Goal: Obtain resource: Obtain resource

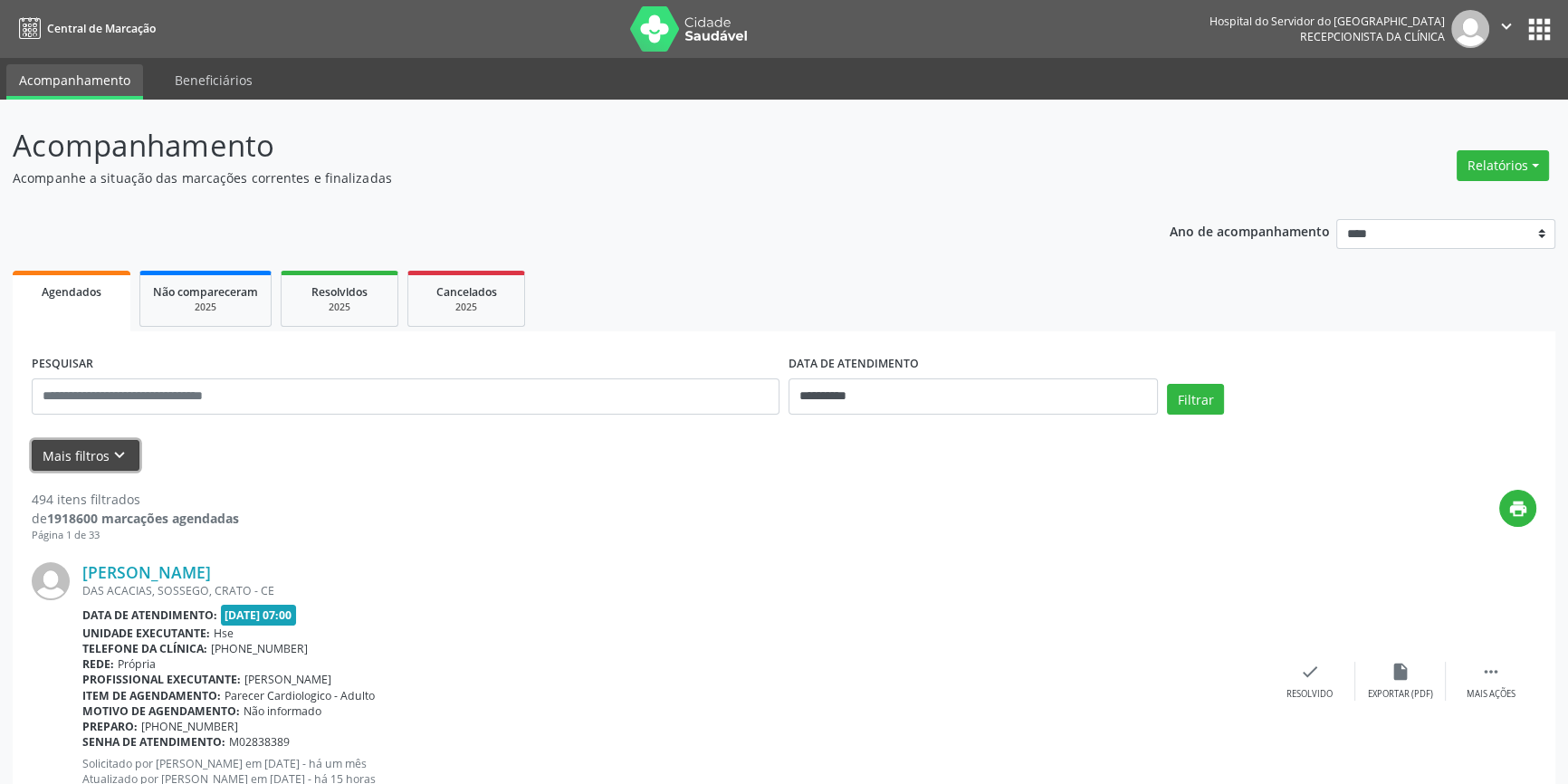
click at [84, 456] on button "Mais filtros keyboard_arrow_down" at bounding box center [85, 456] width 107 height 31
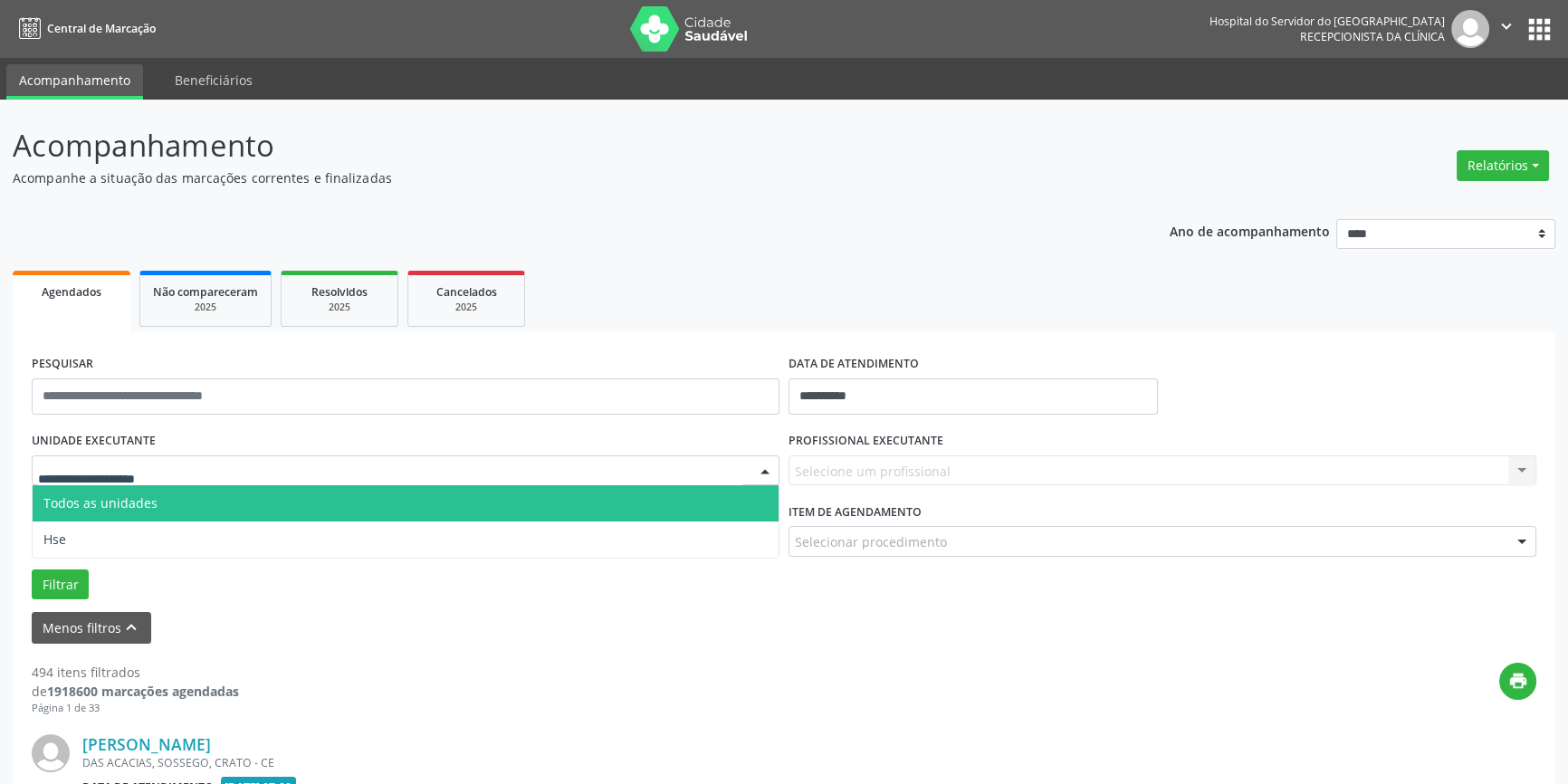
click at [761, 467] on div at bounding box center [765, 472] width 28 height 30
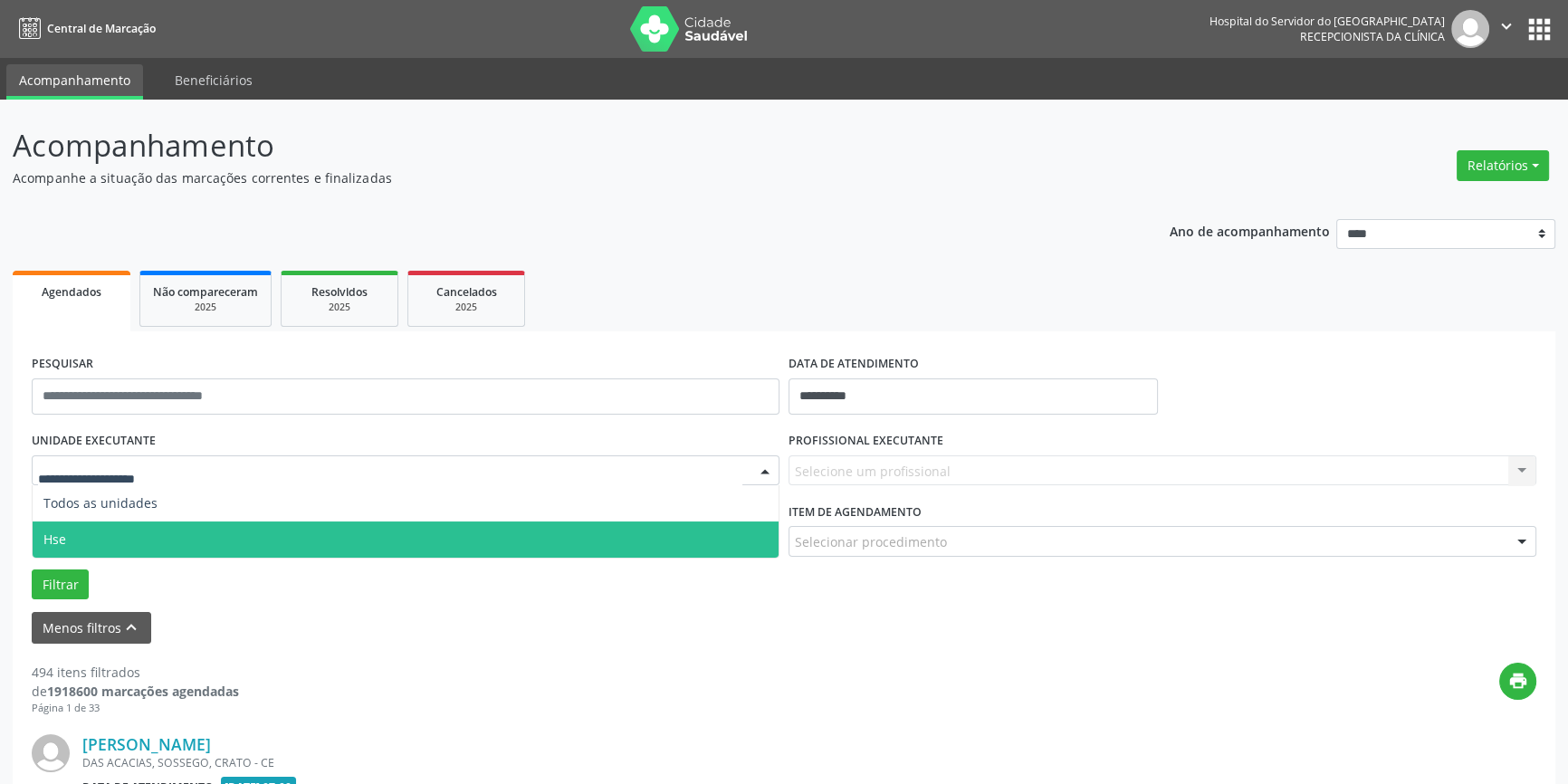
click at [764, 533] on span "Hse" at bounding box center [405, 539] width 745 height 36
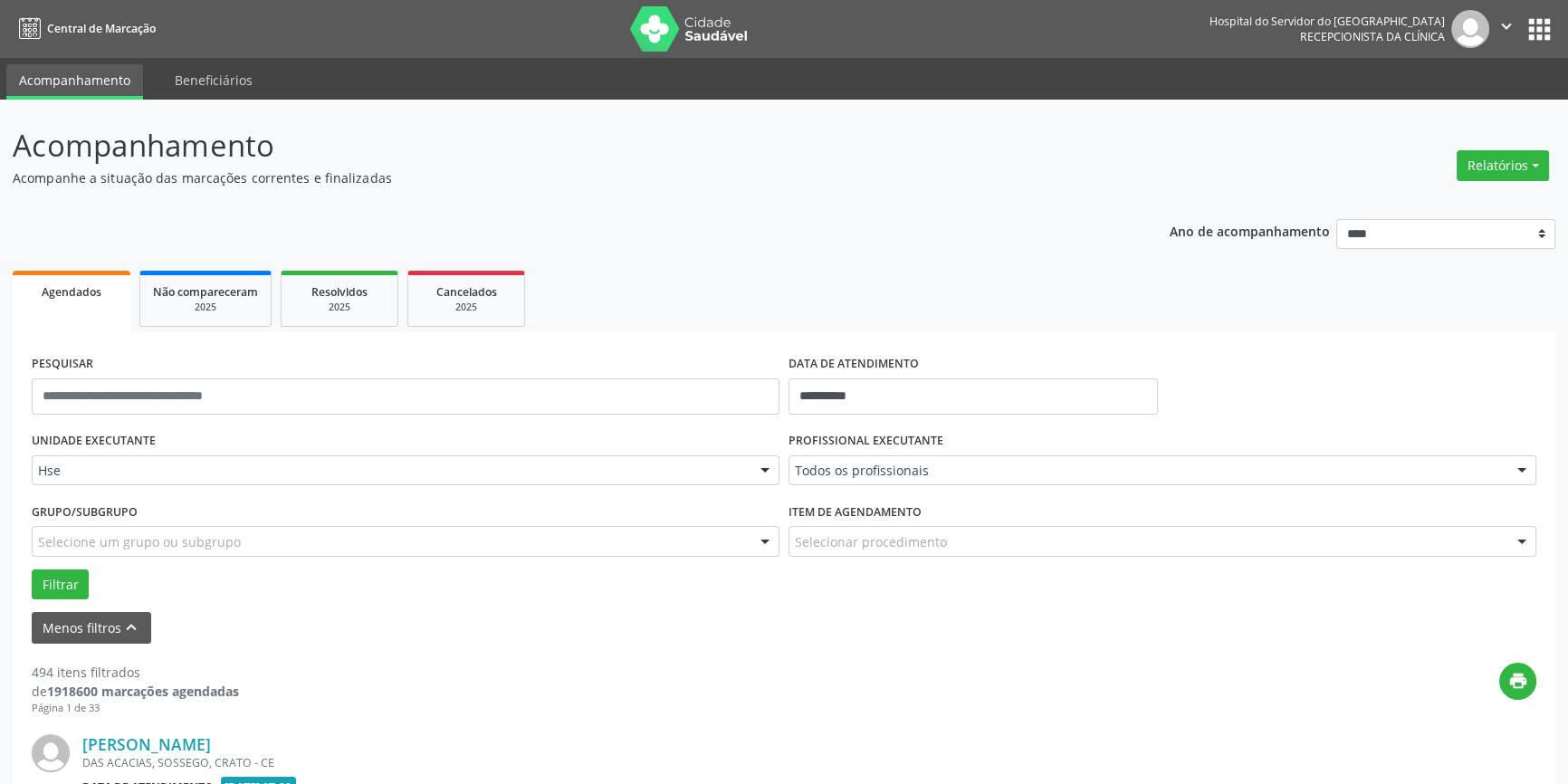
click at [1524, 472] on div at bounding box center [1521, 472] width 28 height 30
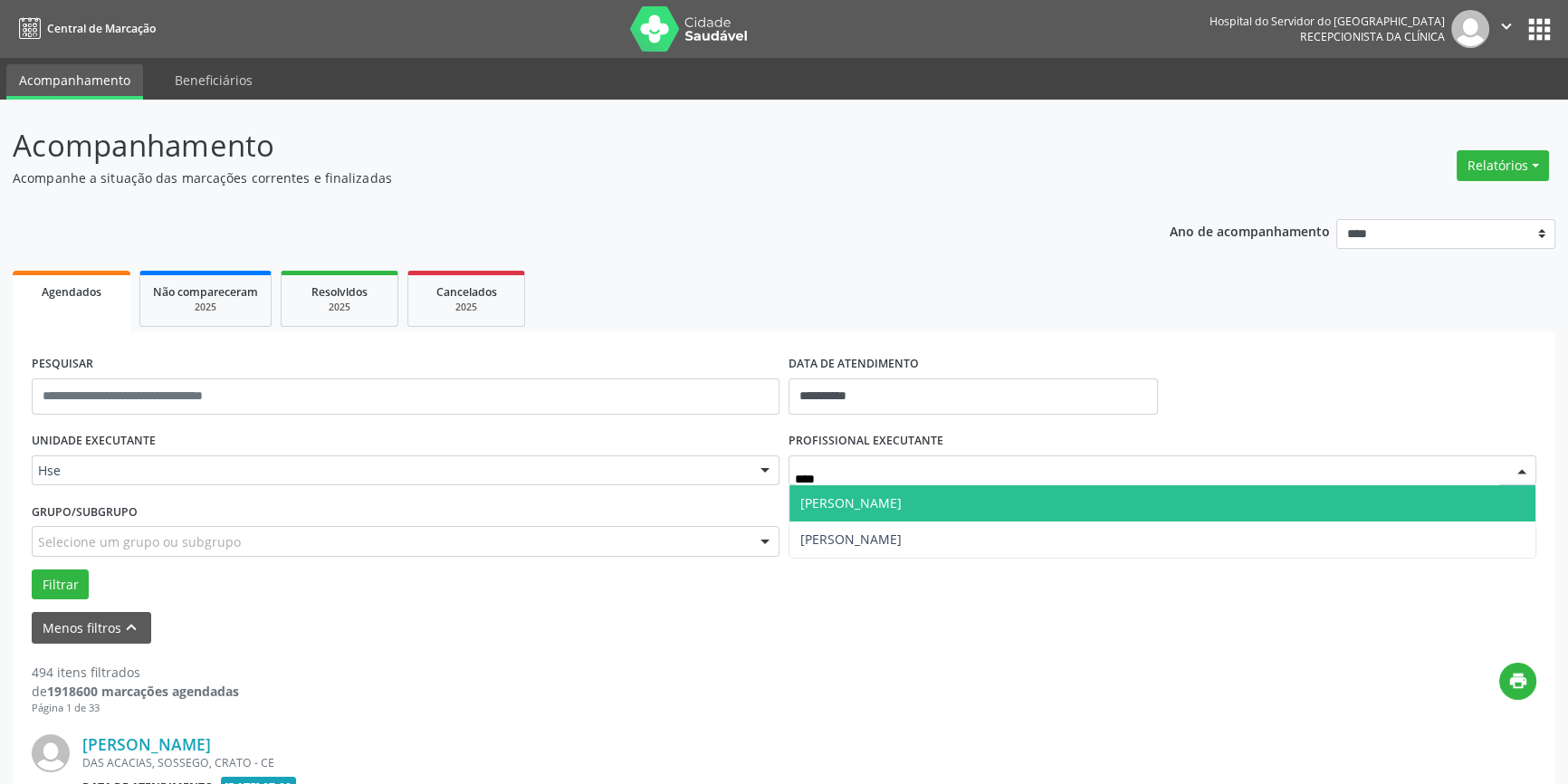
type input "*****"
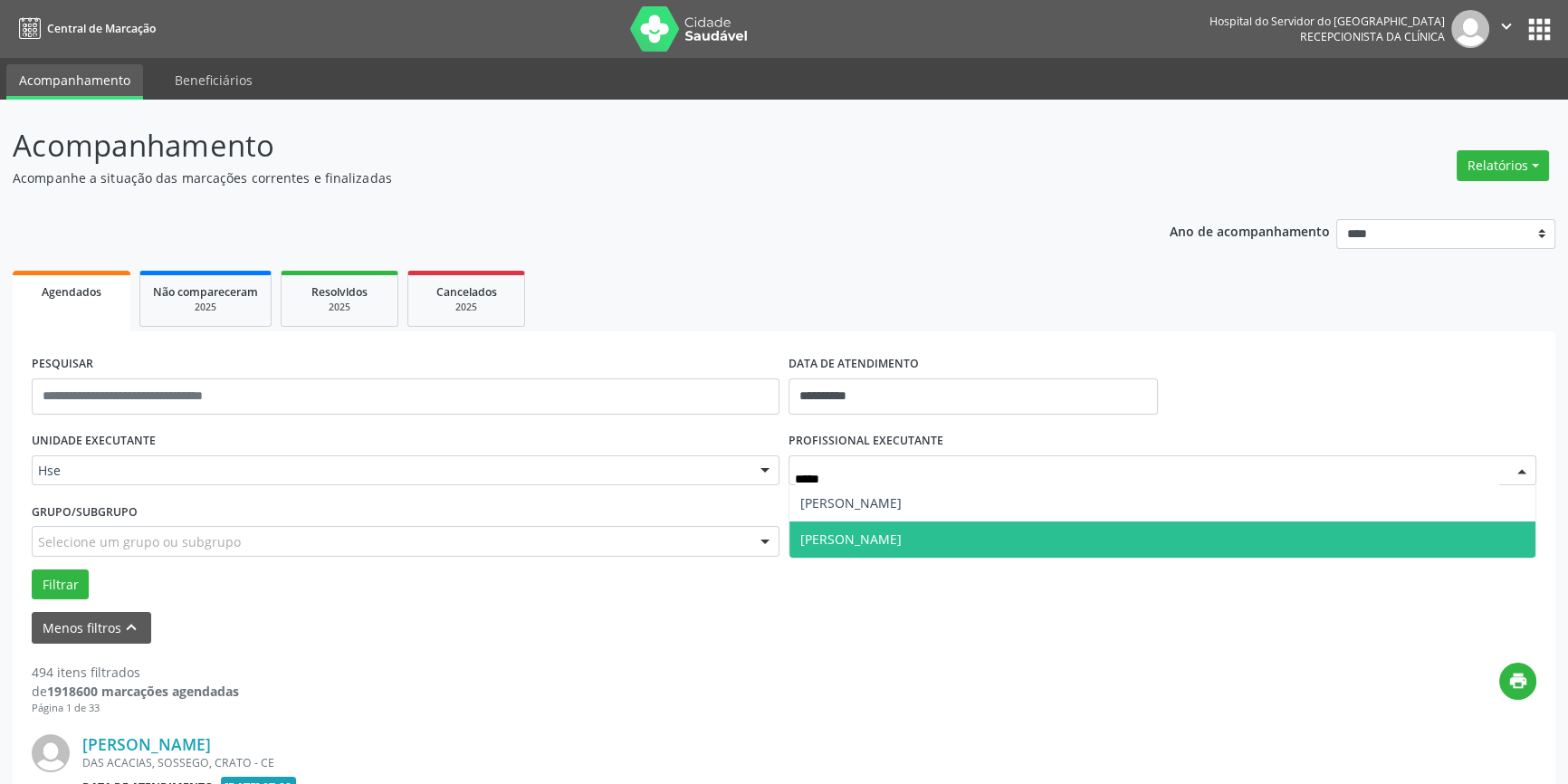
click at [1049, 542] on span "[PERSON_NAME]" at bounding box center [1162, 539] width 745 height 36
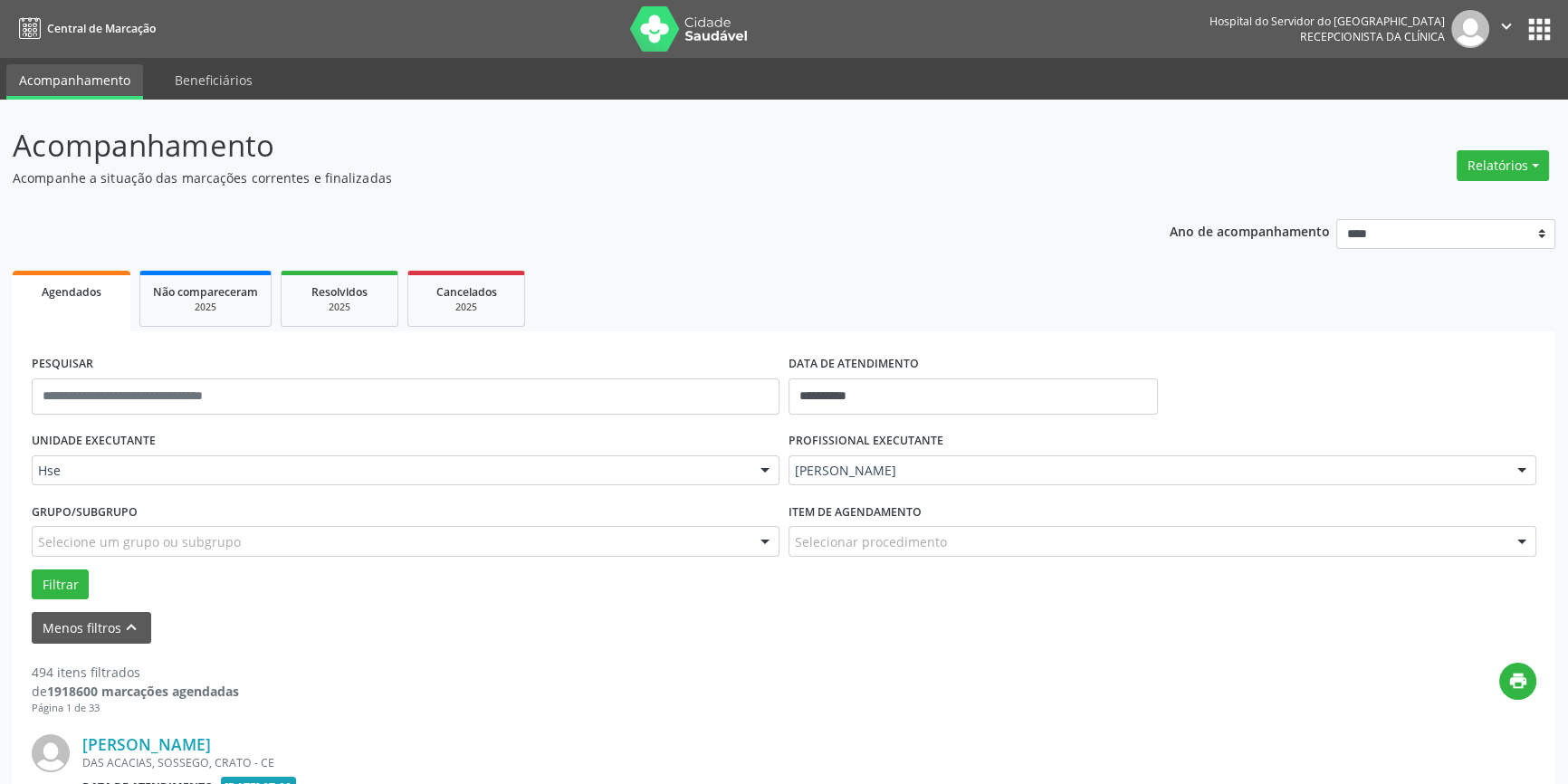
click at [1519, 538] on div at bounding box center [1521, 542] width 28 height 30
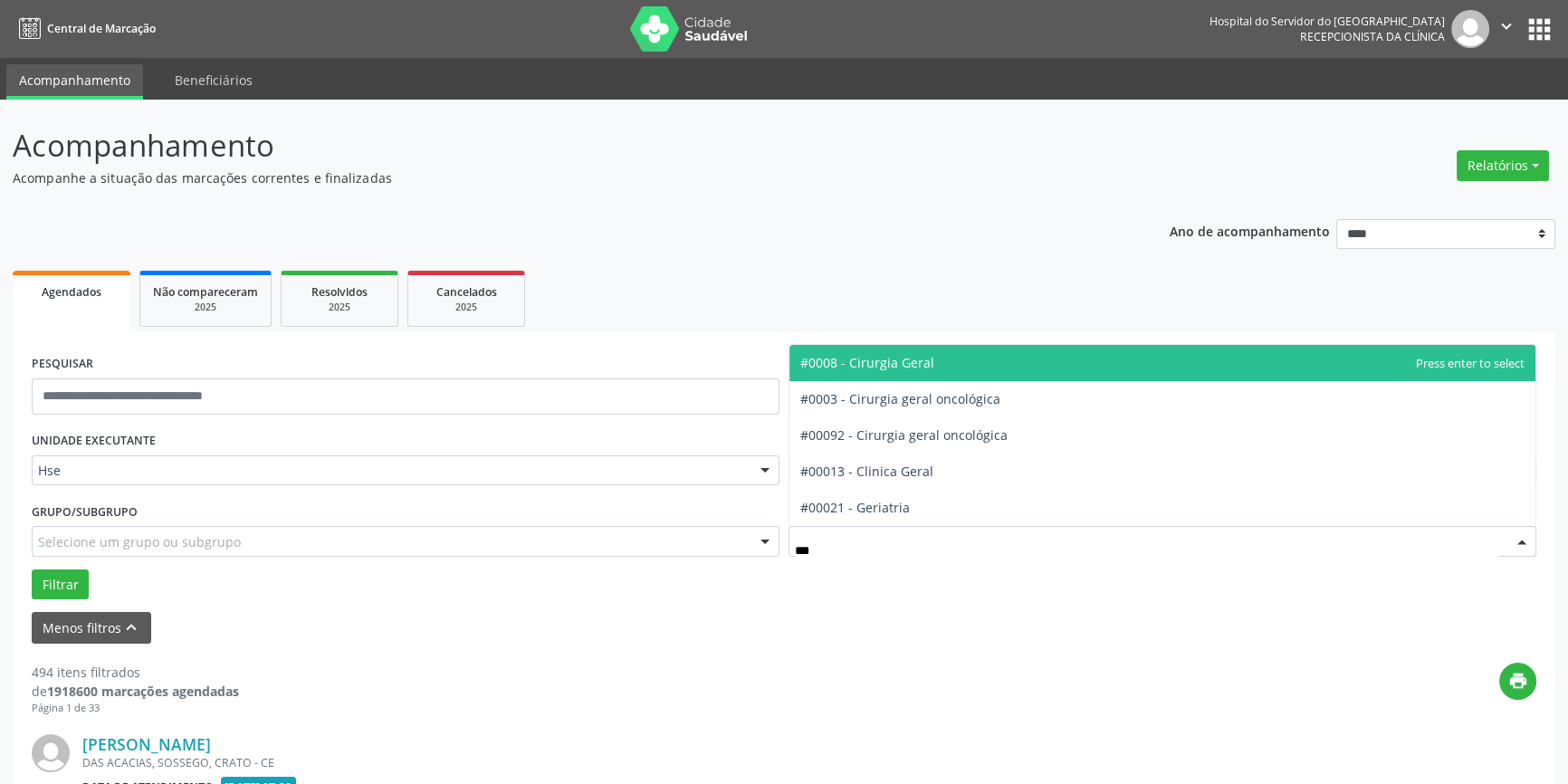
type input "****"
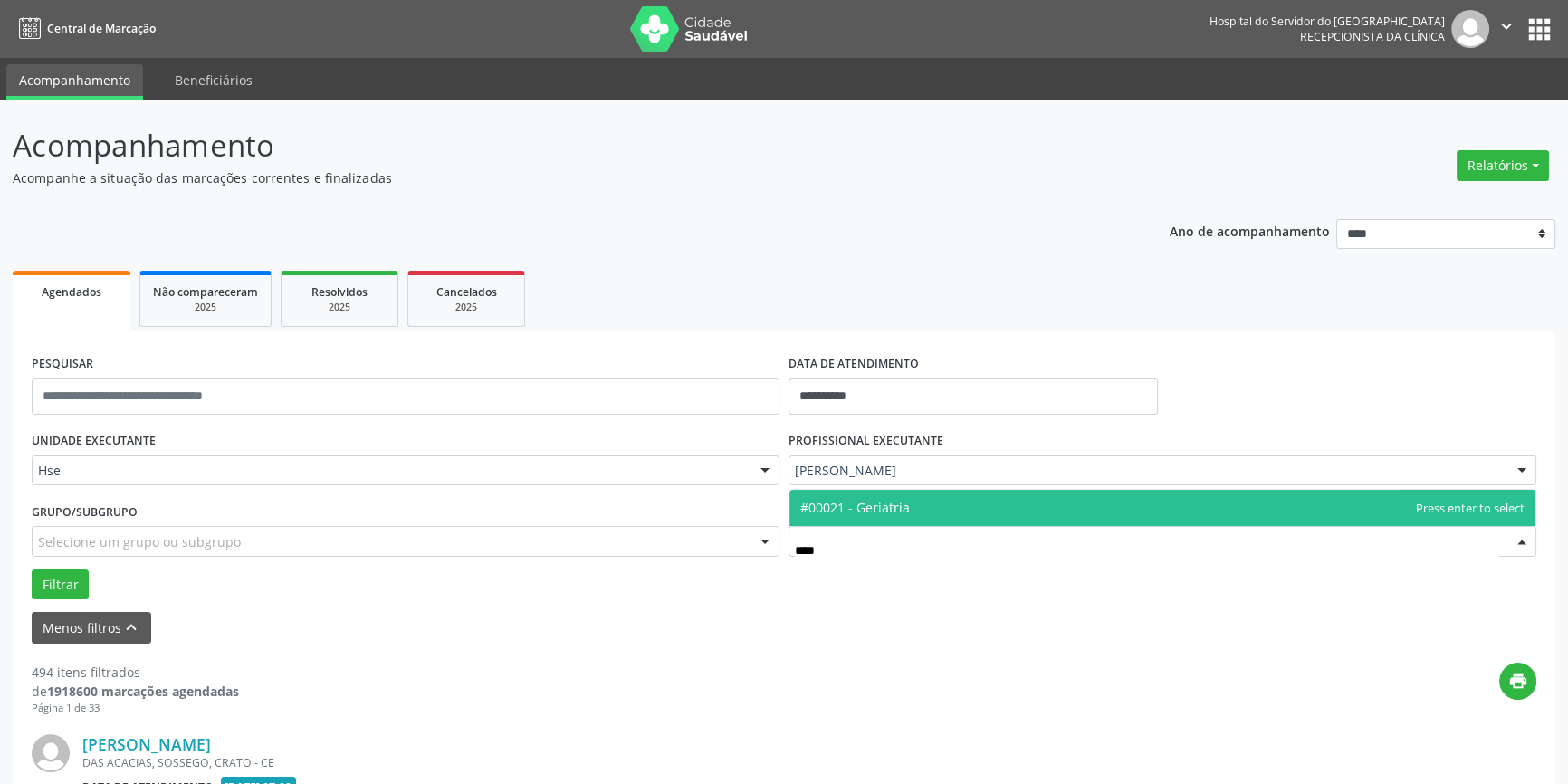
click at [904, 516] on span "#00021 - Geriatria" at bounding box center [855, 508] width 109 height 17
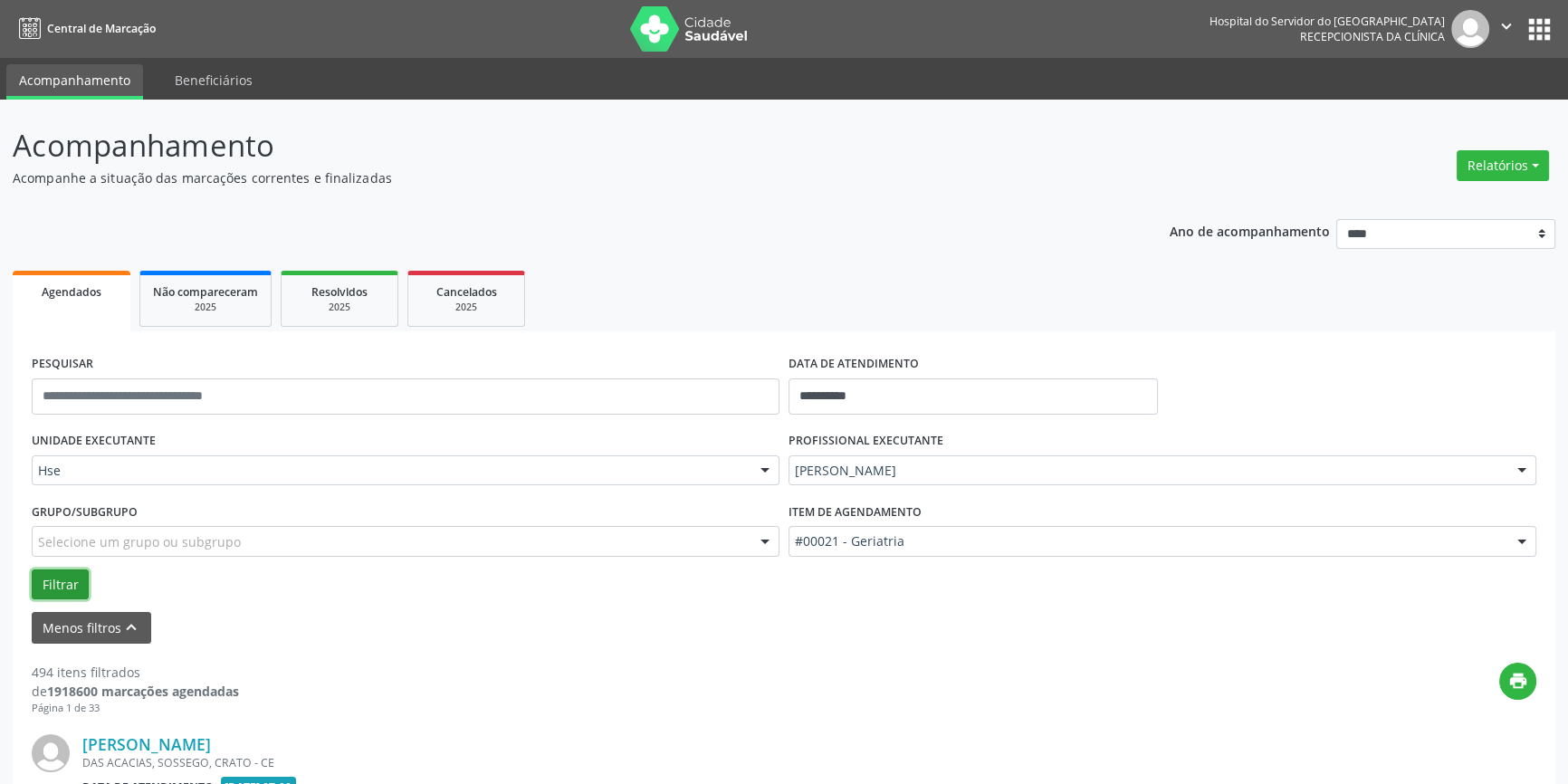
click at [74, 582] on button "Filtrar" at bounding box center [60, 585] width 57 height 30
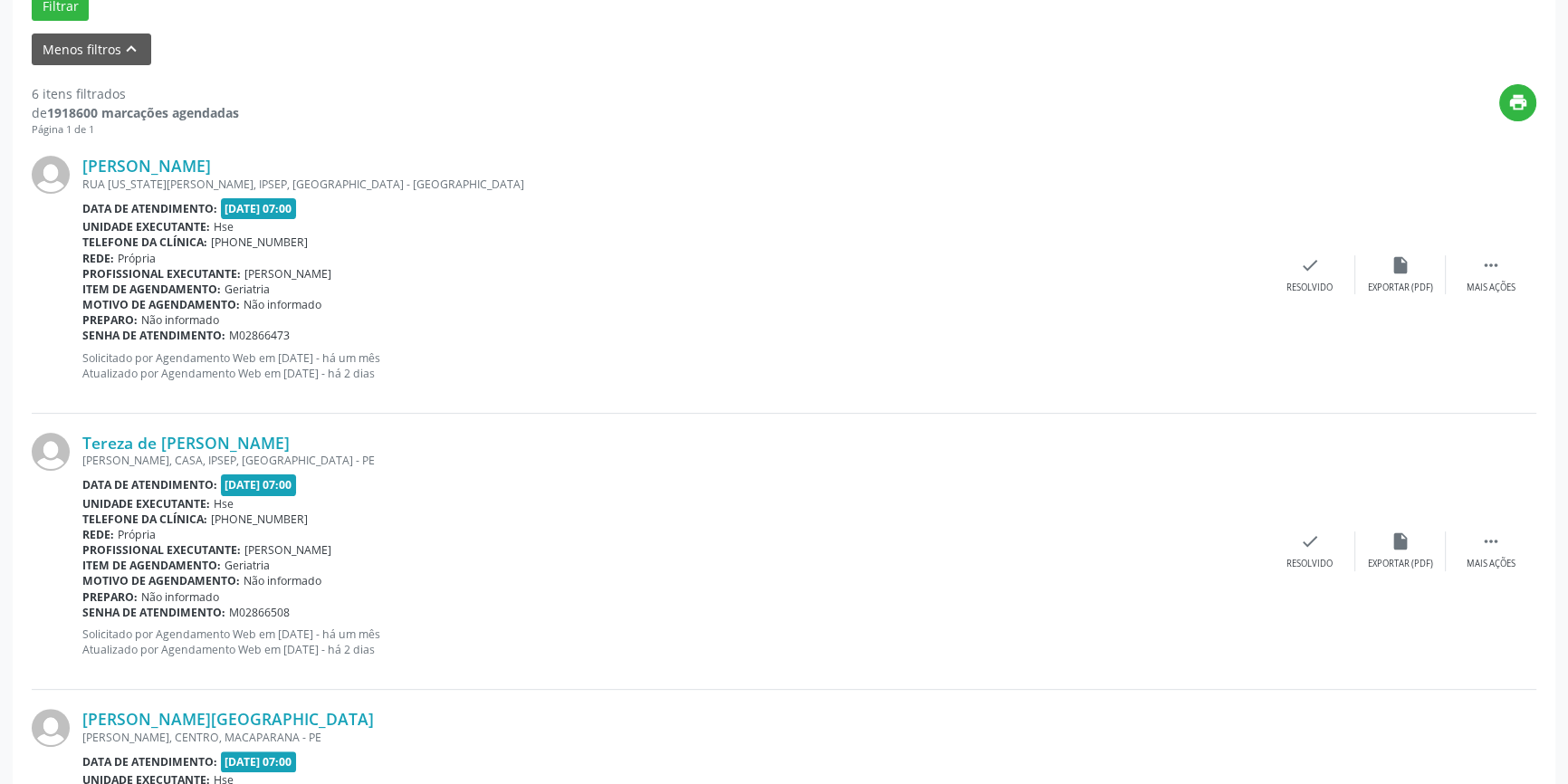
scroll to position [605, 0]
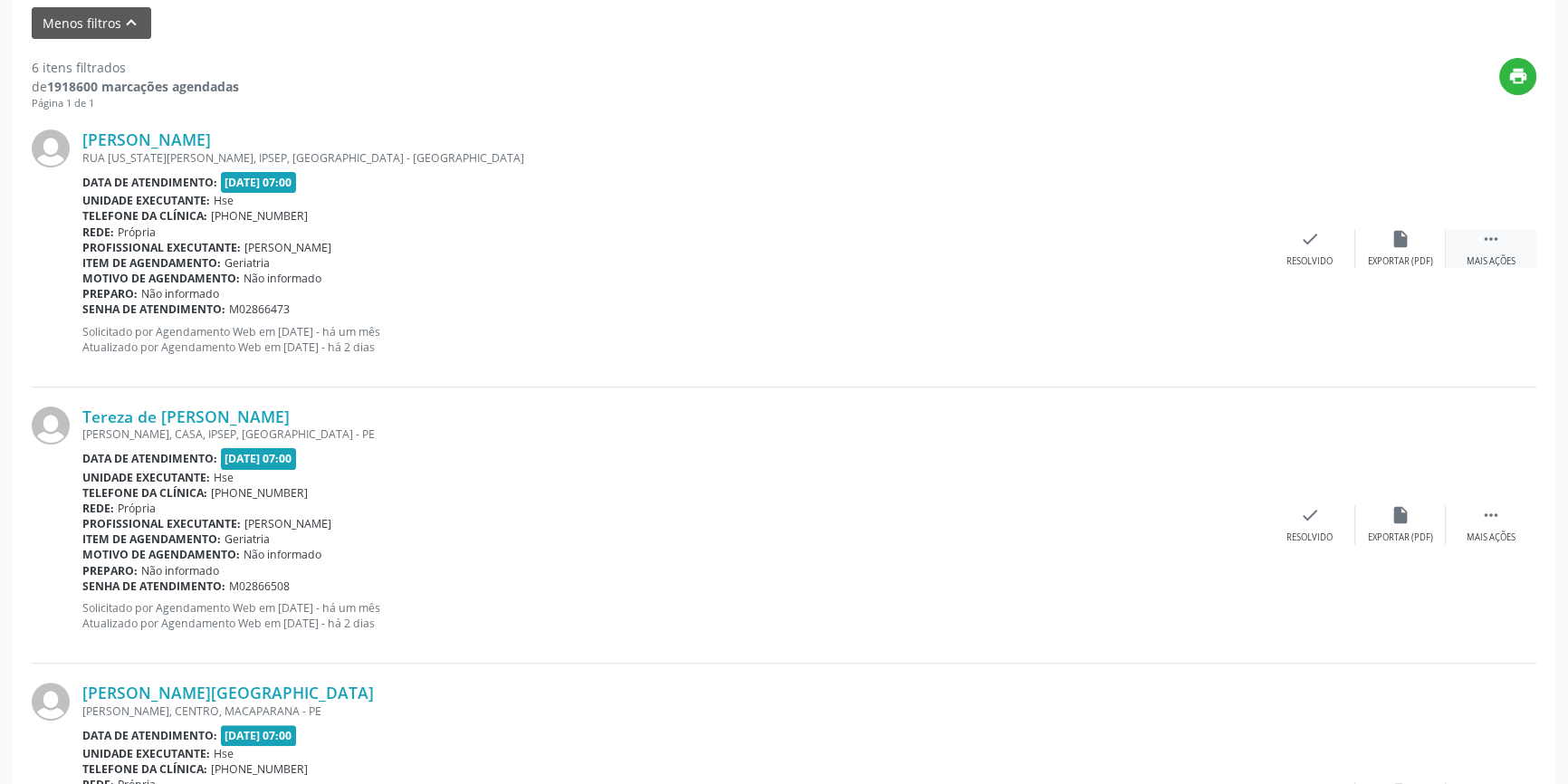
click at [1491, 247] on icon "" at bounding box center [1490, 239] width 20 height 20
click at [1394, 238] on icon "alarm_off" at bounding box center [1400, 239] width 20 height 20
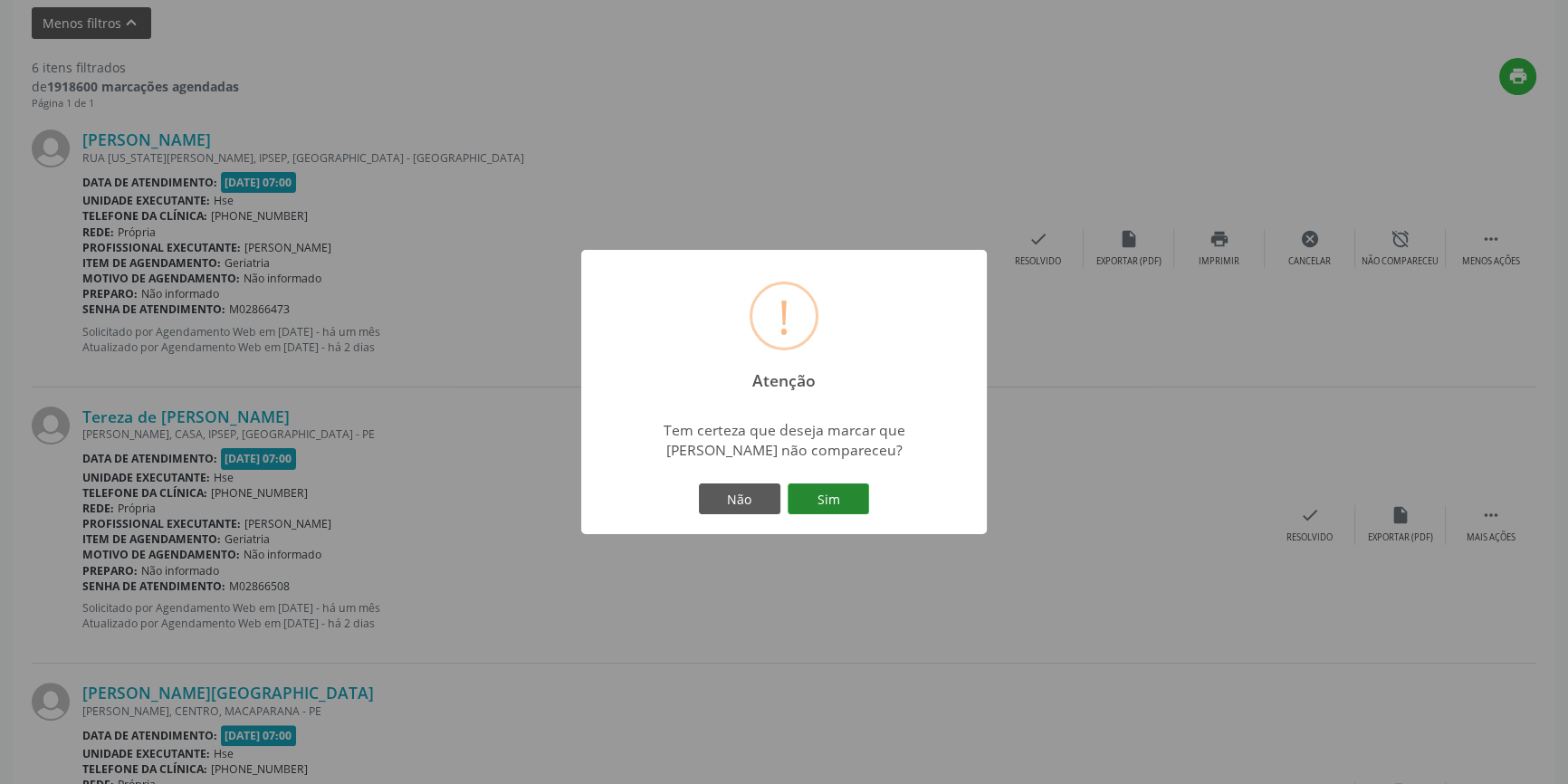
click at [824, 506] on button "Sim" at bounding box center [828, 499] width 82 height 30
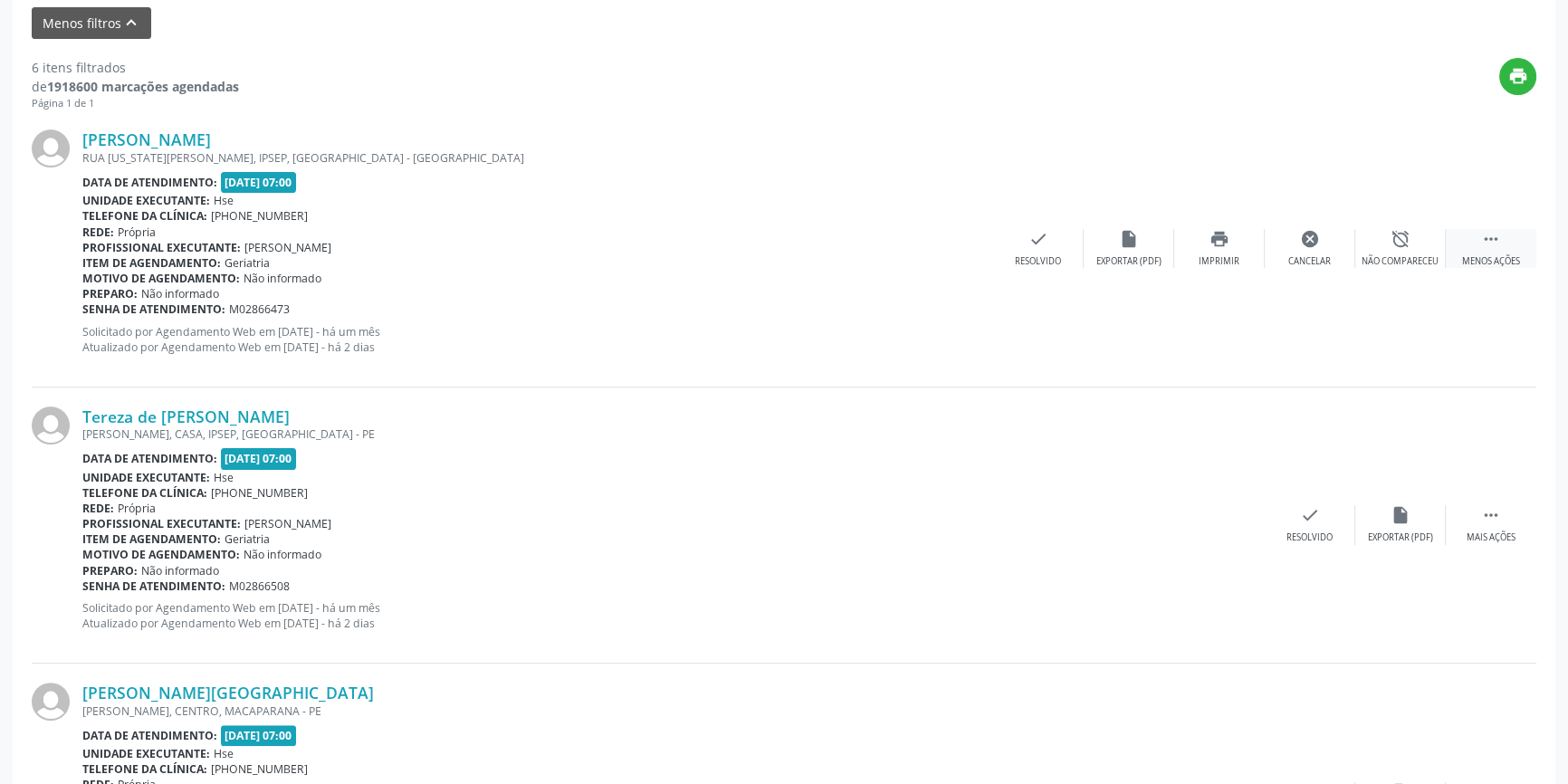
click at [1499, 246] on icon "" at bounding box center [1490, 239] width 20 height 20
click at [1492, 238] on icon "" at bounding box center [1490, 239] width 20 height 20
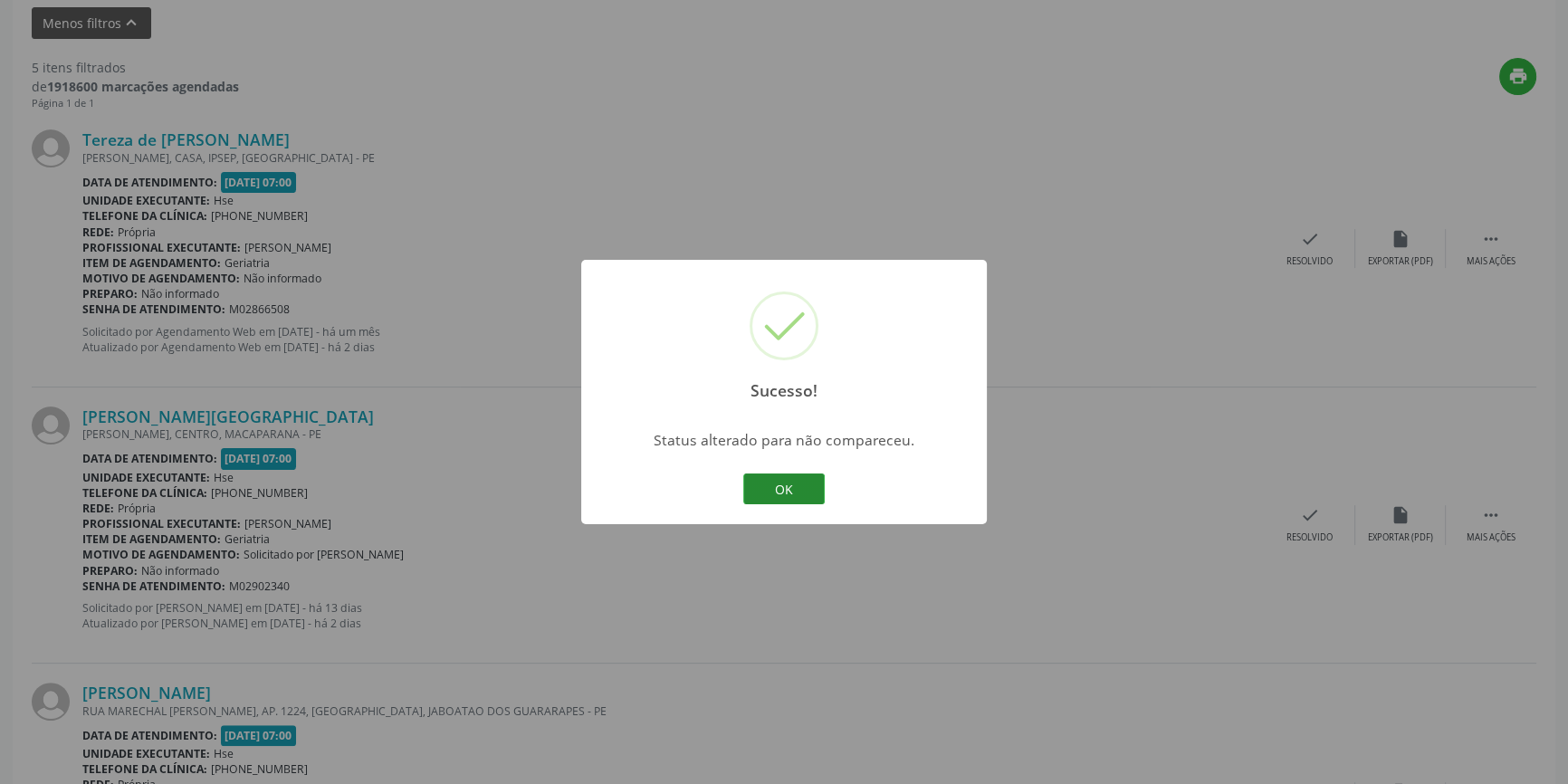
click at [784, 479] on button "OK" at bounding box center [784, 489] width 82 height 30
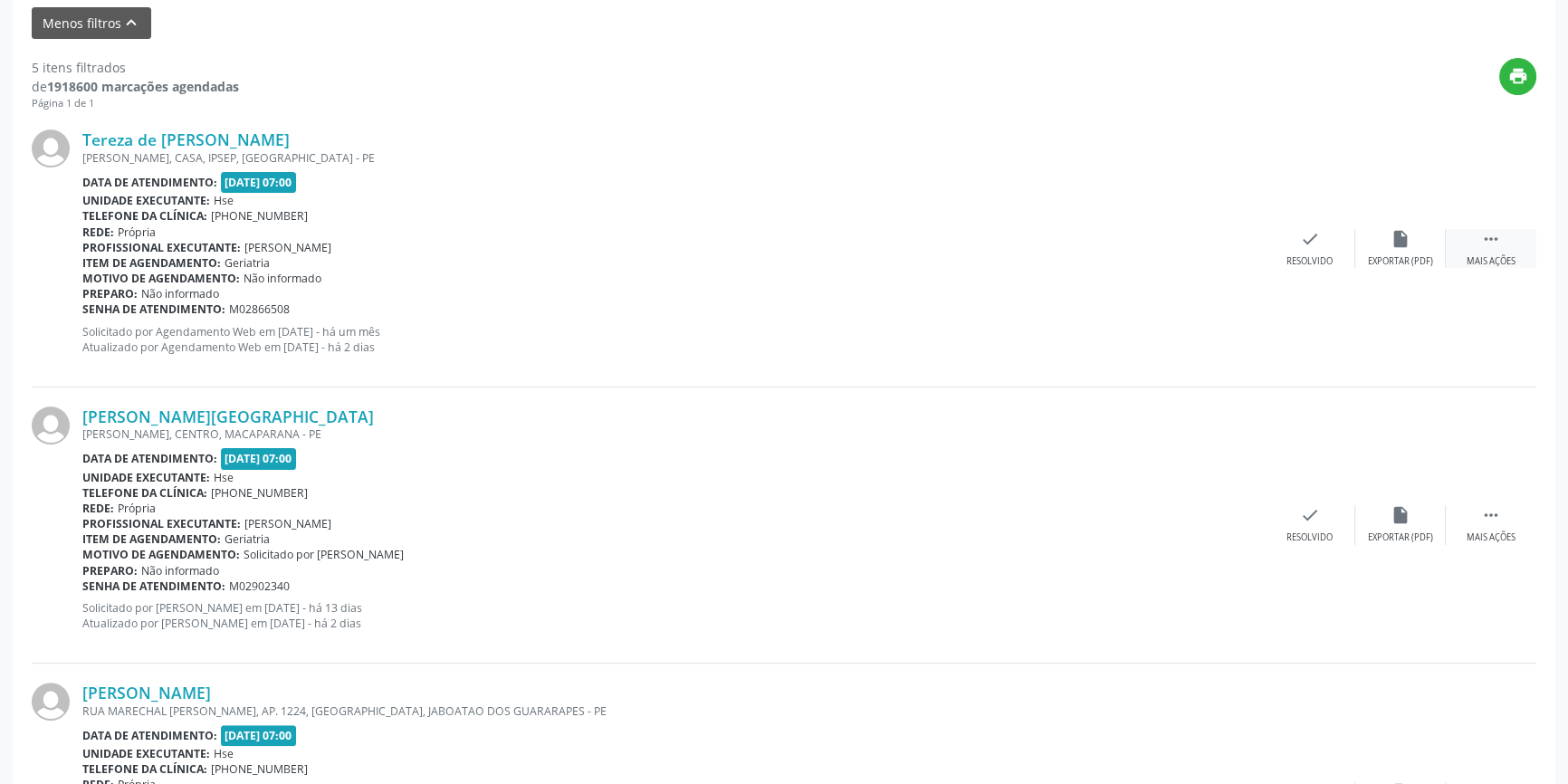
click at [1490, 240] on icon "" at bounding box center [1490, 239] width 20 height 20
click at [1407, 245] on icon "alarm_off" at bounding box center [1400, 239] width 20 height 20
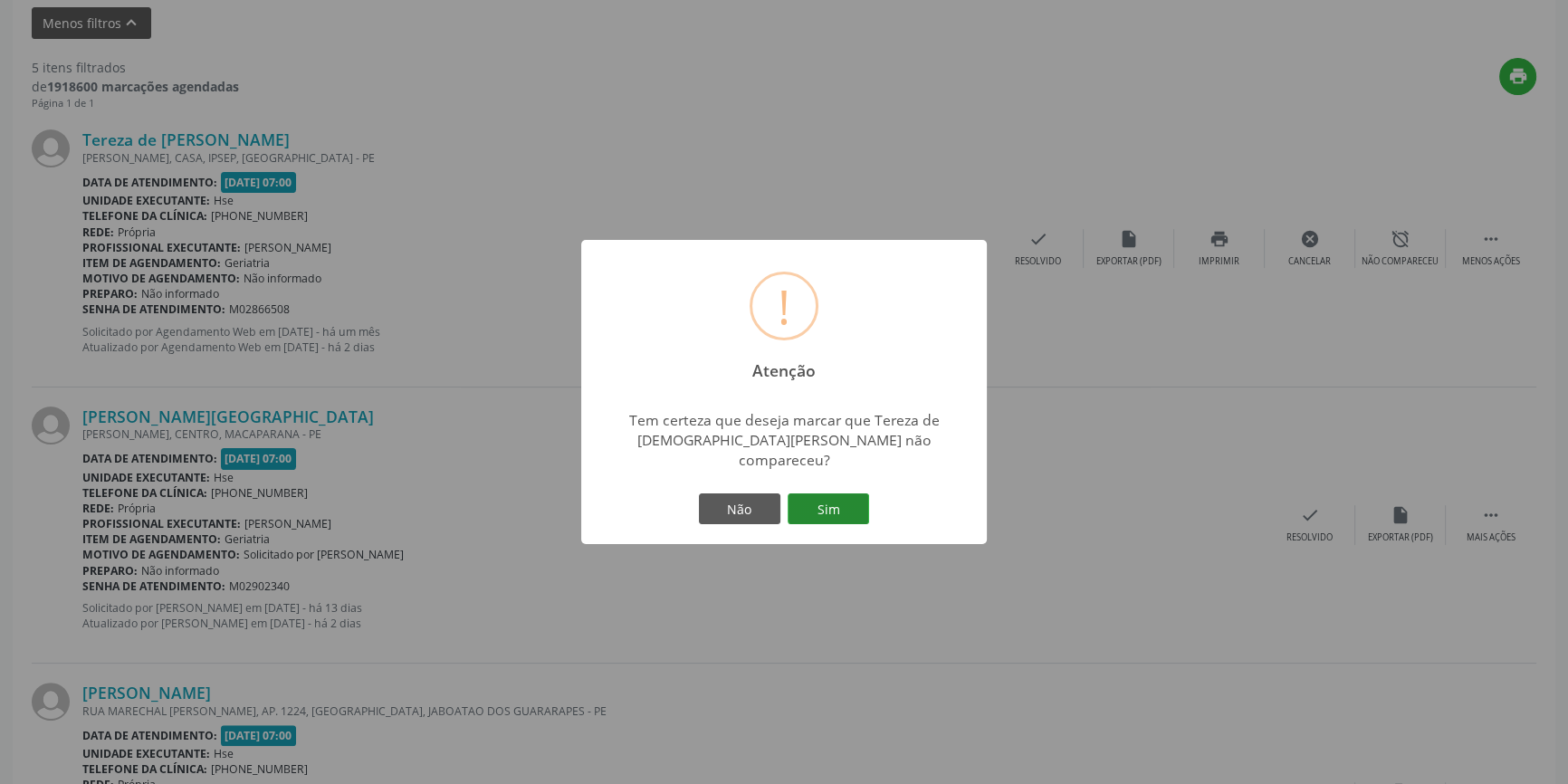
click at [840, 501] on button "Sim" at bounding box center [828, 509] width 82 height 30
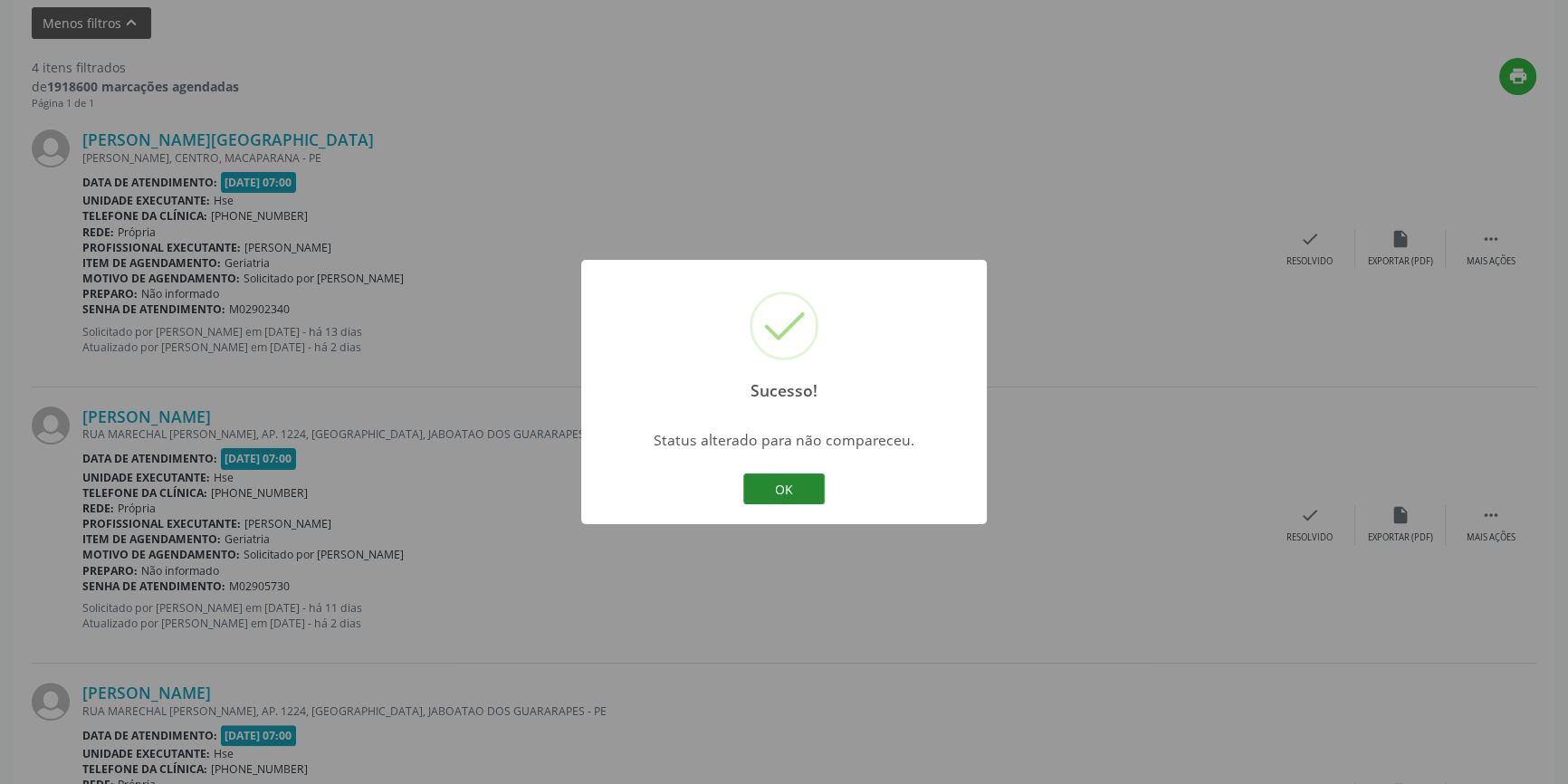
click at [797, 482] on button "OK" at bounding box center [784, 489] width 82 height 30
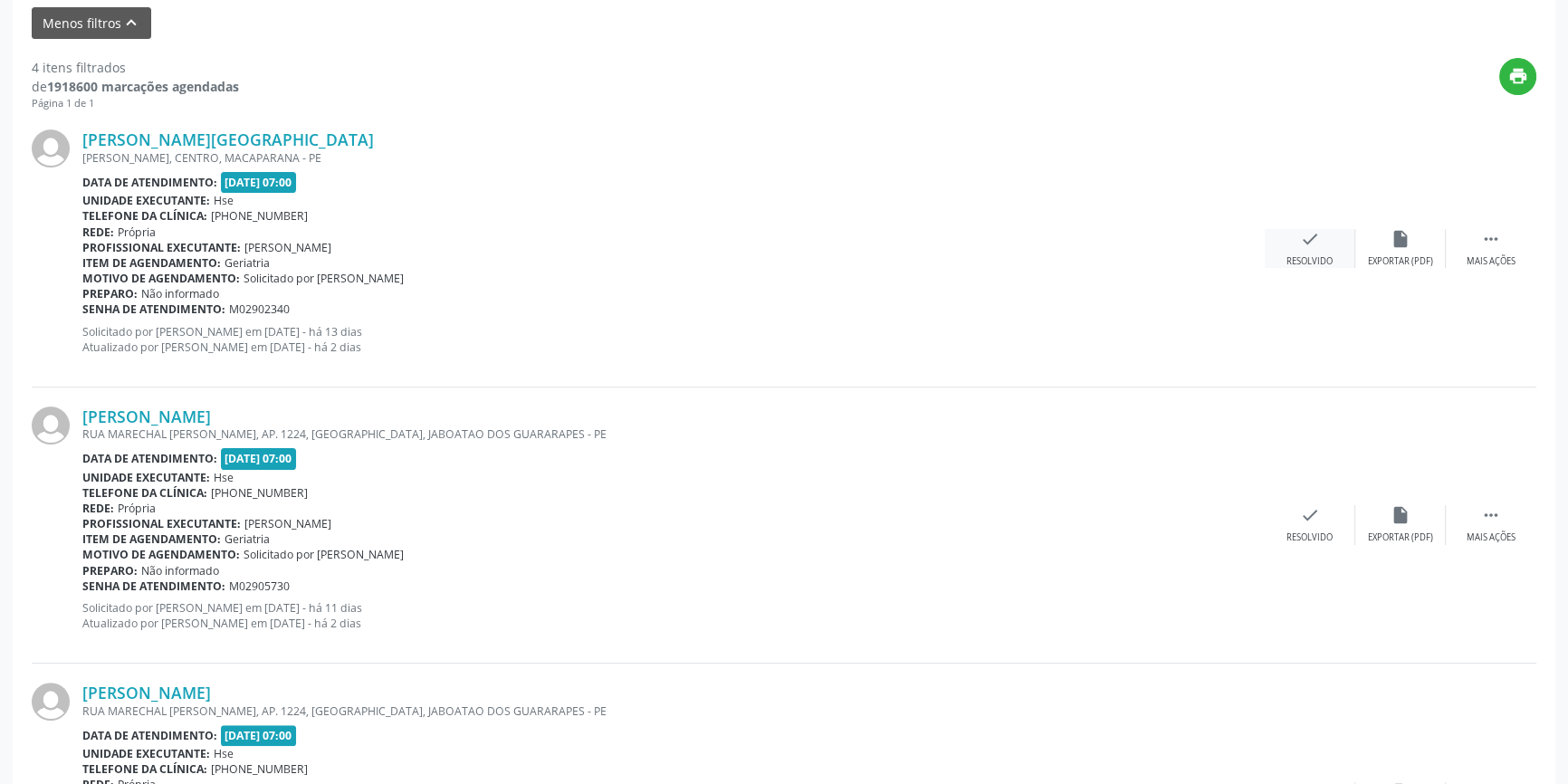
click at [1311, 253] on div "check Resolvido" at bounding box center [1309, 248] width 90 height 39
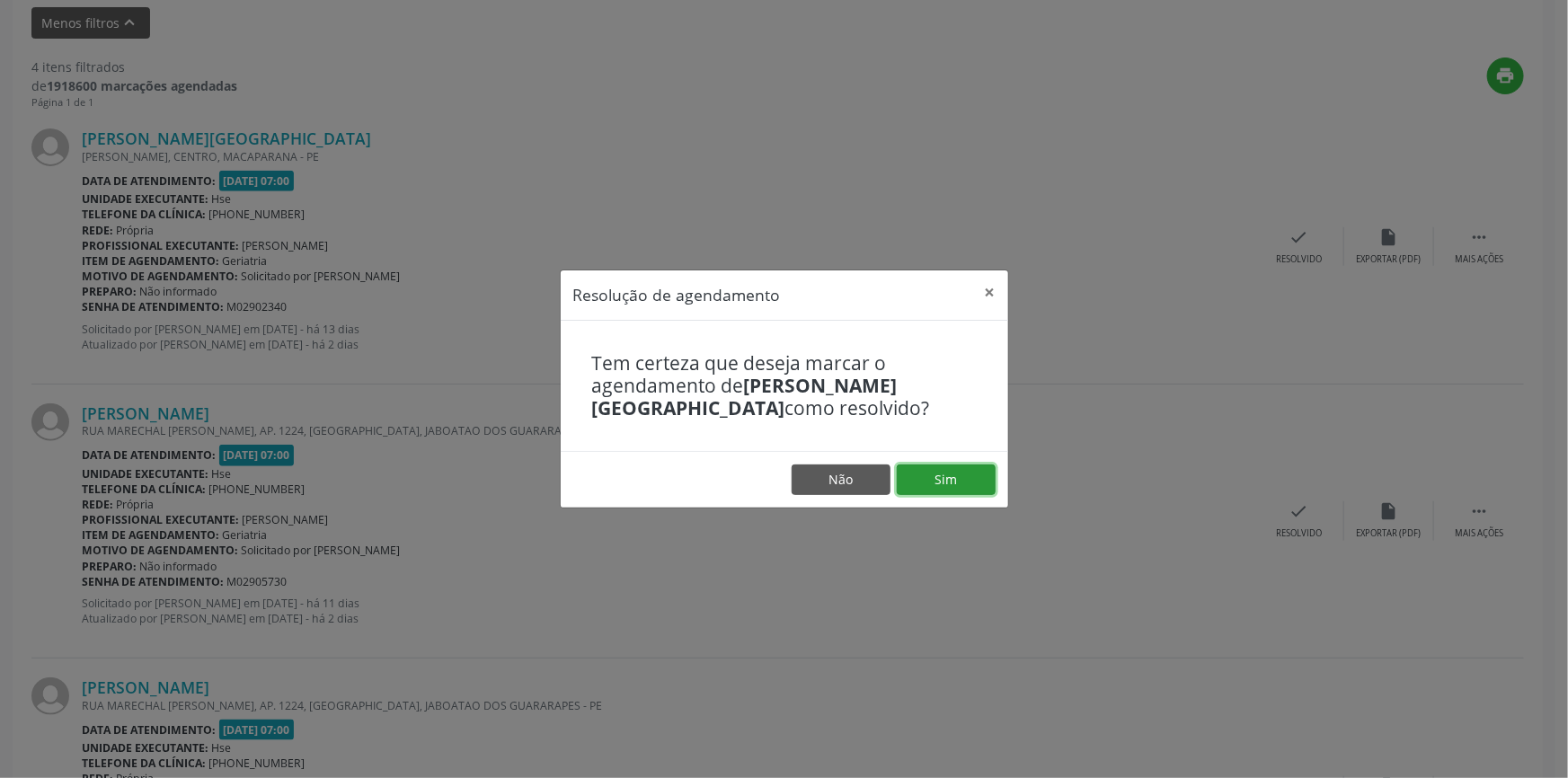
click at [981, 477] on button "Sim" at bounding box center [946, 480] width 99 height 30
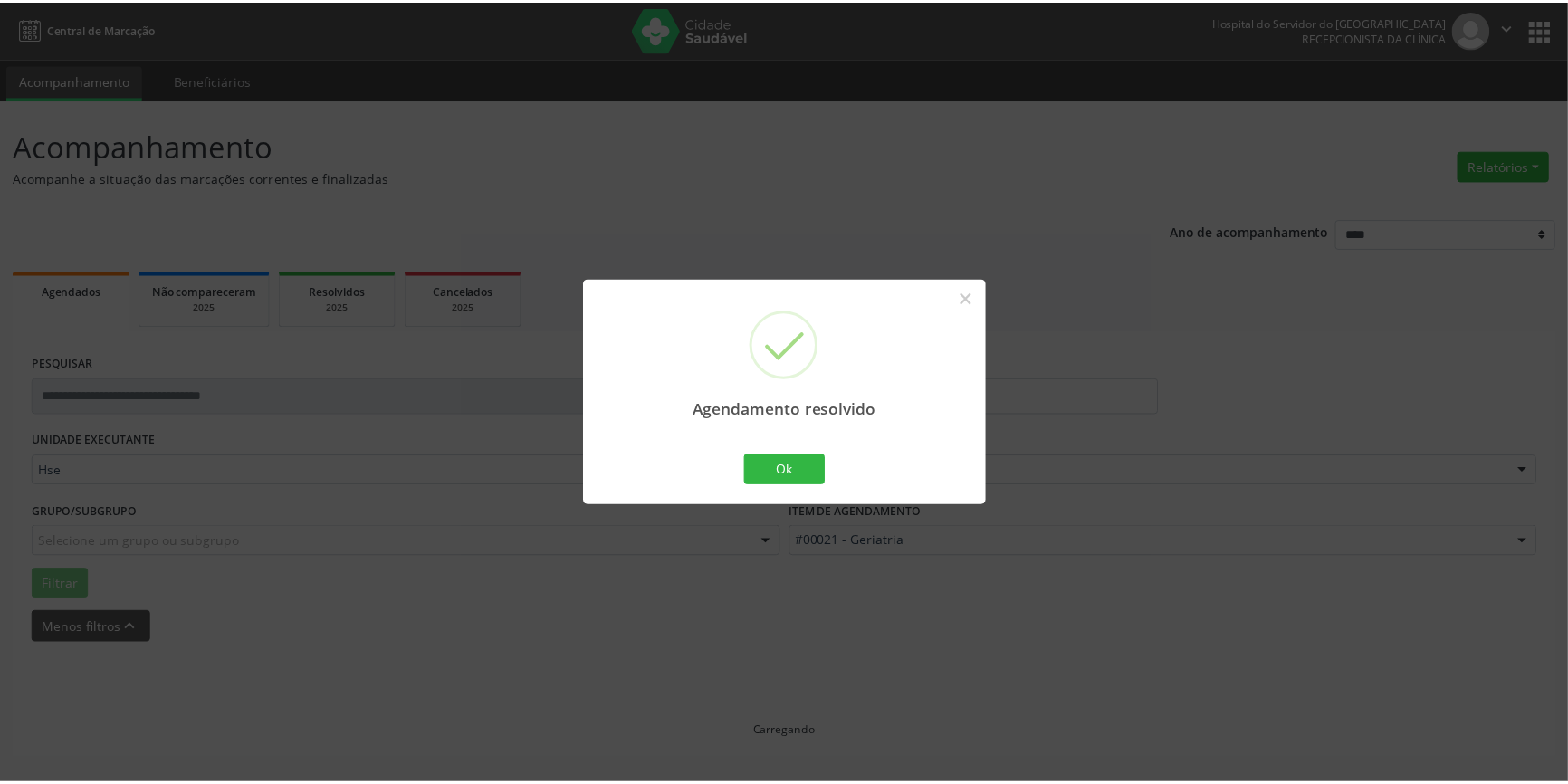
scroll to position [0, 0]
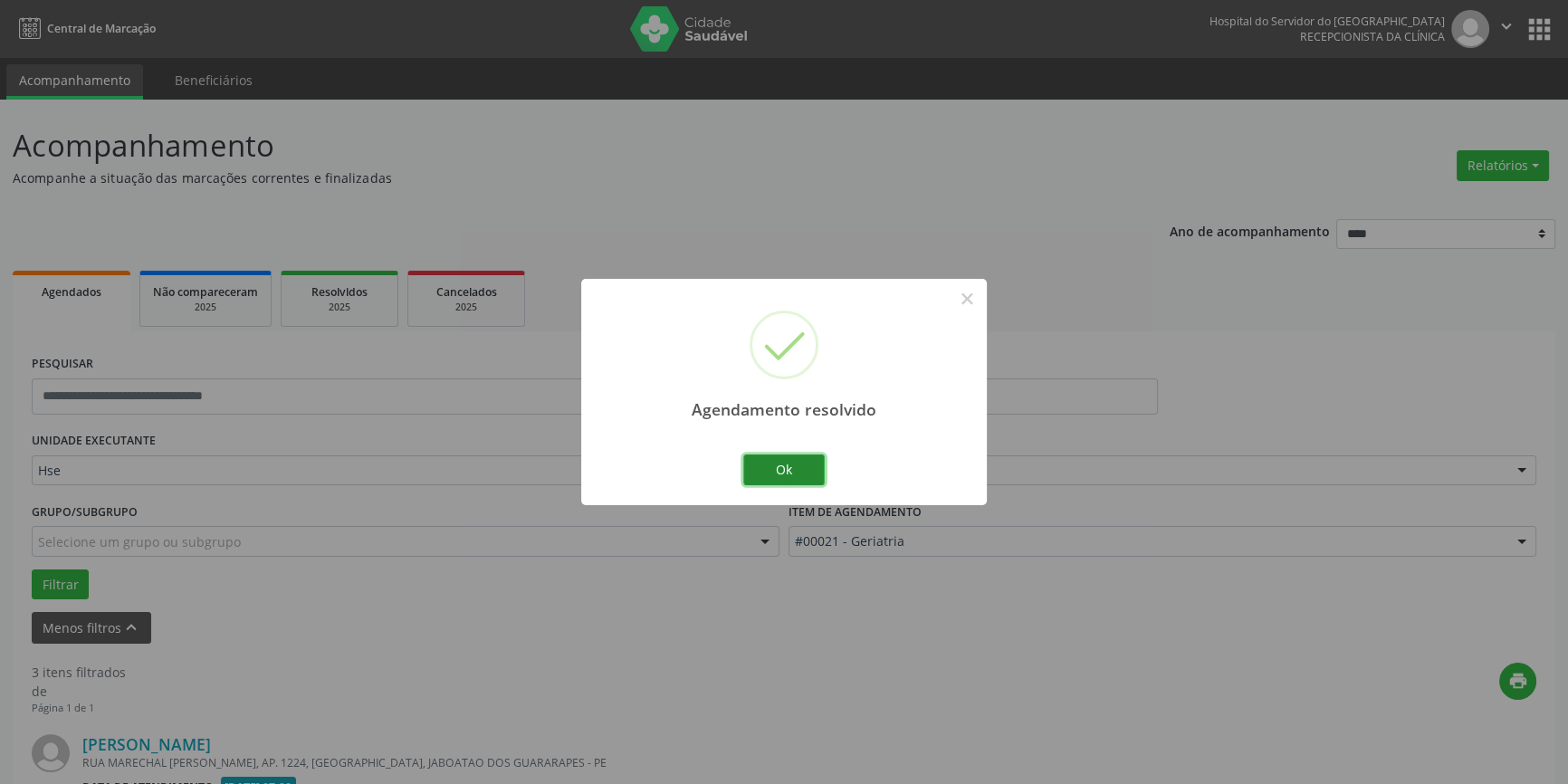
click at [804, 467] on button "Ok" at bounding box center [784, 470] width 82 height 30
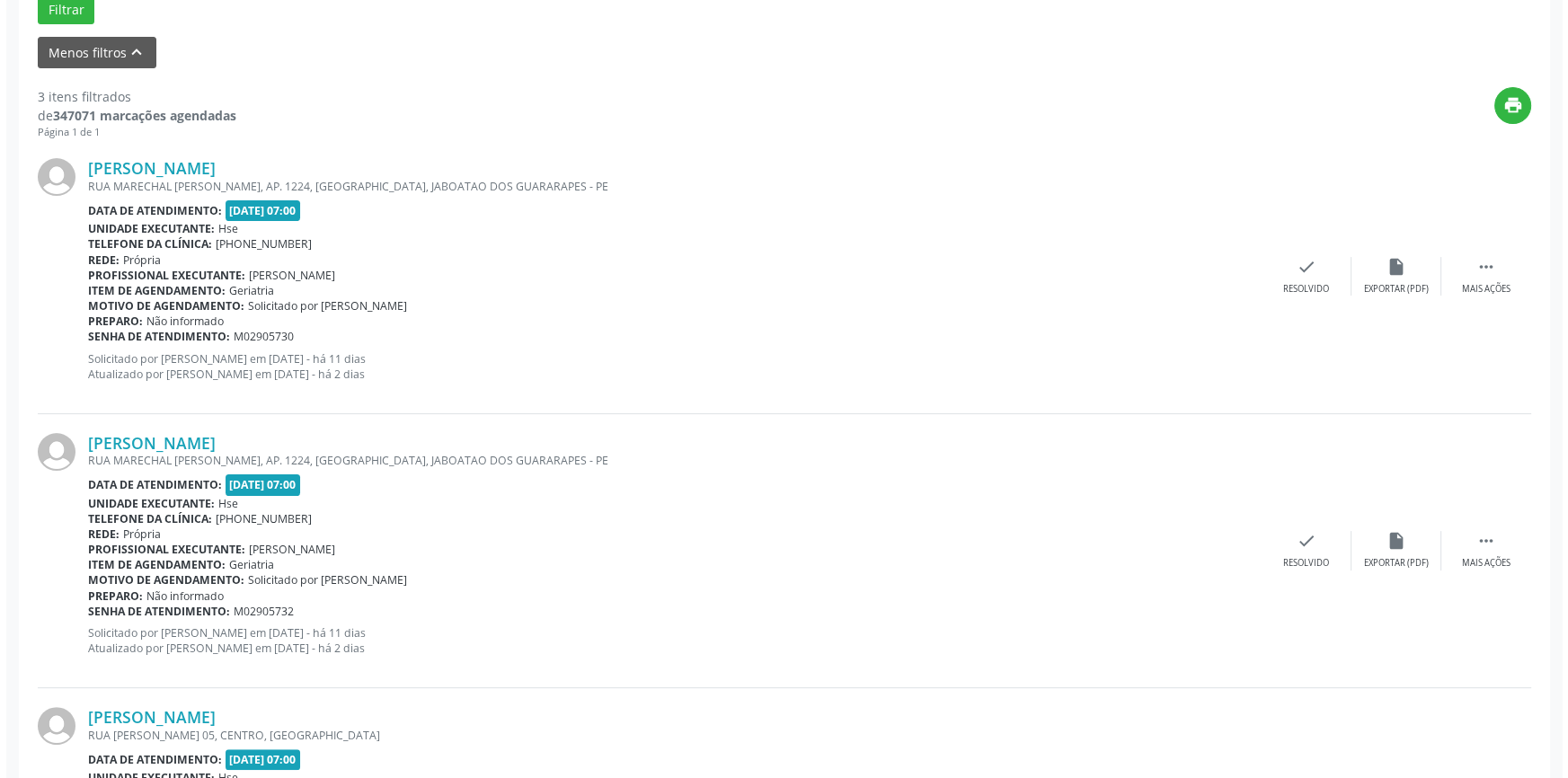
scroll to position [584, 0]
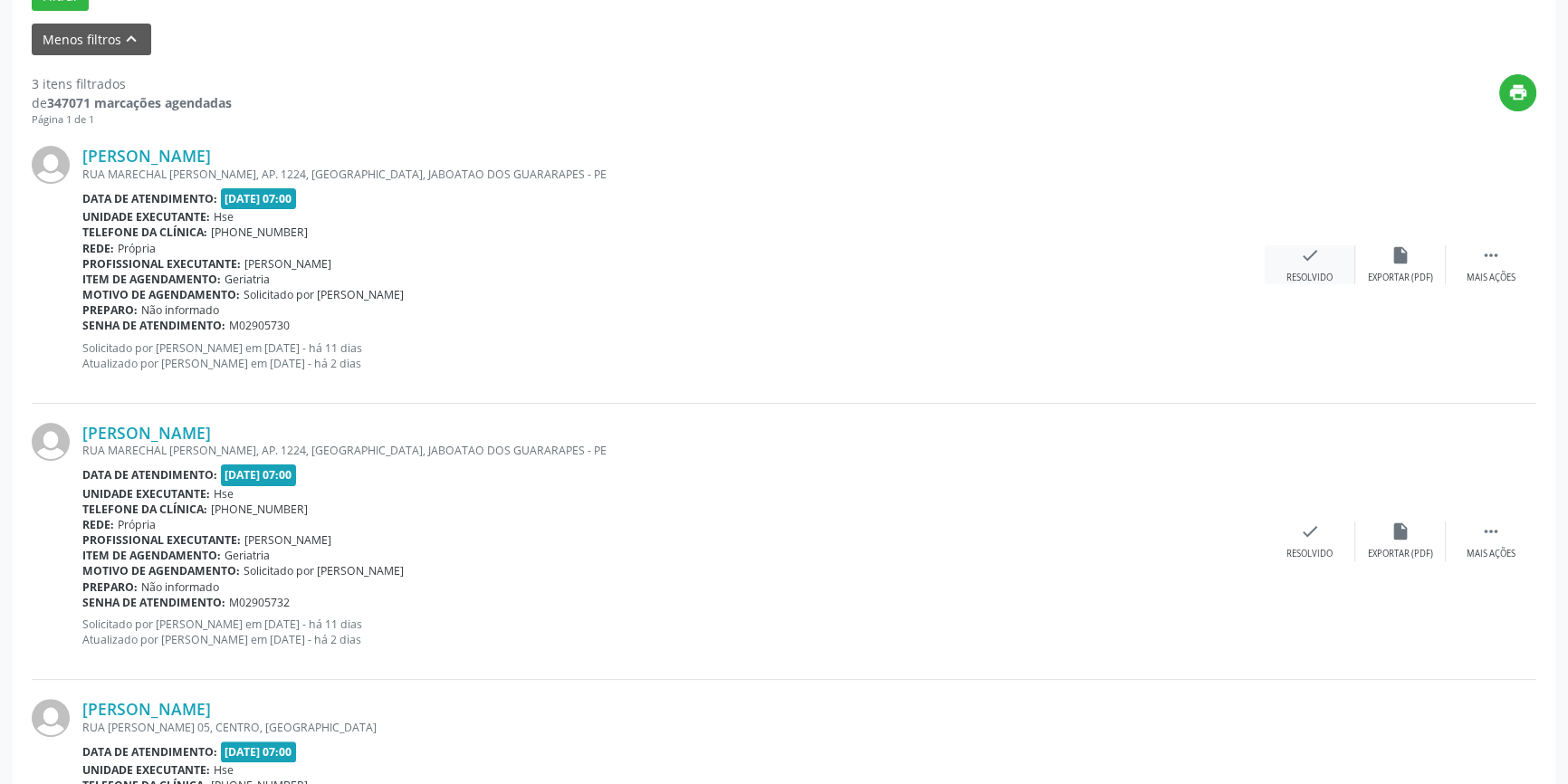
click at [1300, 268] on div "check Resolvido" at bounding box center [1309, 265] width 90 height 39
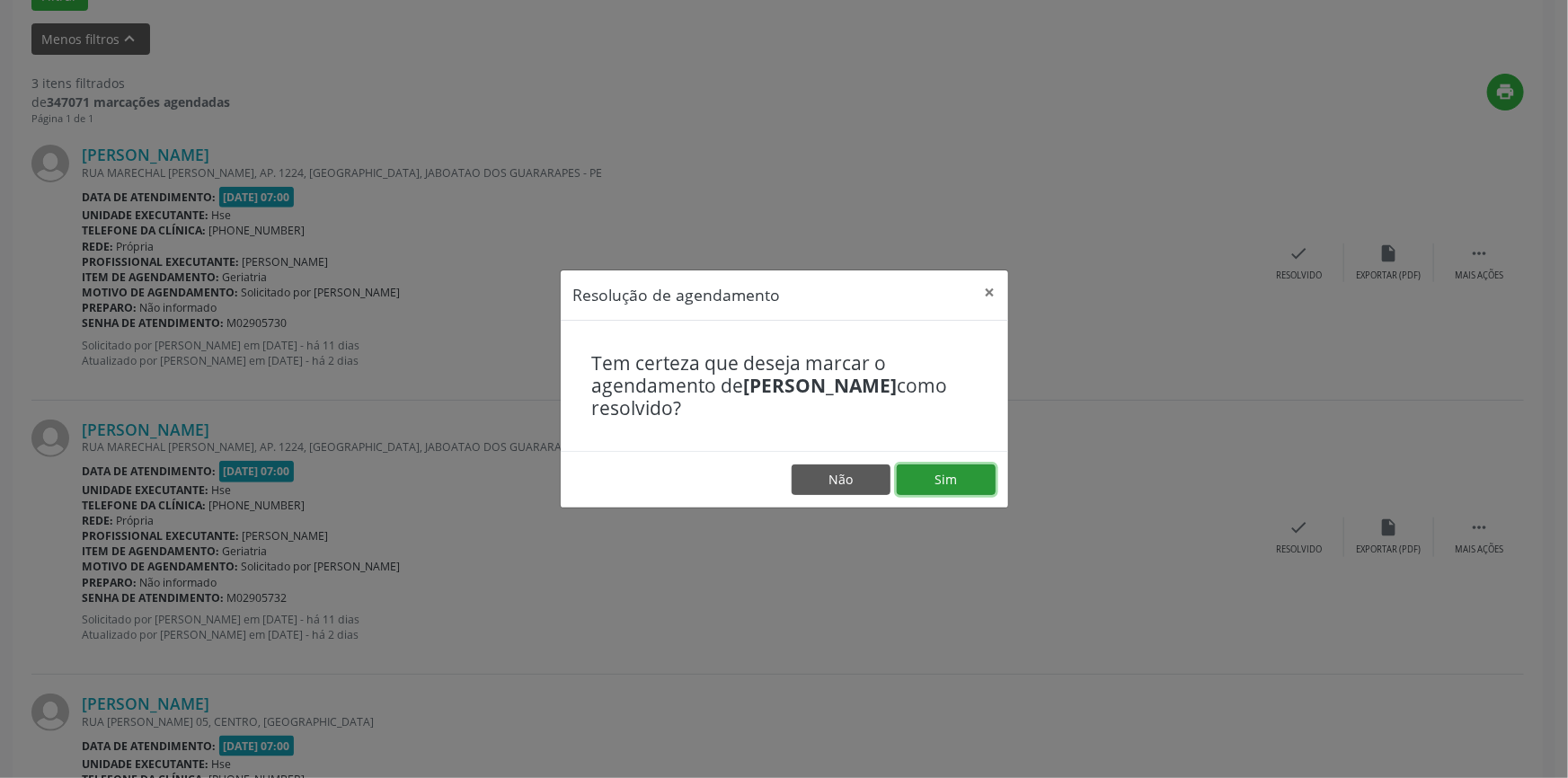
click at [961, 480] on button "Sim" at bounding box center [946, 480] width 99 height 30
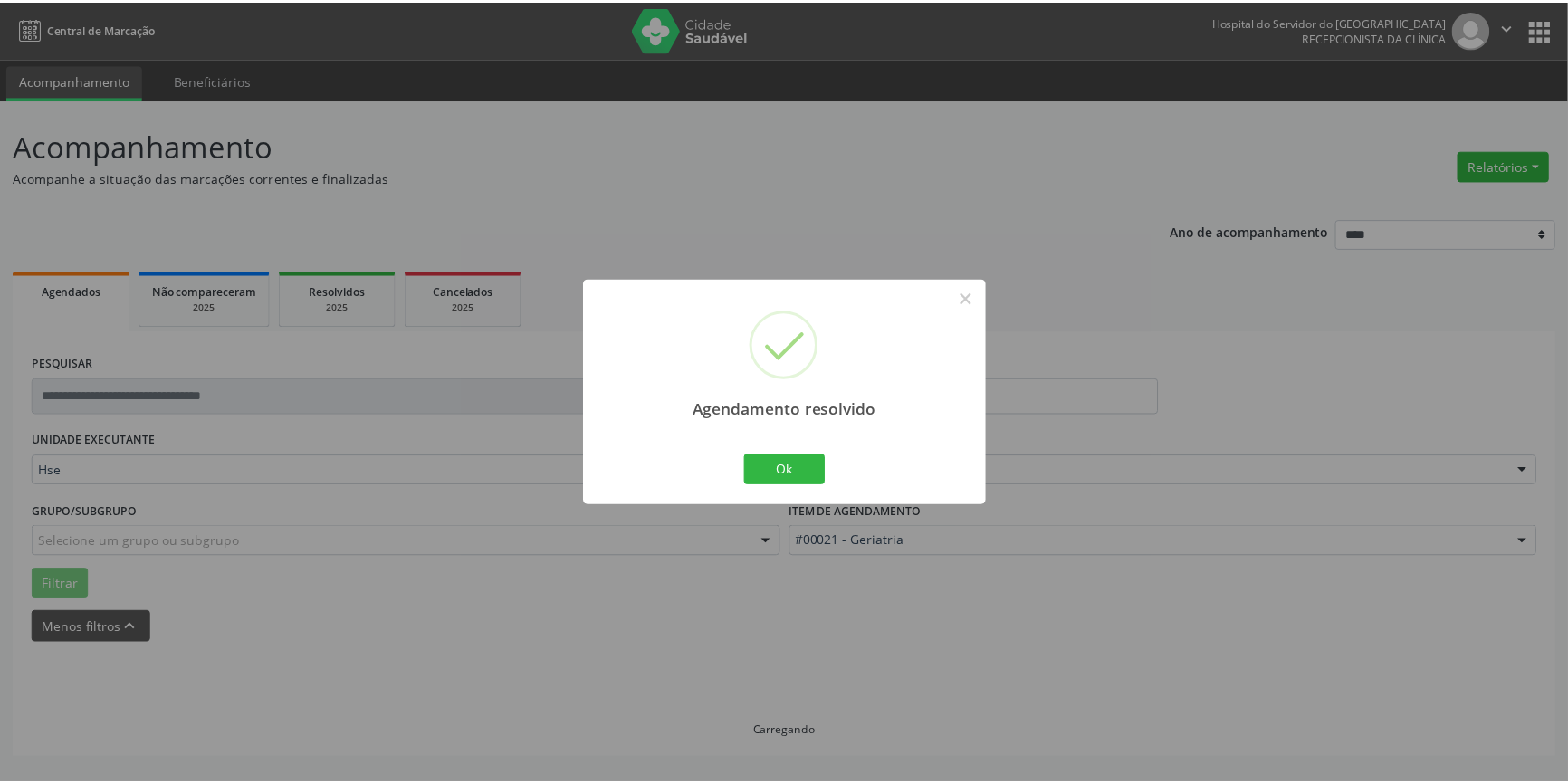
scroll to position [0, 0]
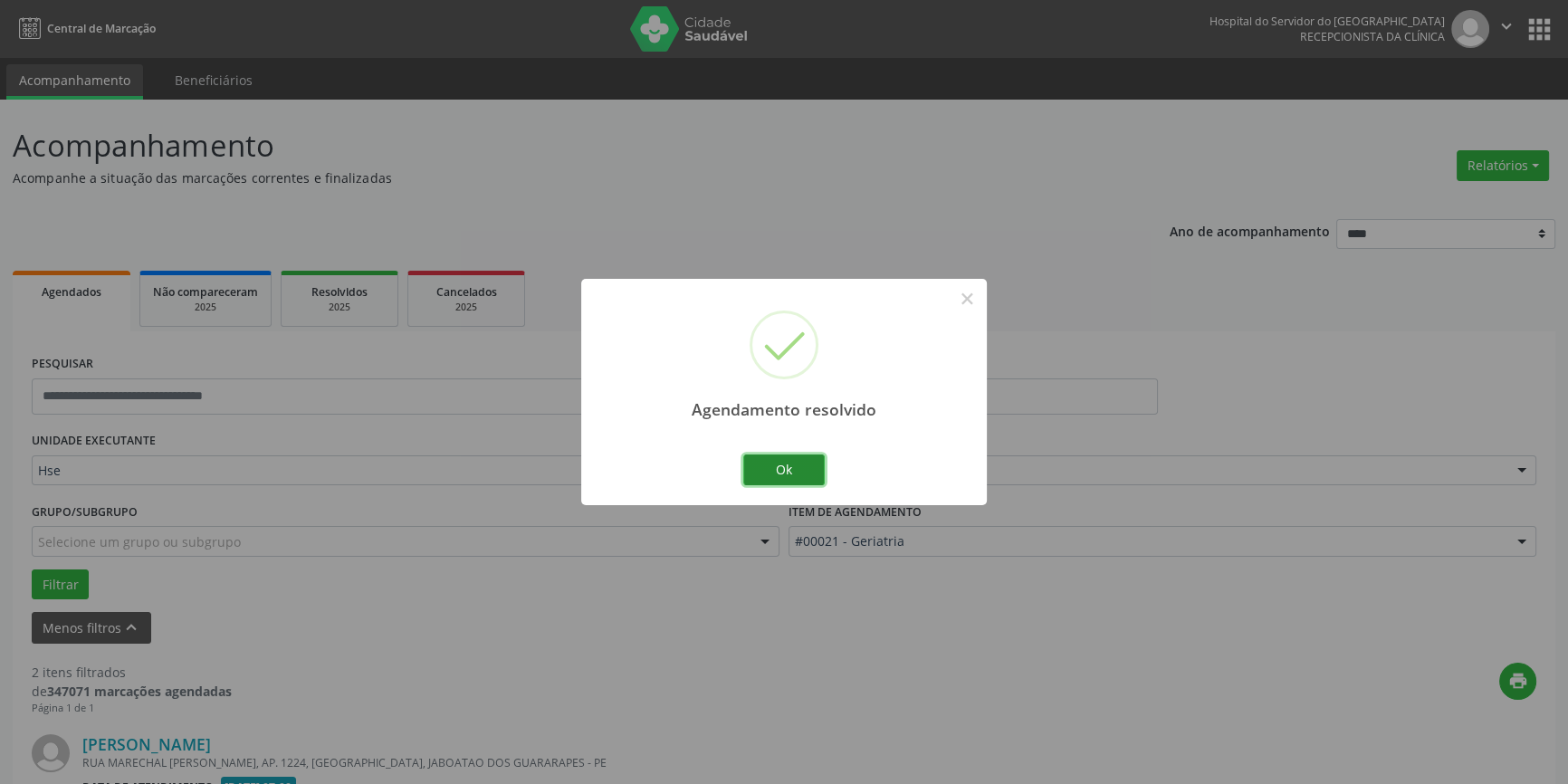
click at [790, 464] on button "Ok" at bounding box center [784, 470] width 82 height 30
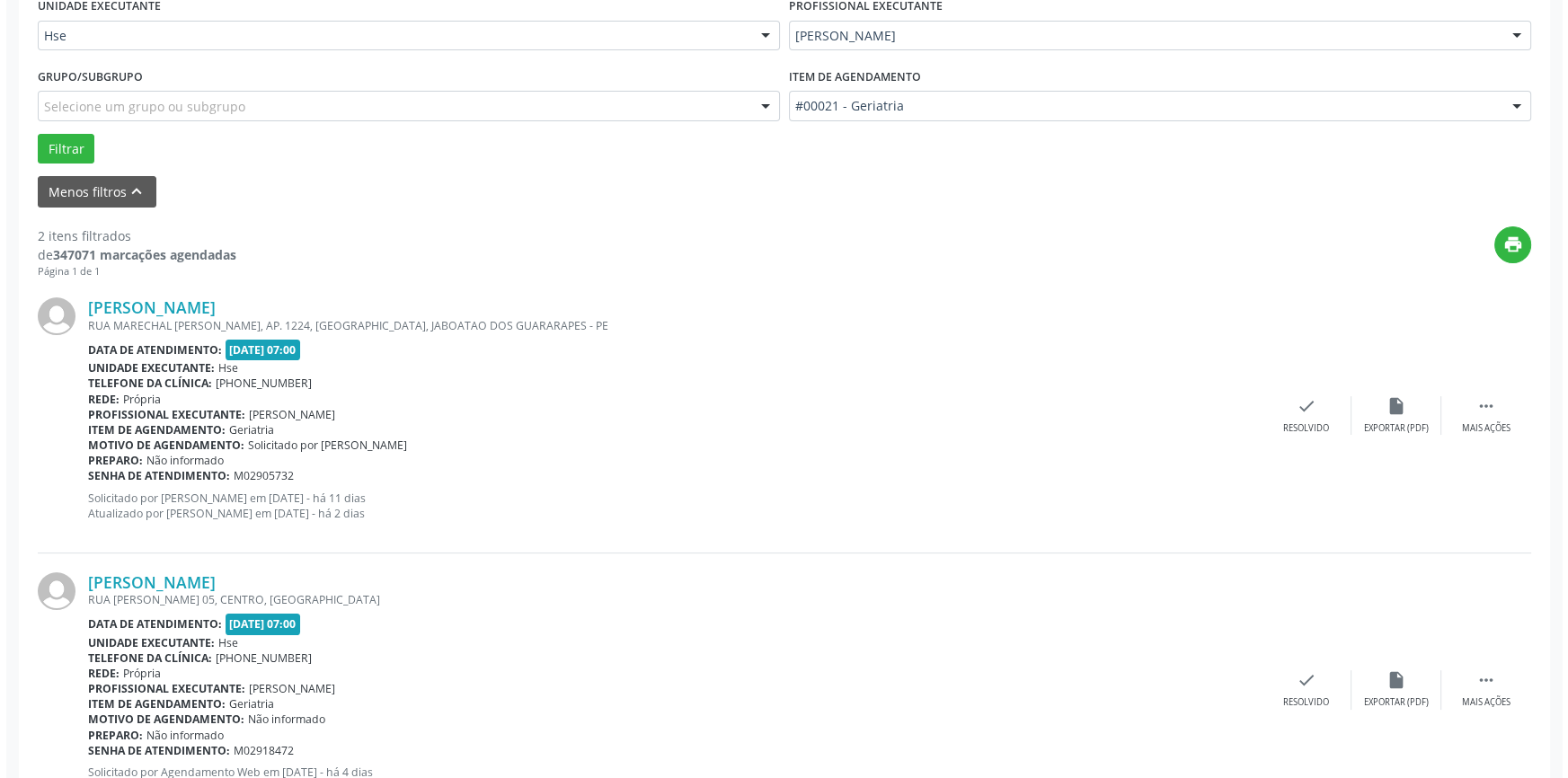
scroll to position [510, 0]
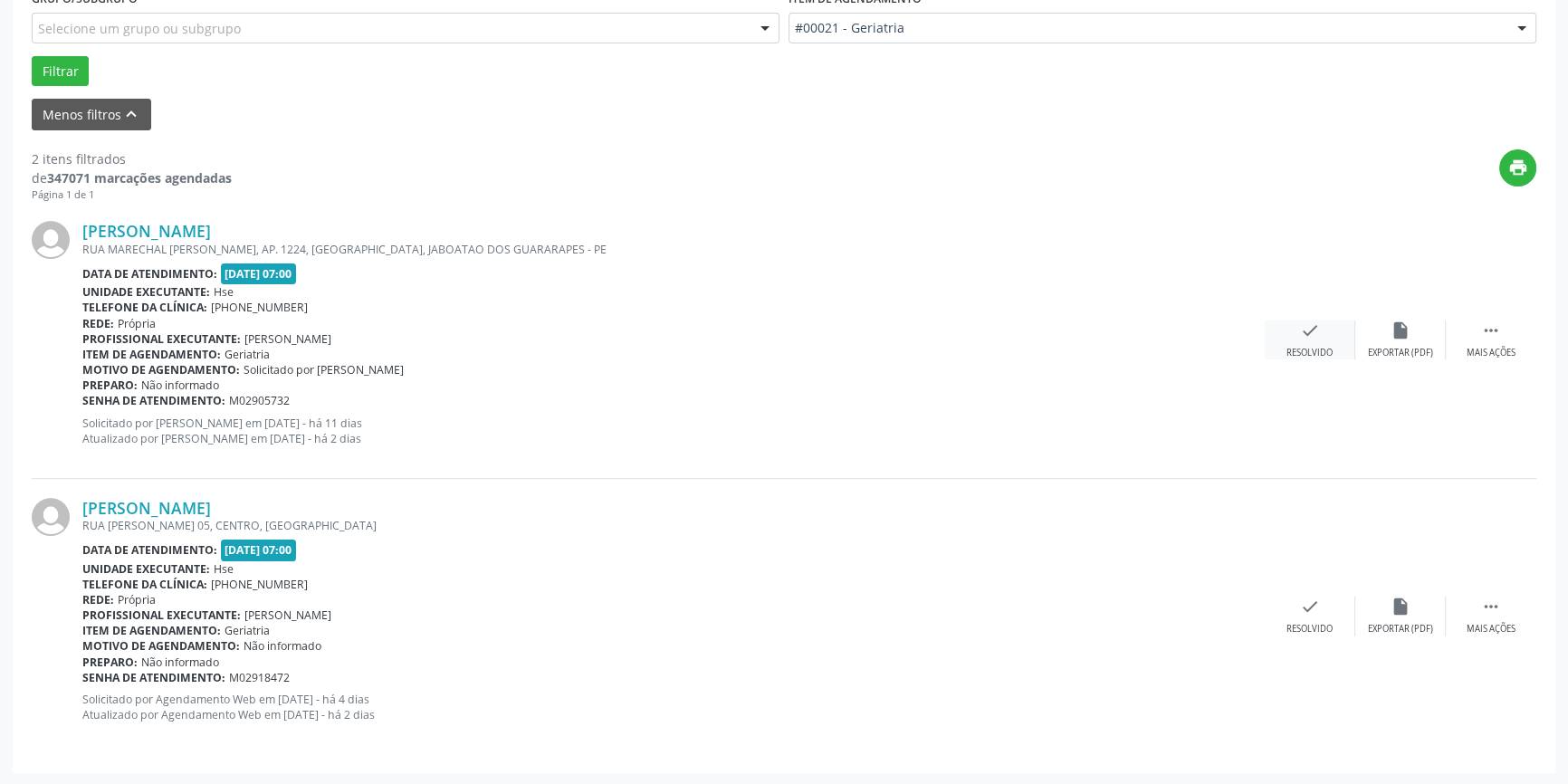
click at [1307, 330] on icon "check" at bounding box center [1309, 330] width 20 height 20
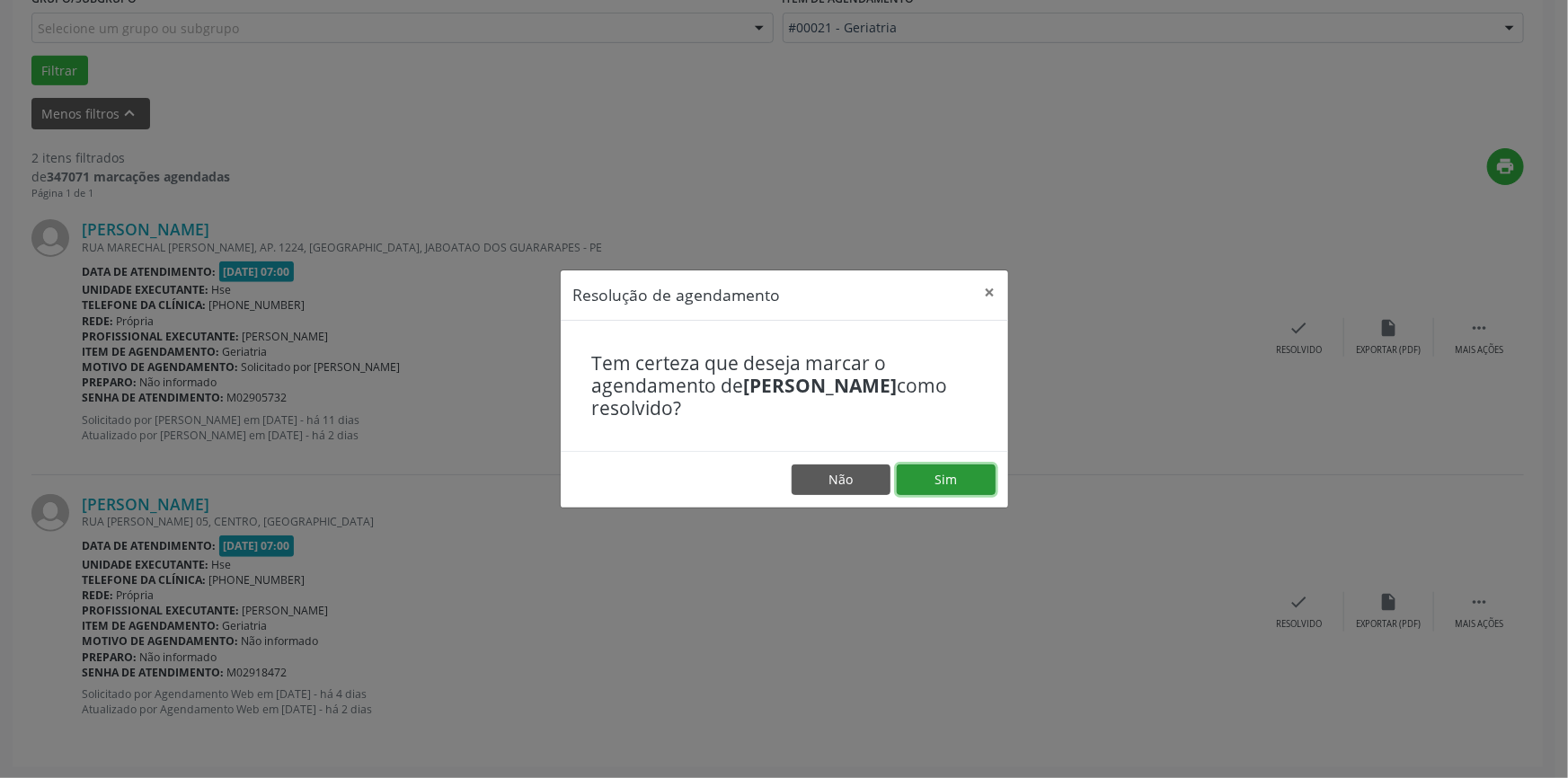
click at [966, 470] on button "Sim" at bounding box center [946, 480] width 99 height 30
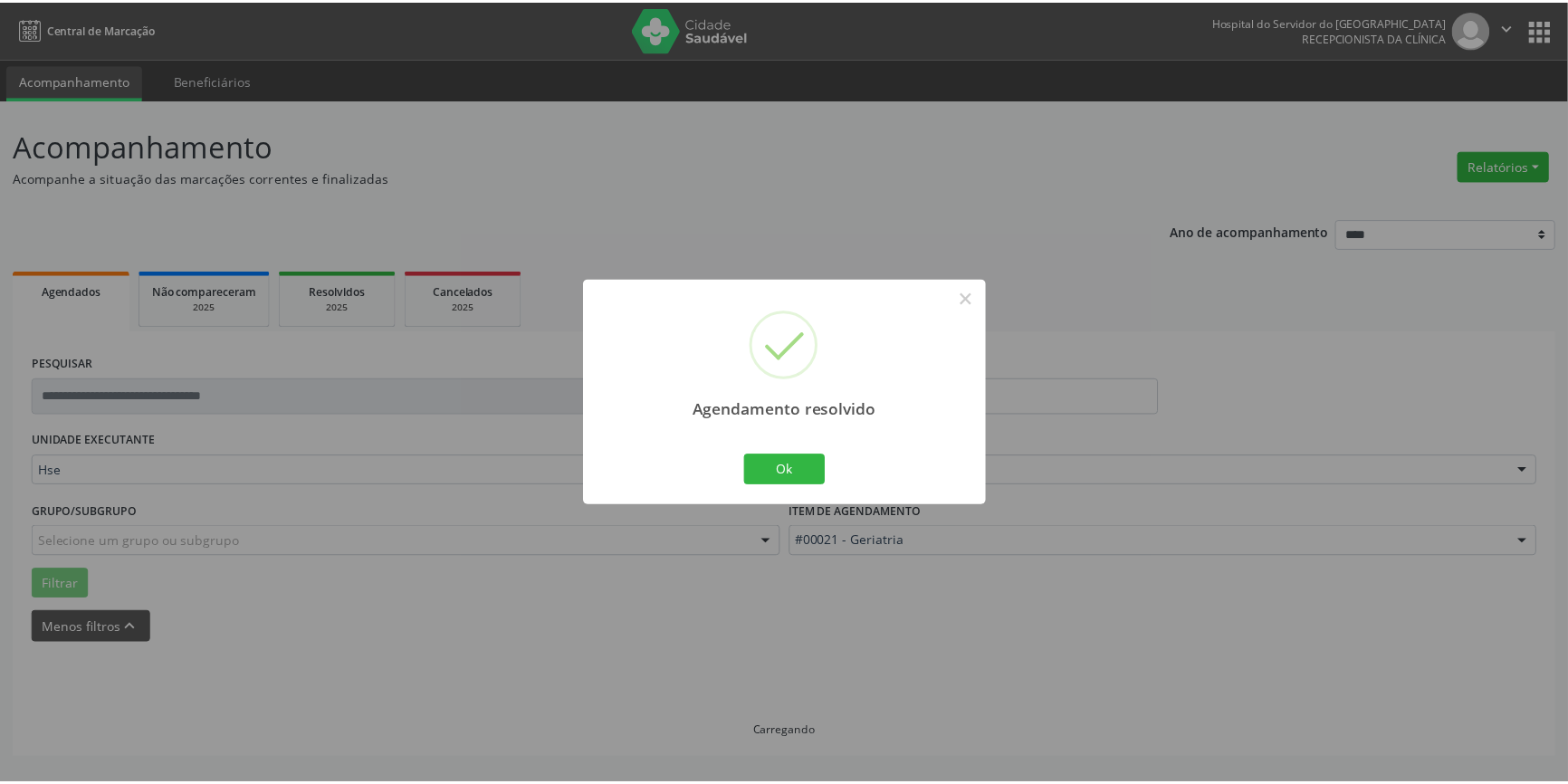
scroll to position [0, 0]
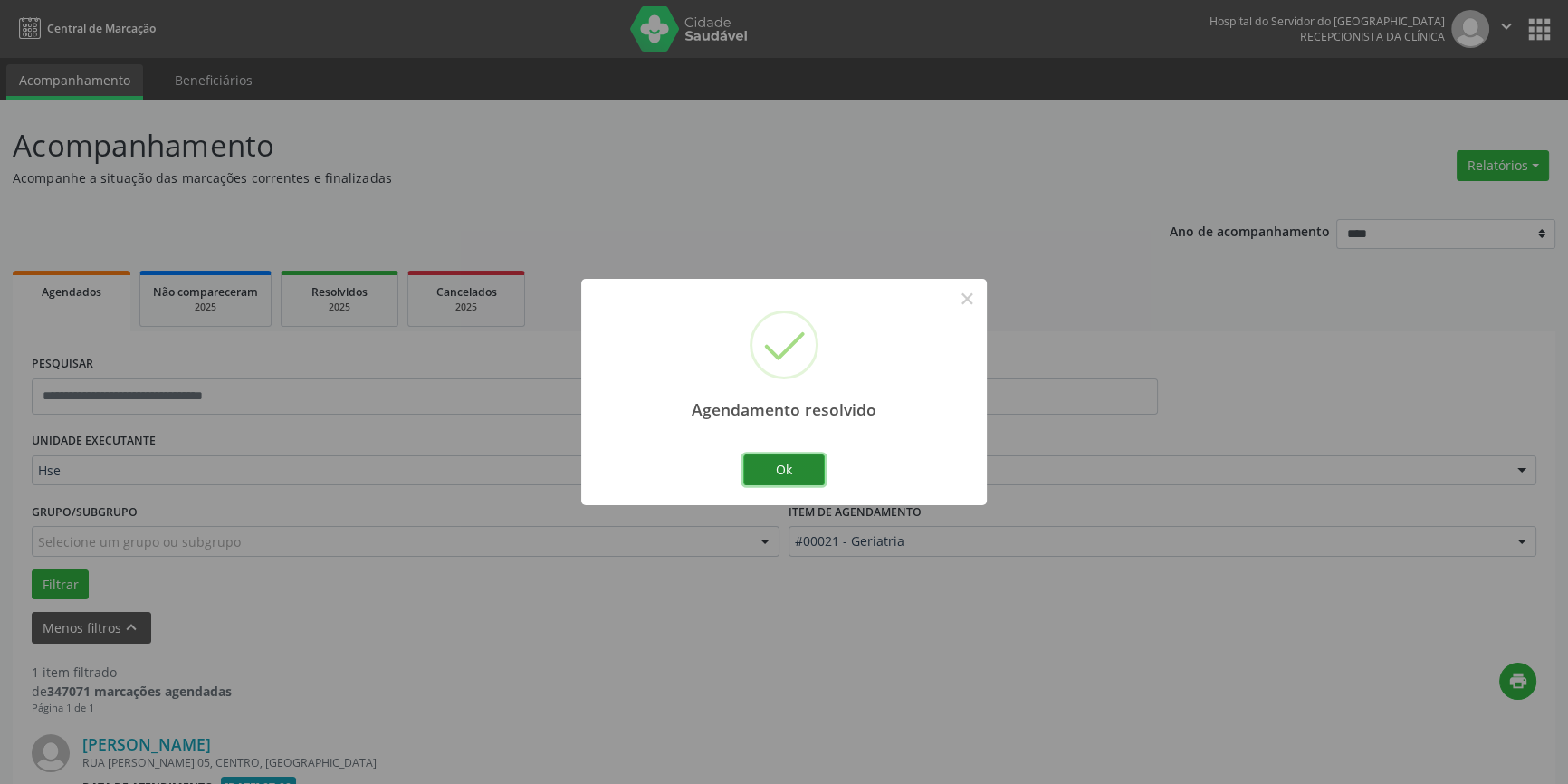
click at [783, 469] on button "Ok" at bounding box center [784, 470] width 82 height 30
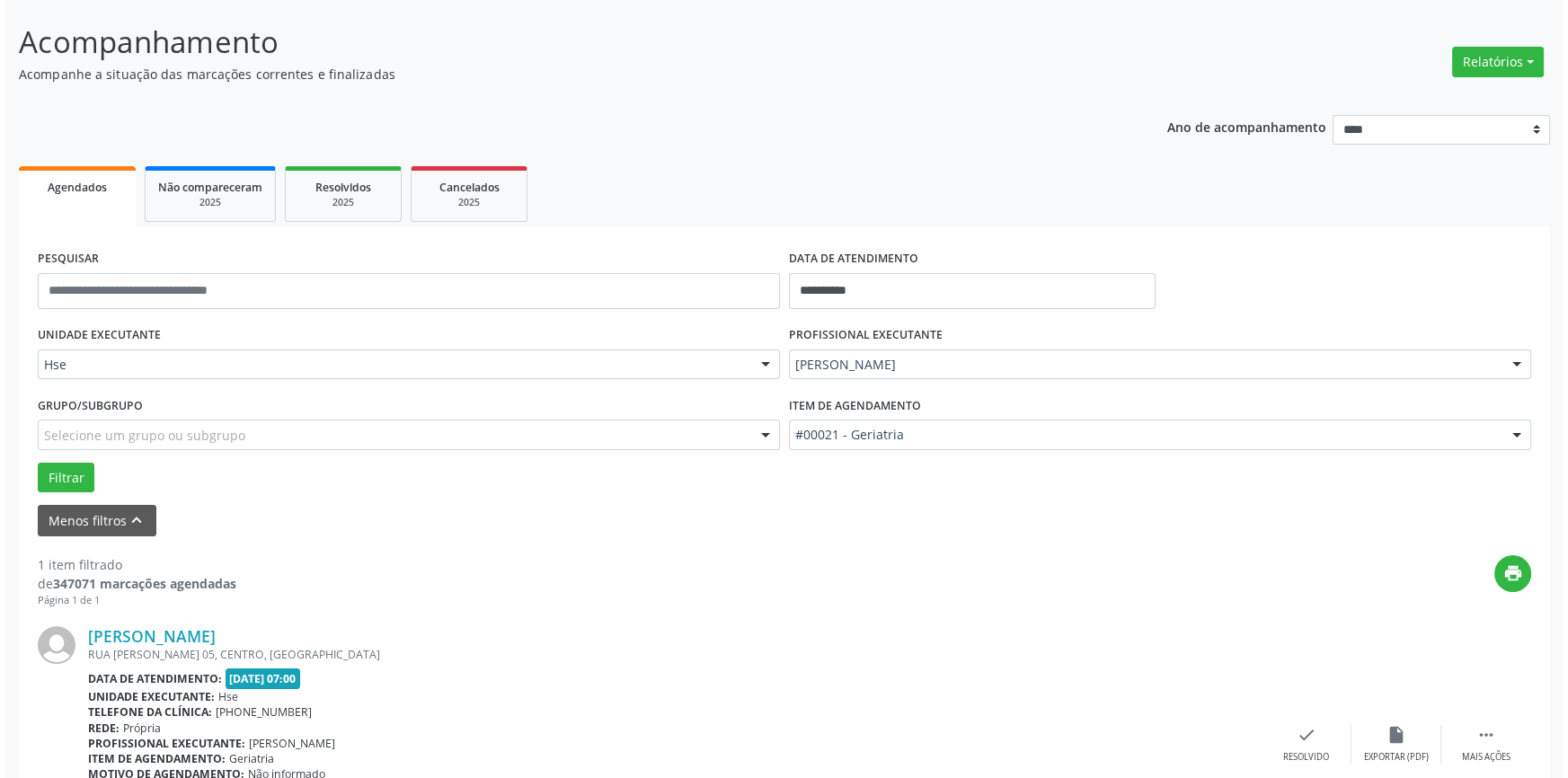
scroll to position [235, 0]
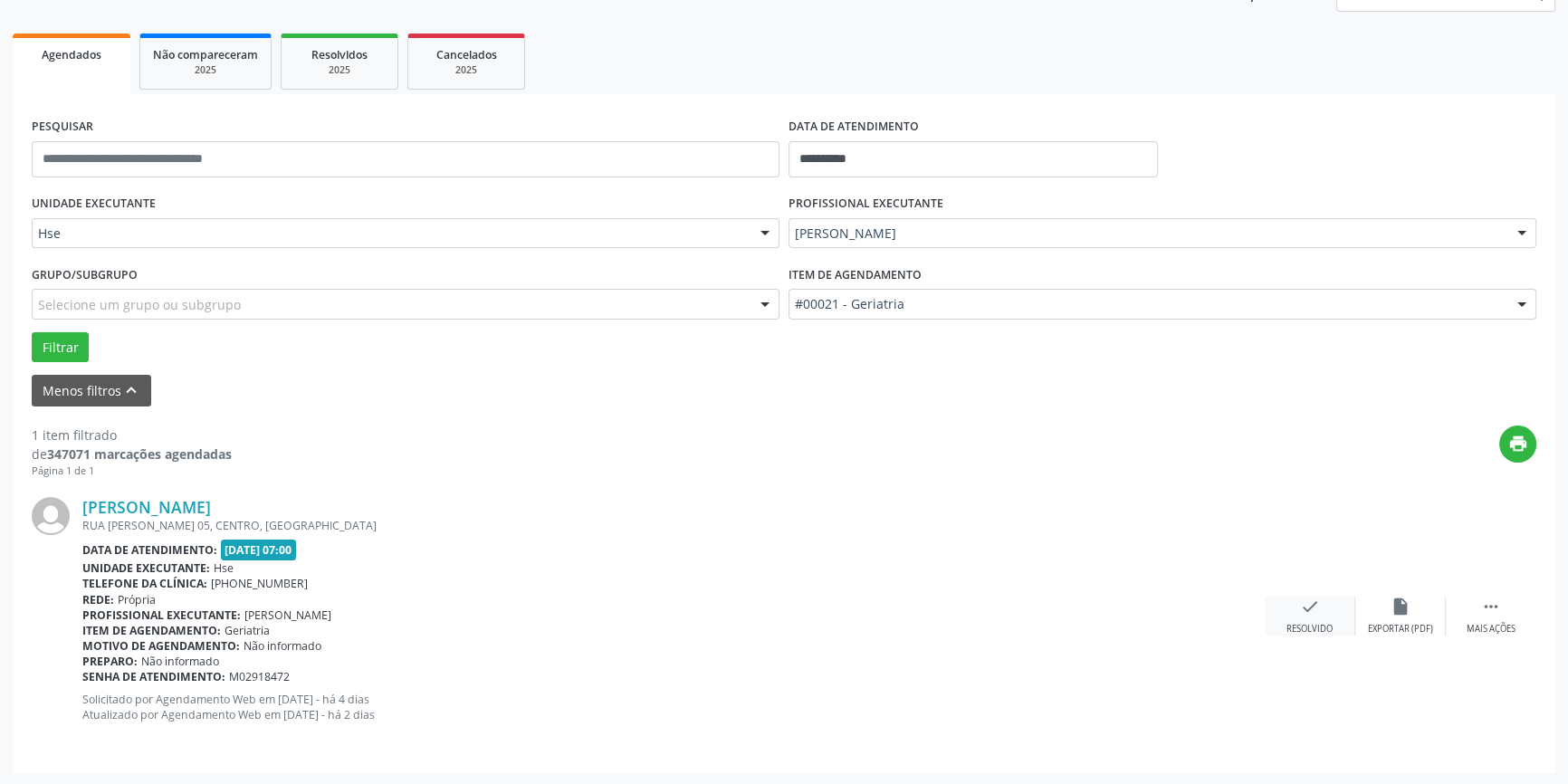
click at [1322, 614] on div "check Resolvido" at bounding box center [1309, 616] width 90 height 39
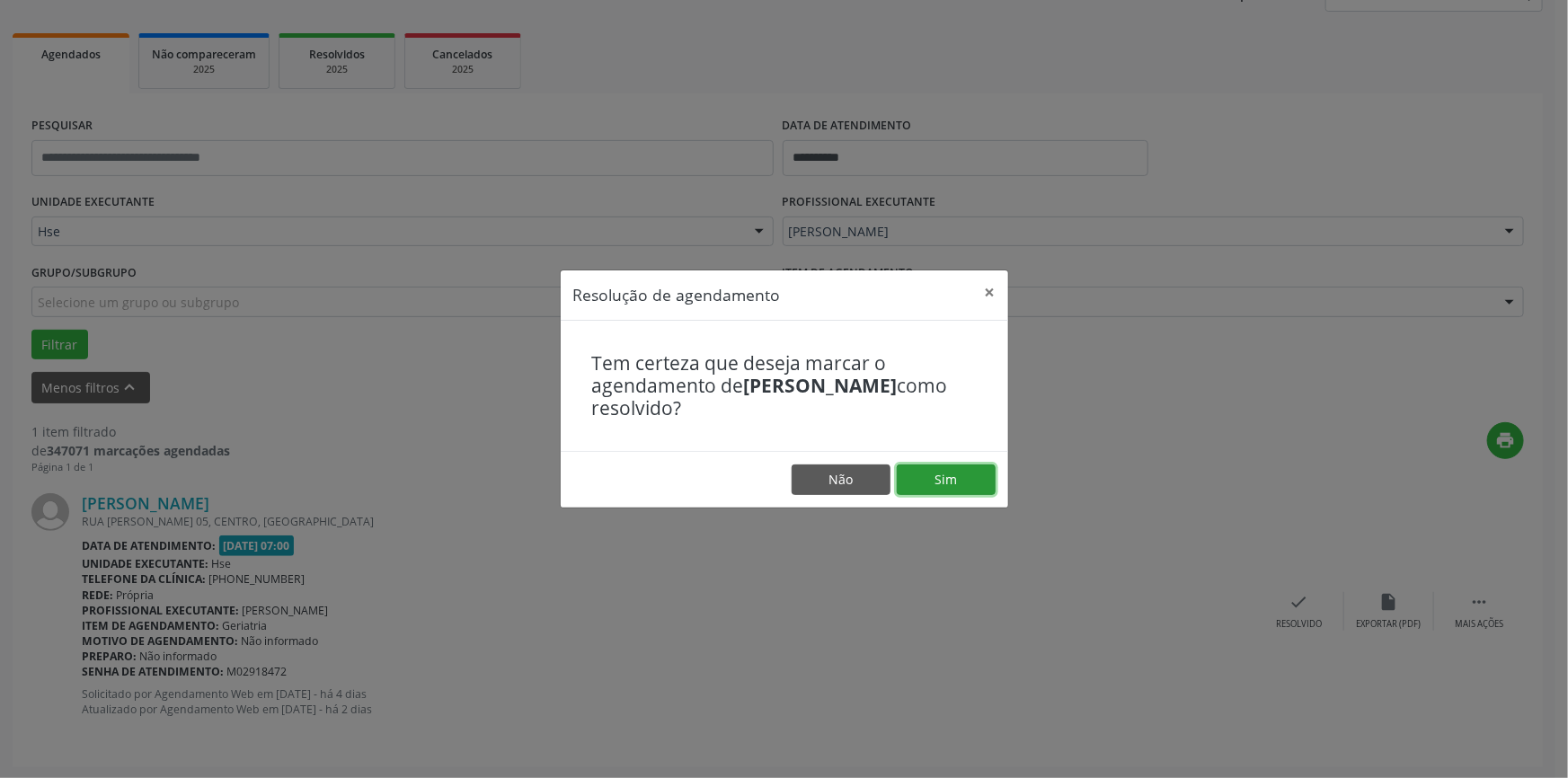
click at [949, 477] on button "Sim" at bounding box center [946, 480] width 99 height 30
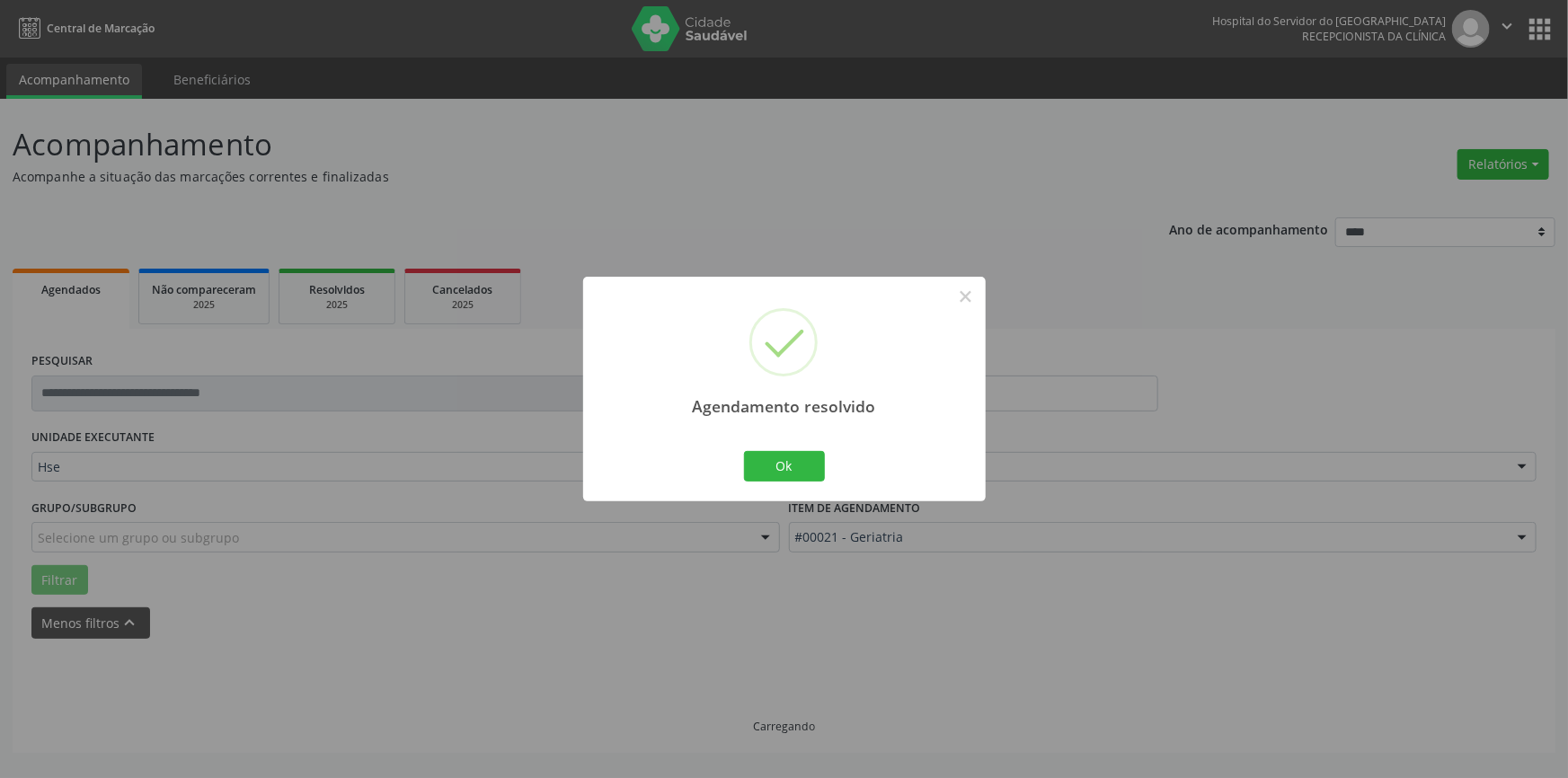
scroll to position [0, 0]
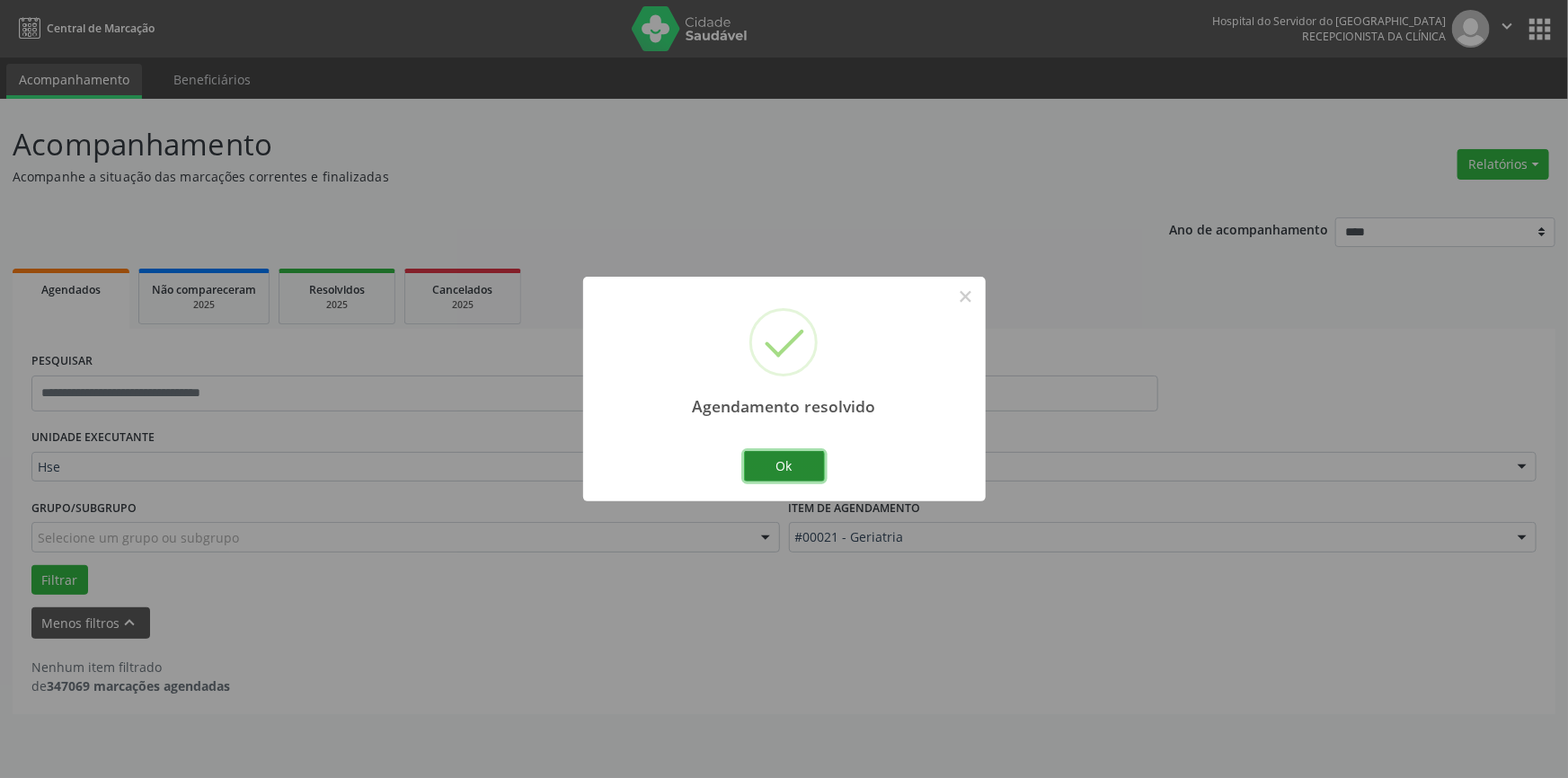
click at [790, 467] on button "Ok" at bounding box center [784, 466] width 81 height 30
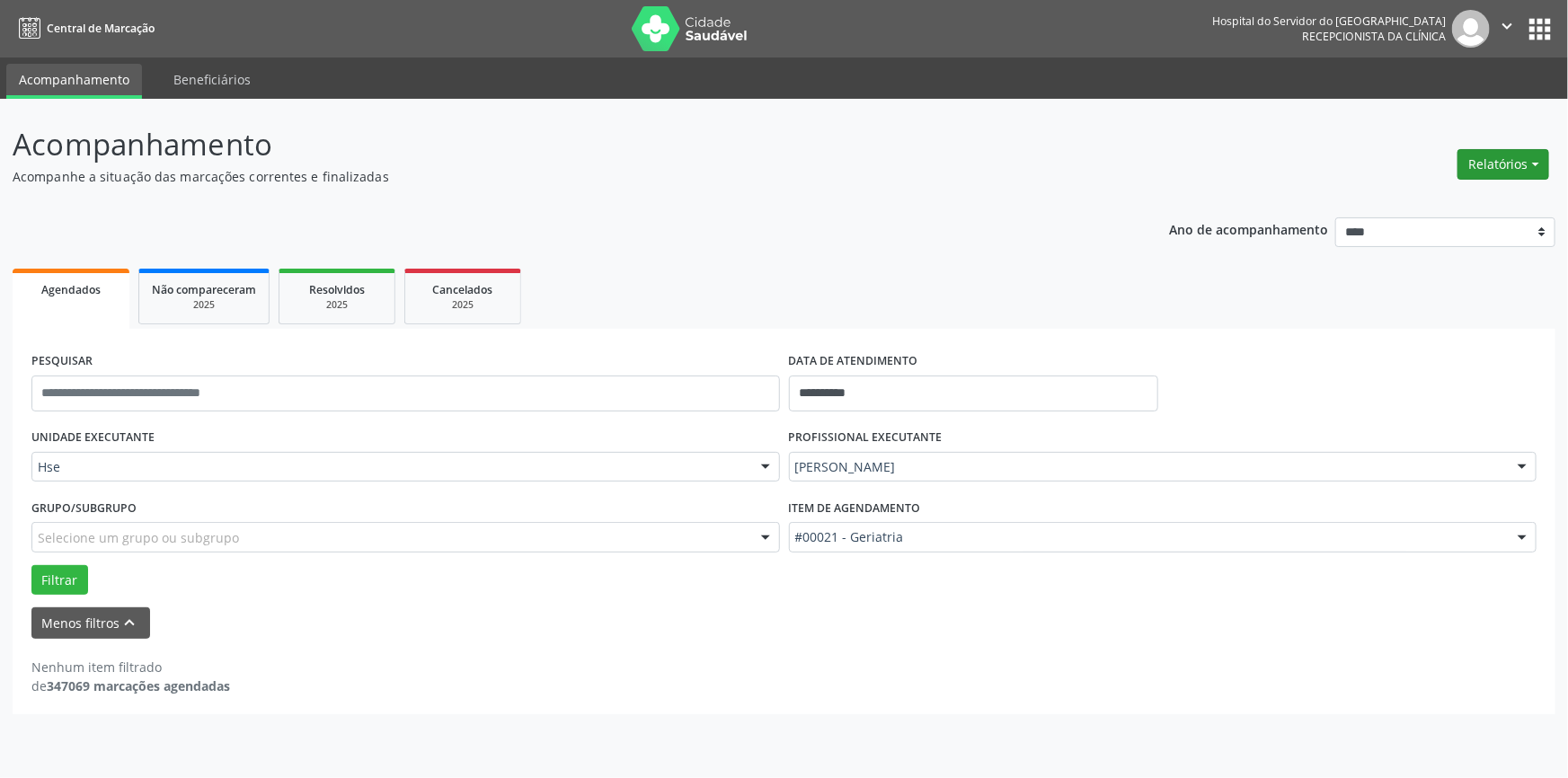
click at [1504, 155] on button "Relatórios" at bounding box center [1503, 164] width 92 height 30
click at [1433, 201] on link "Agendamentos" at bounding box center [1453, 202] width 194 height 25
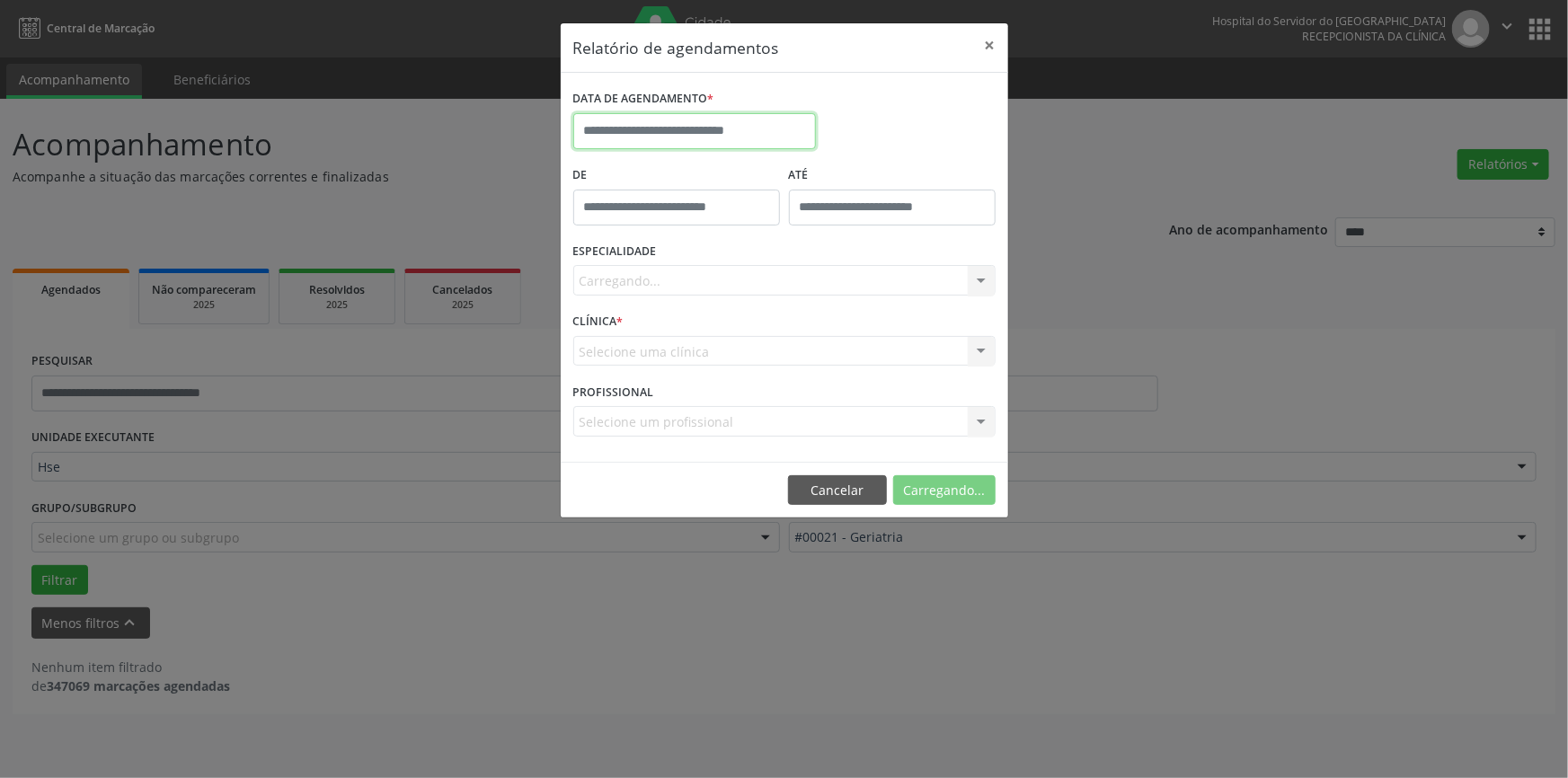
click at [683, 122] on input "text" at bounding box center [694, 131] width 243 height 36
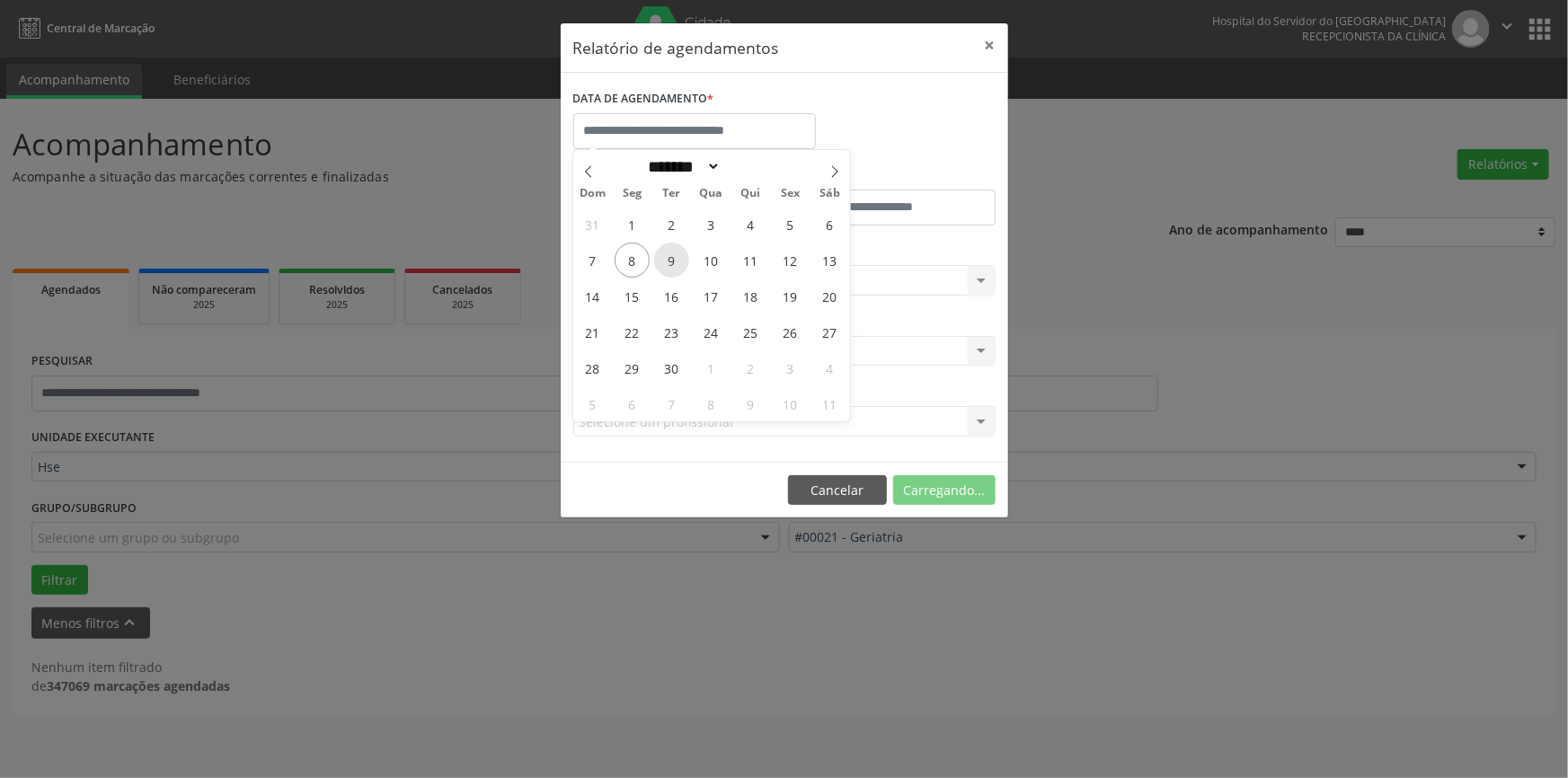
click at [676, 259] on span "9" at bounding box center [671, 260] width 35 height 35
type input "**********"
click at [676, 259] on span "9" at bounding box center [671, 260] width 35 height 35
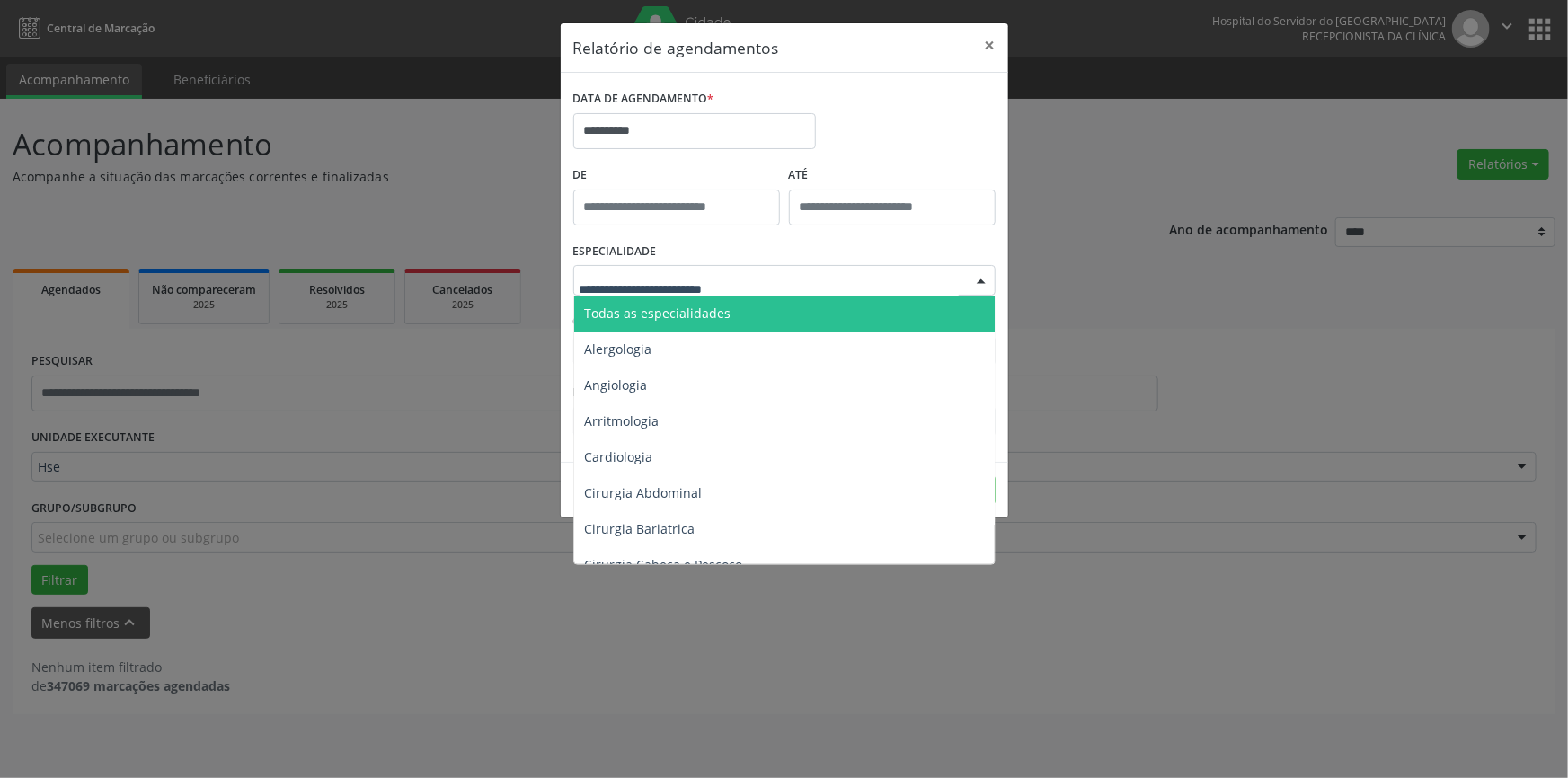
click at [978, 279] on div at bounding box center [981, 281] width 27 height 30
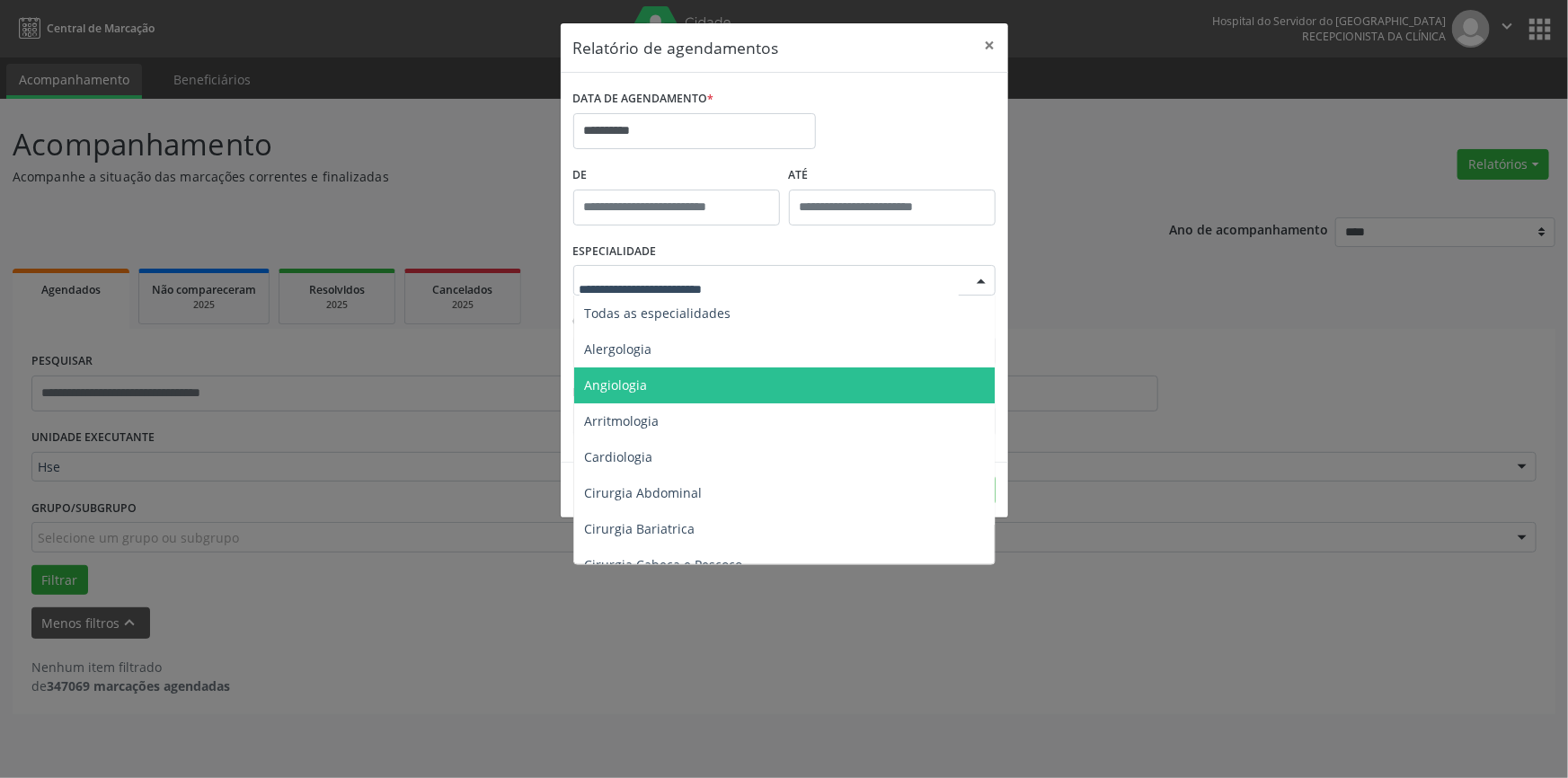
click at [658, 374] on span "Angiologia" at bounding box center [785, 385] width 423 height 36
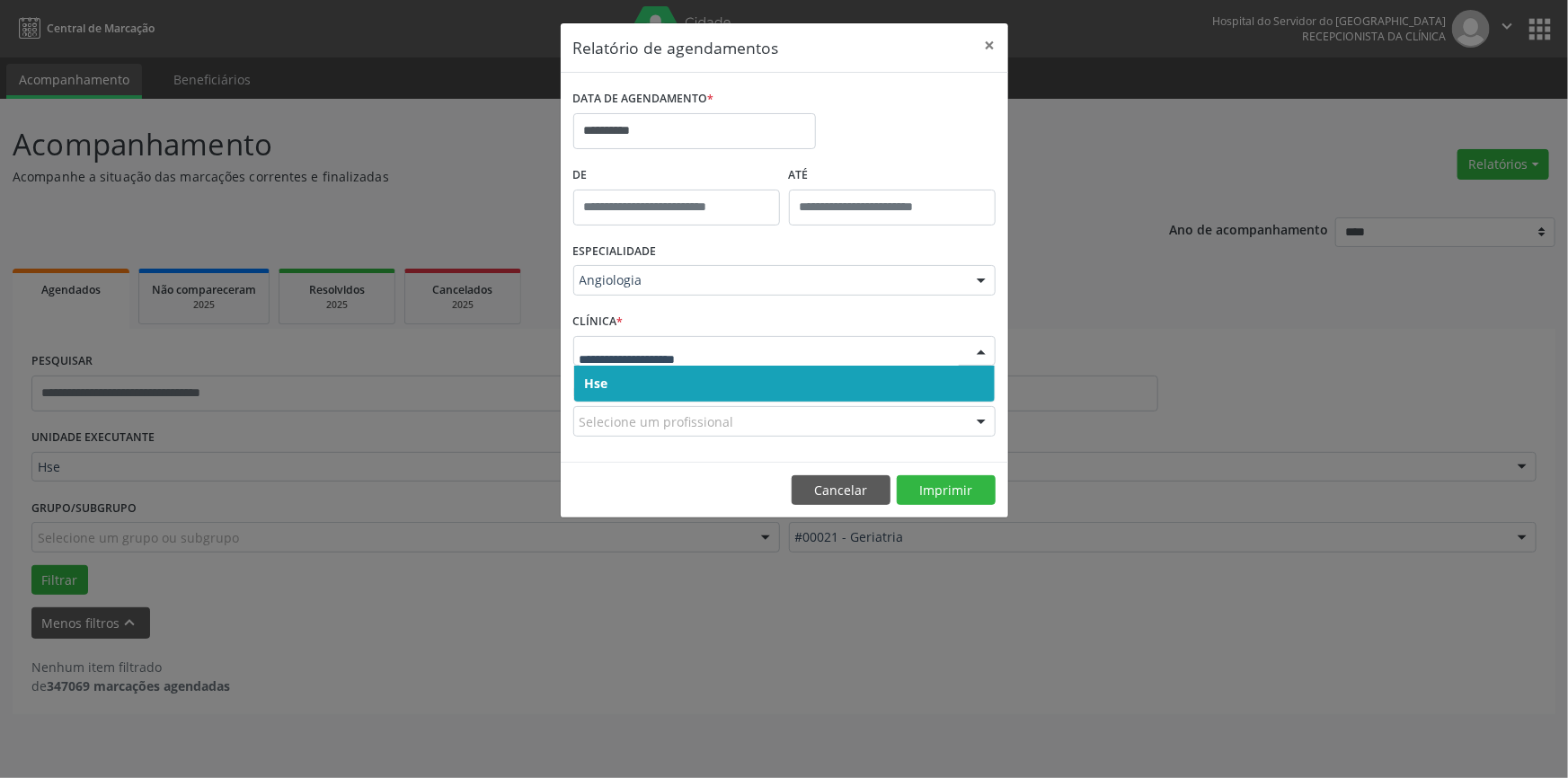
click at [980, 348] on div at bounding box center [981, 352] width 27 height 30
click at [969, 380] on span "Hse" at bounding box center [784, 383] width 421 height 36
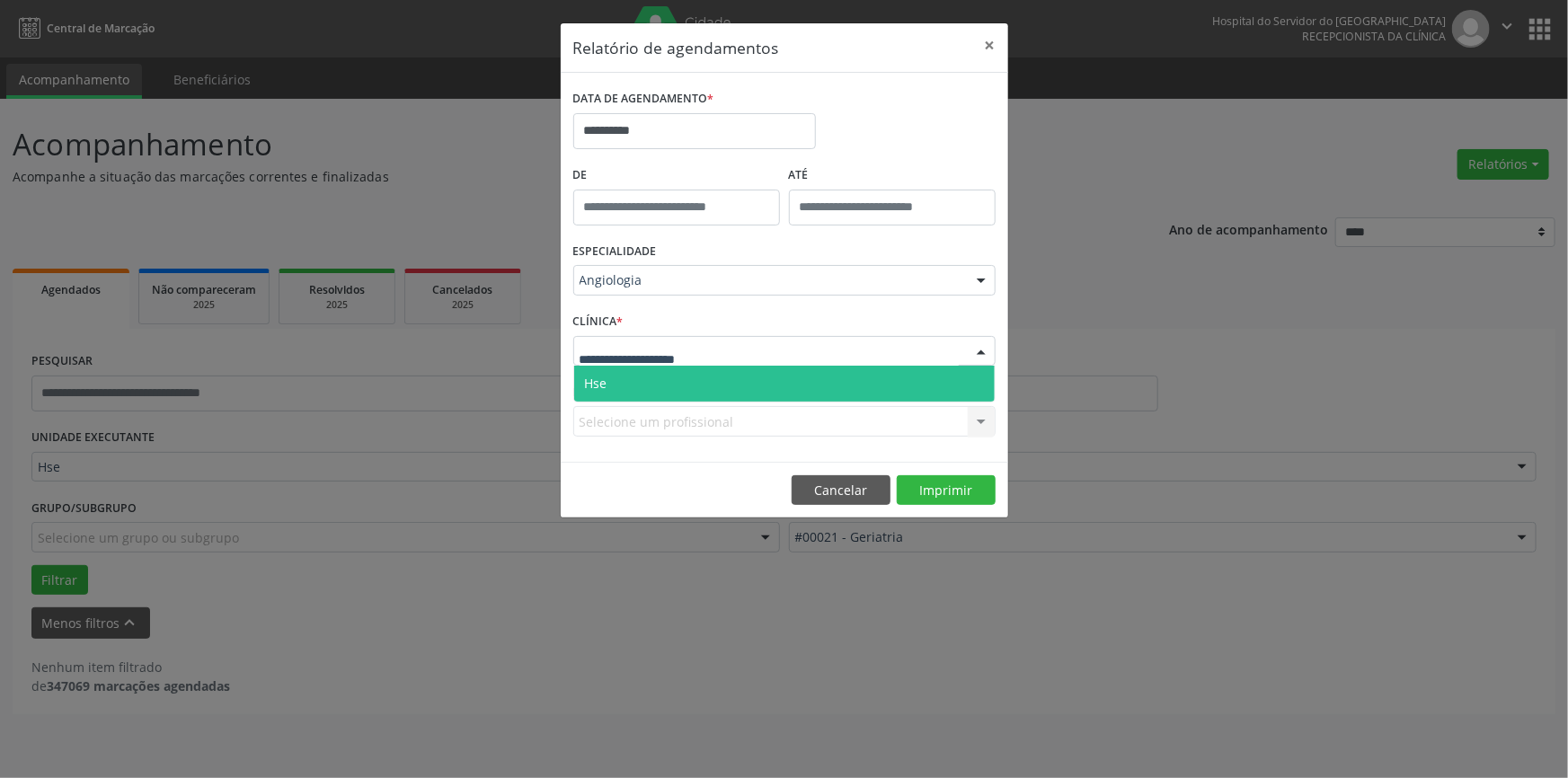
click at [980, 344] on div at bounding box center [981, 352] width 27 height 30
click at [967, 372] on span "Hse" at bounding box center [784, 383] width 421 height 36
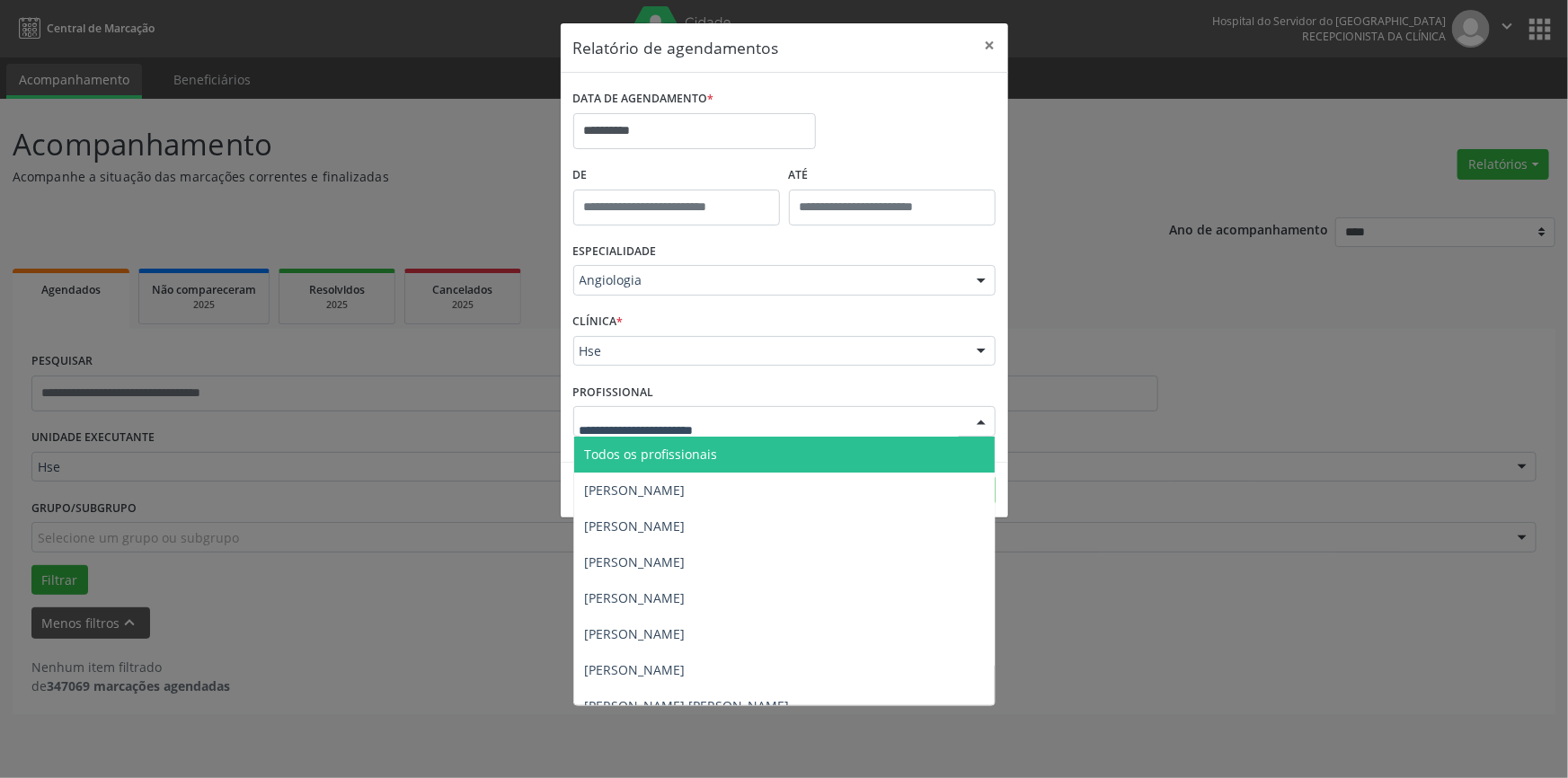
click at [980, 421] on div at bounding box center [981, 422] width 27 height 30
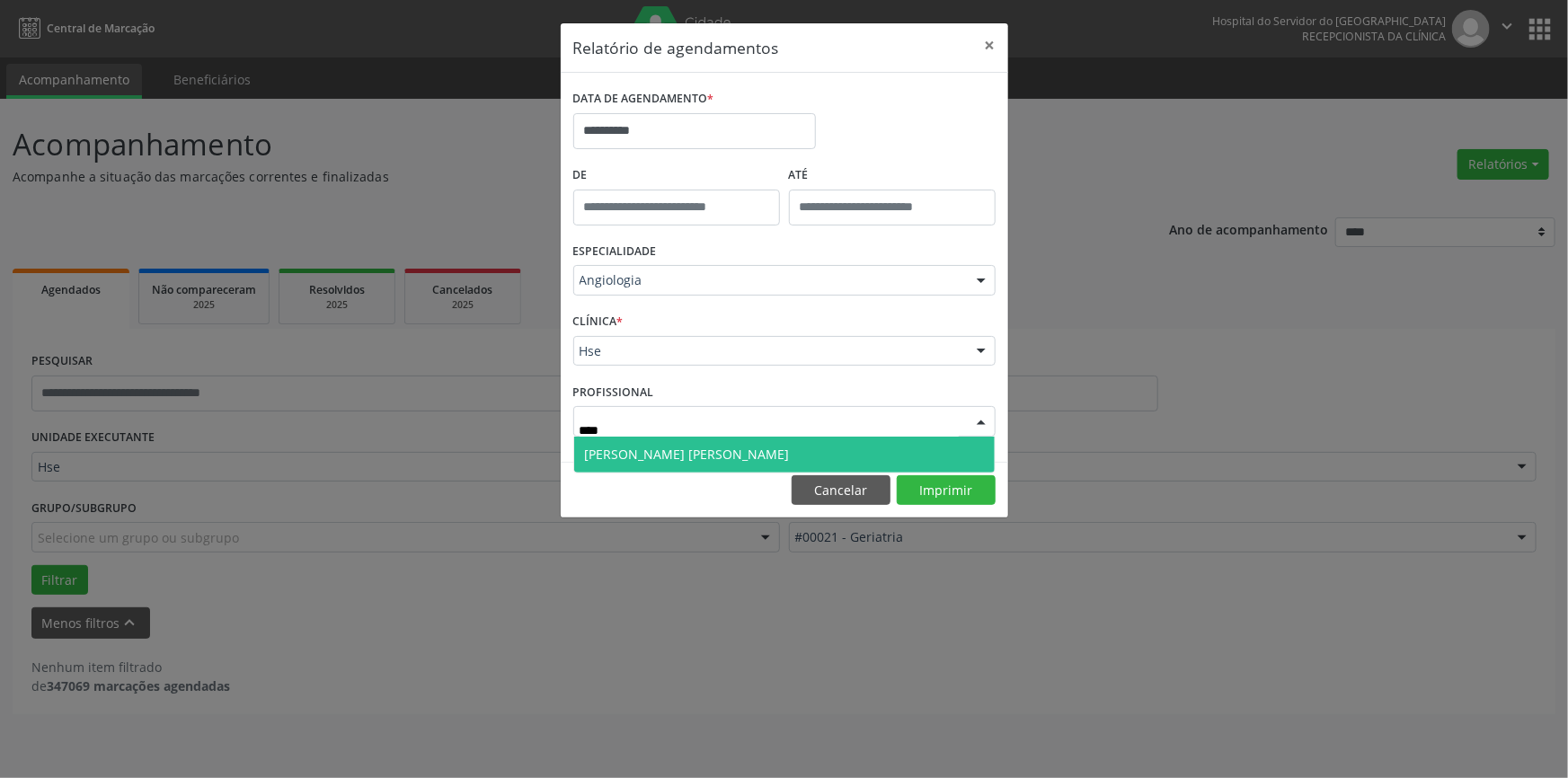
type input "*****"
click at [779, 443] on span "[PERSON_NAME] [PERSON_NAME]" at bounding box center [784, 455] width 421 height 36
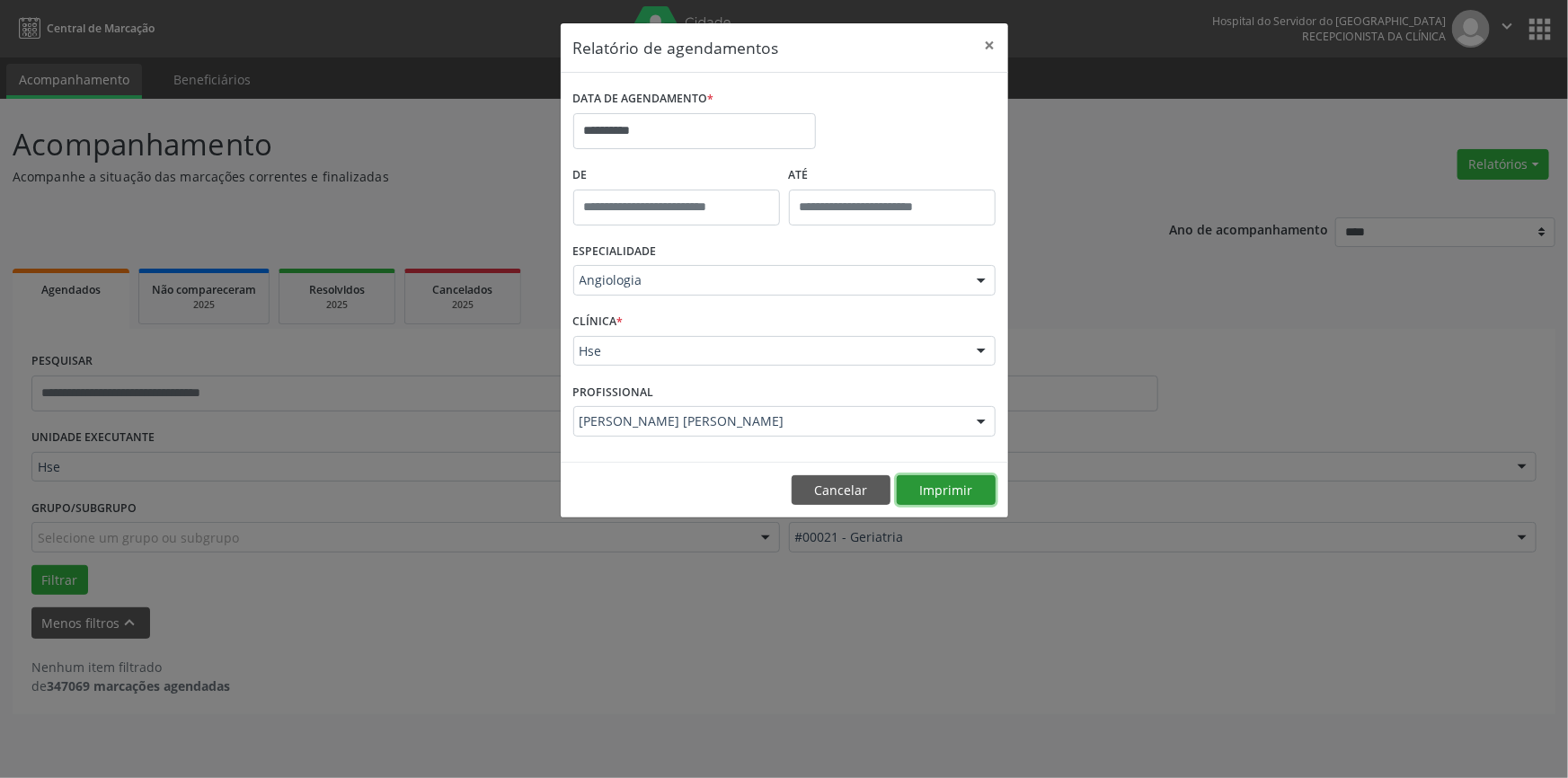
click at [945, 490] on button "Imprimir" at bounding box center [946, 491] width 99 height 30
click at [944, 483] on button "Imprimir" at bounding box center [946, 491] width 99 height 30
click at [991, 38] on button "×" at bounding box center [990, 45] width 36 height 44
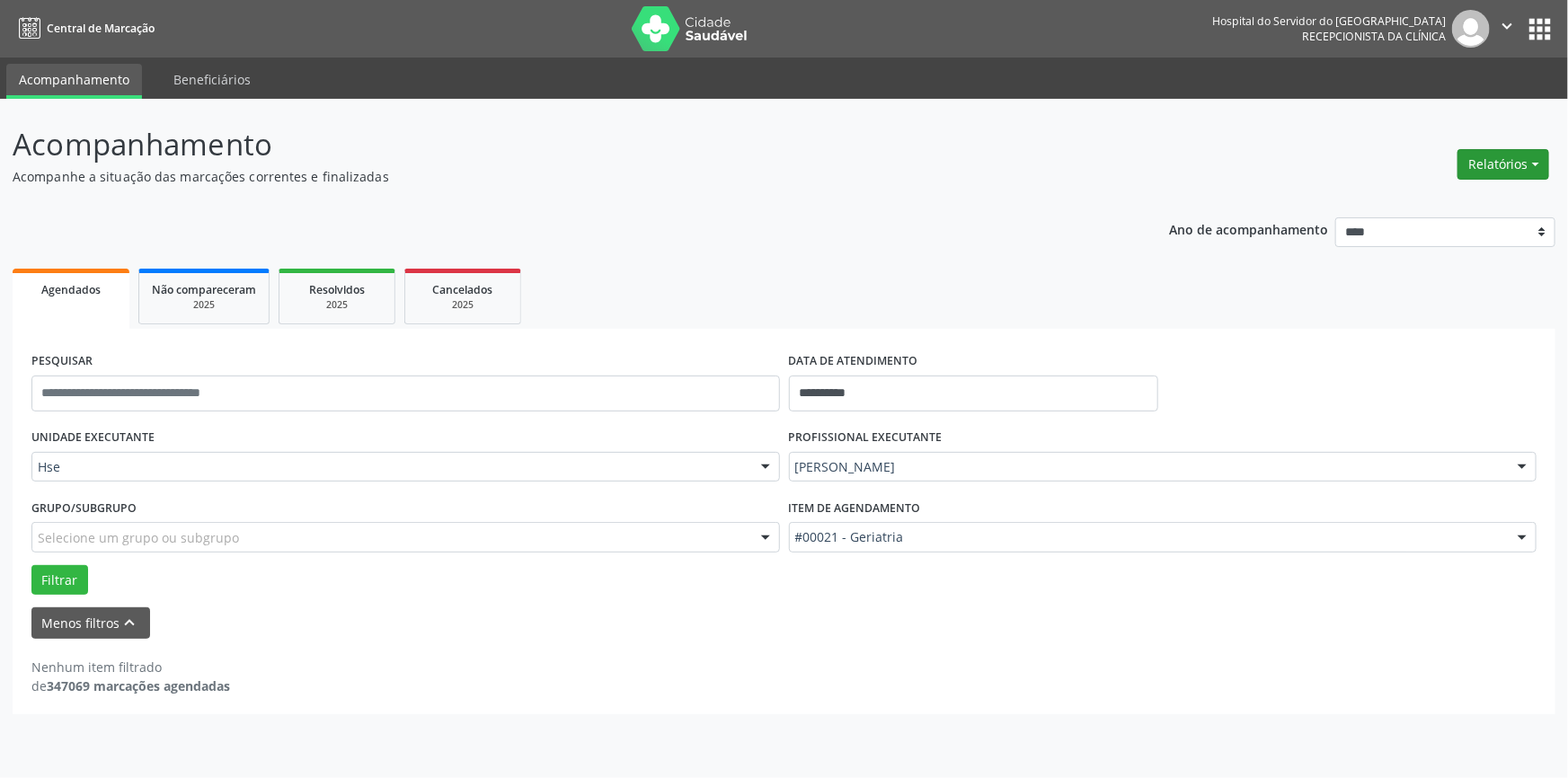
click at [1516, 159] on button "Relatórios" at bounding box center [1503, 164] width 92 height 30
click at [1461, 193] on link "Agendamentos" at bounding box center [1453, 202] width 194 height 25
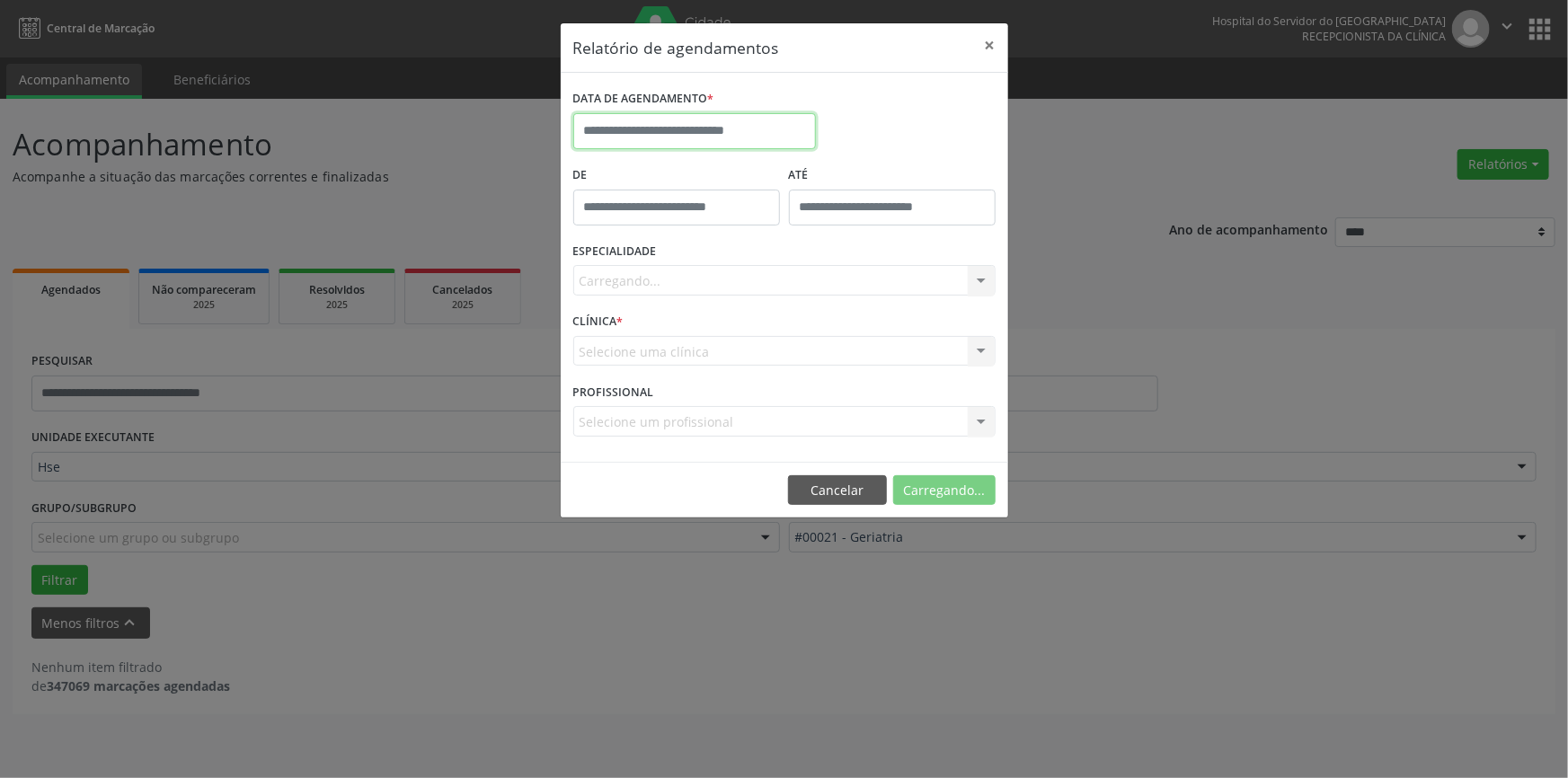
click at [704, 117] on input "text" at bounding box center [694, 131] width 243 height 36
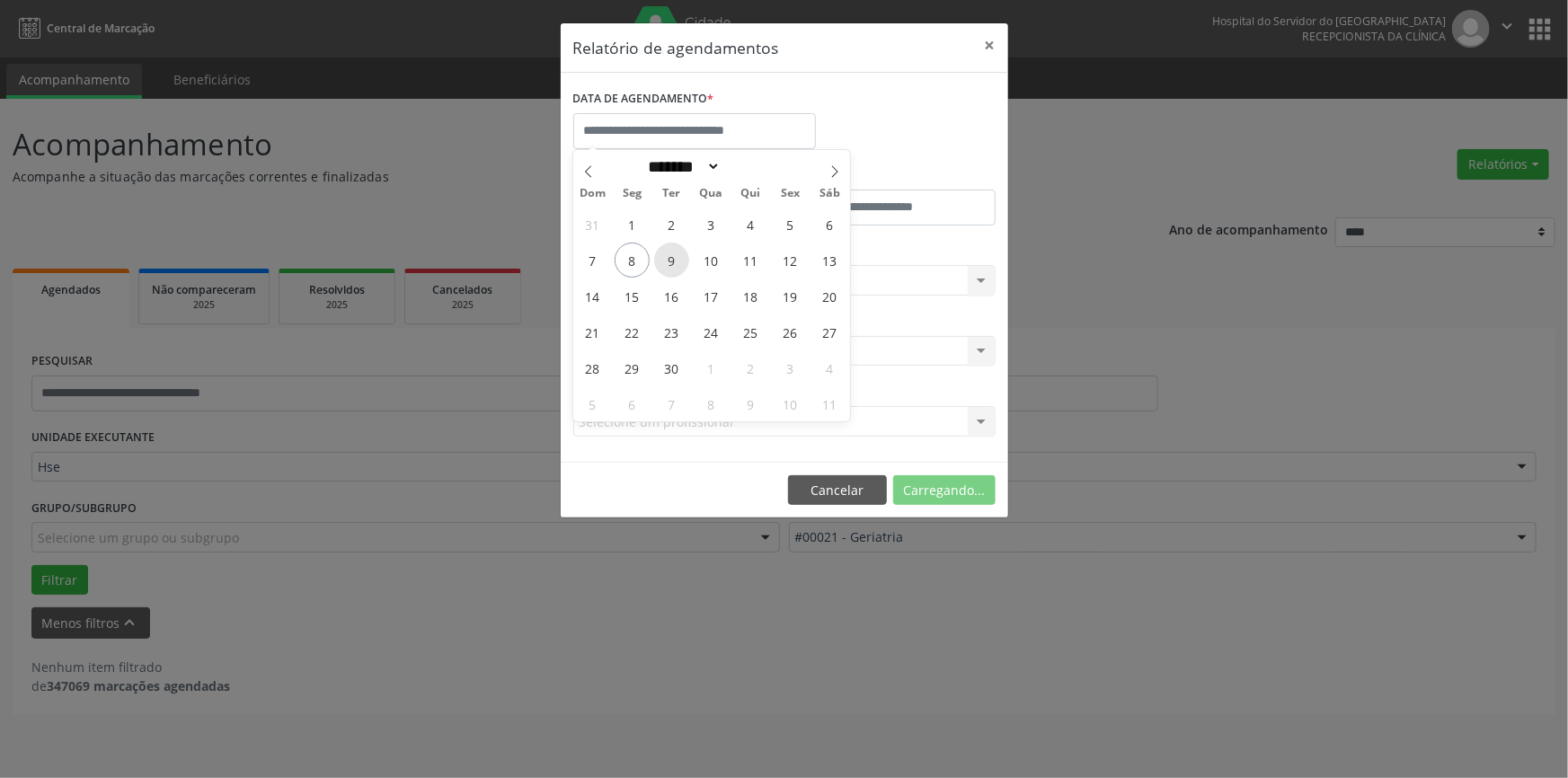
click at [678, 251] on span "9" at bounding box center [671, 260] width 35 height 35
type input "**********"
click at [678, 251] on span "9" at bounding box center [671, 260] width 35 height 35
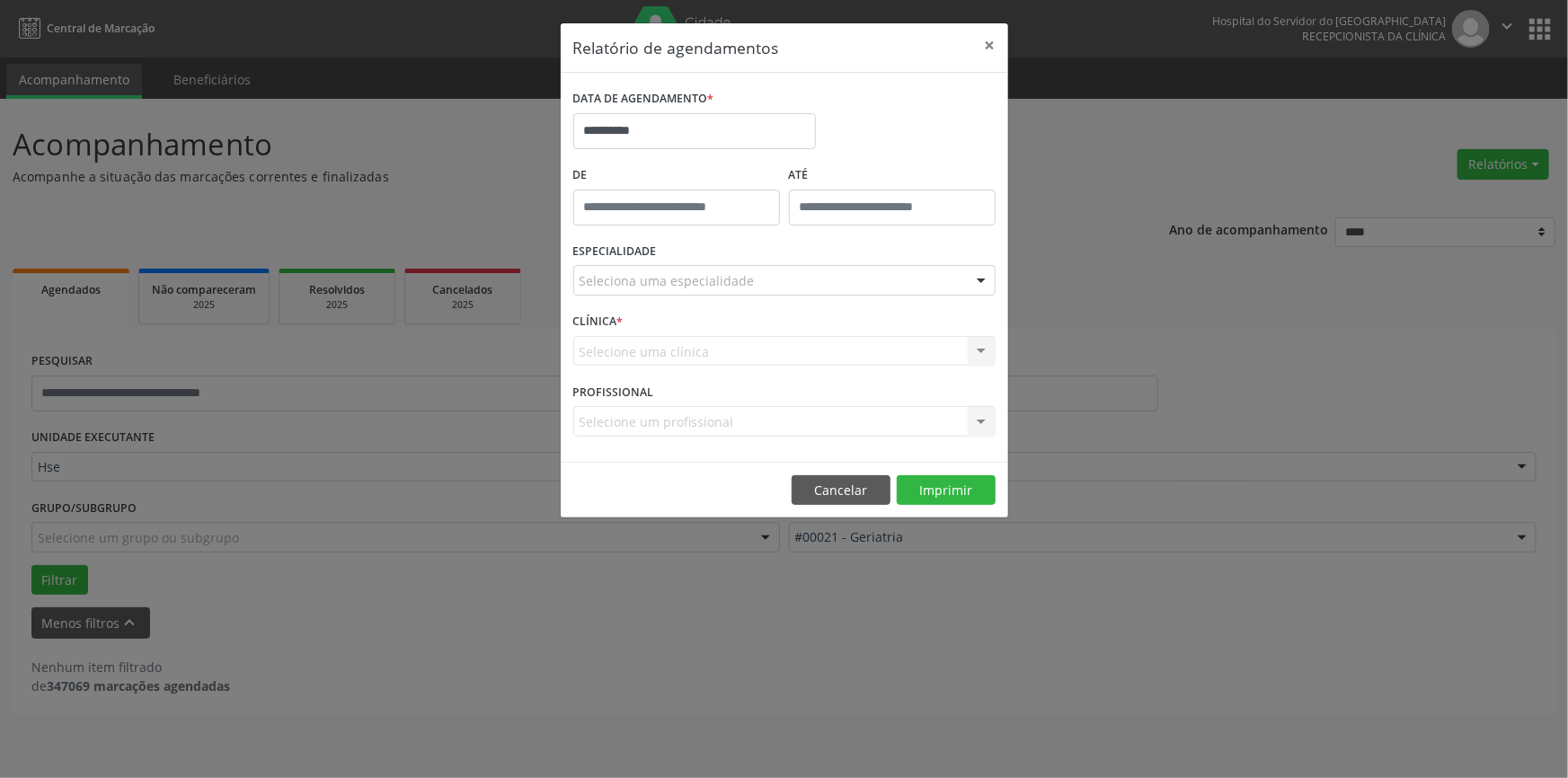
click at [979, 279] on div at bounding box center [981, 281] width 27 height 30
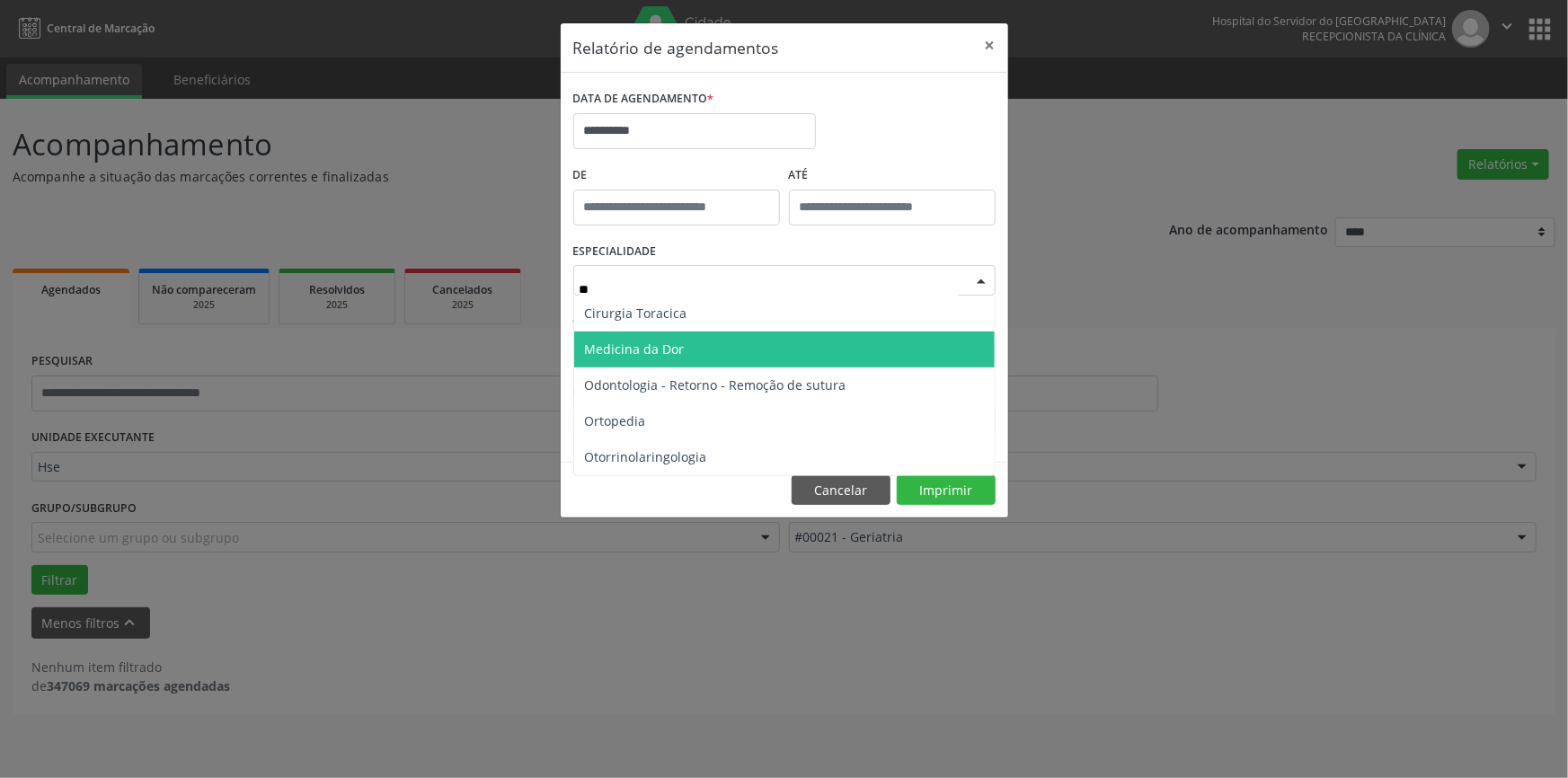
type input "***"
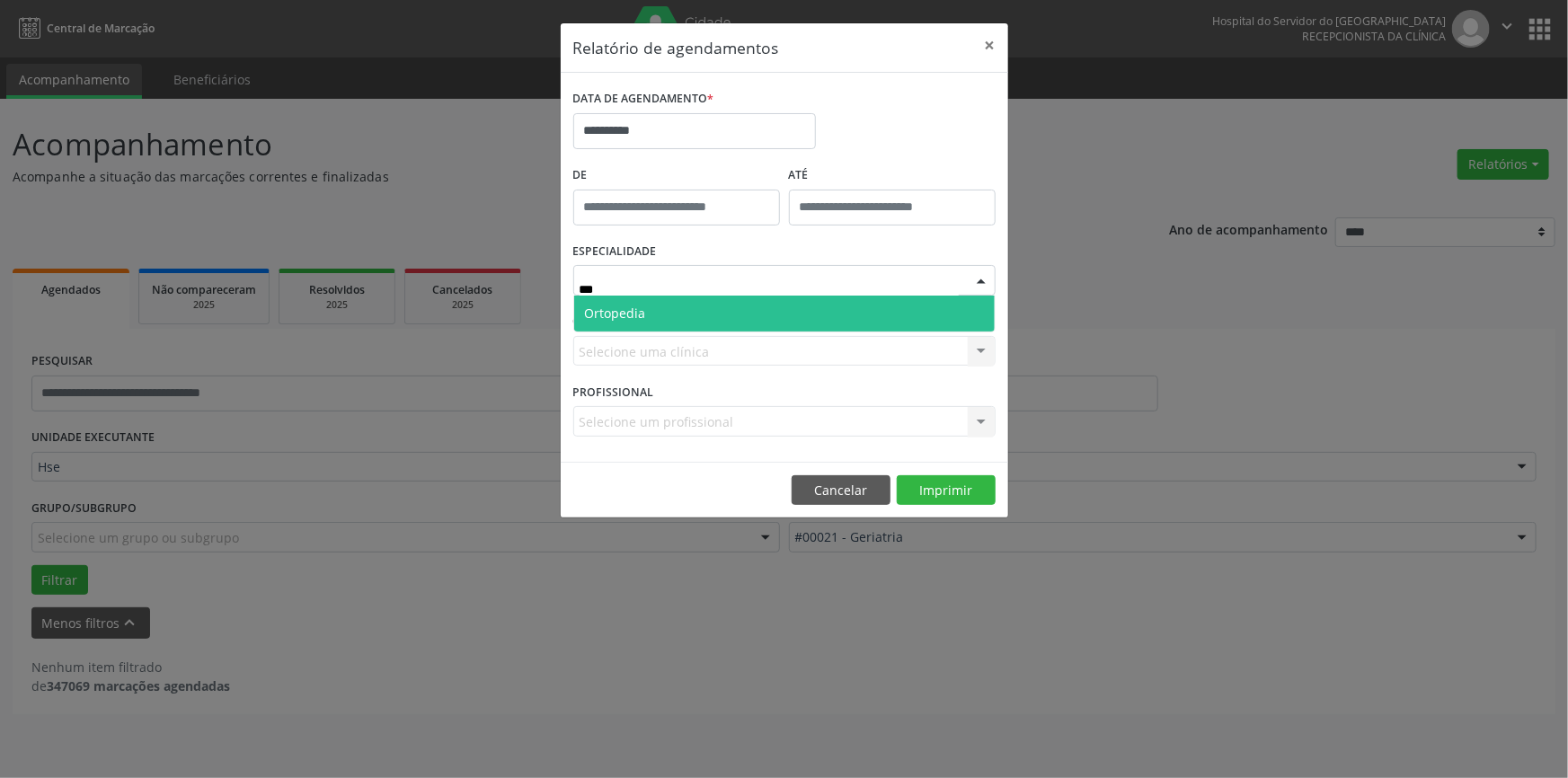
click at [817, 317] on span "Ortopedia" at bounding box center [784, 313] width 421 height 36
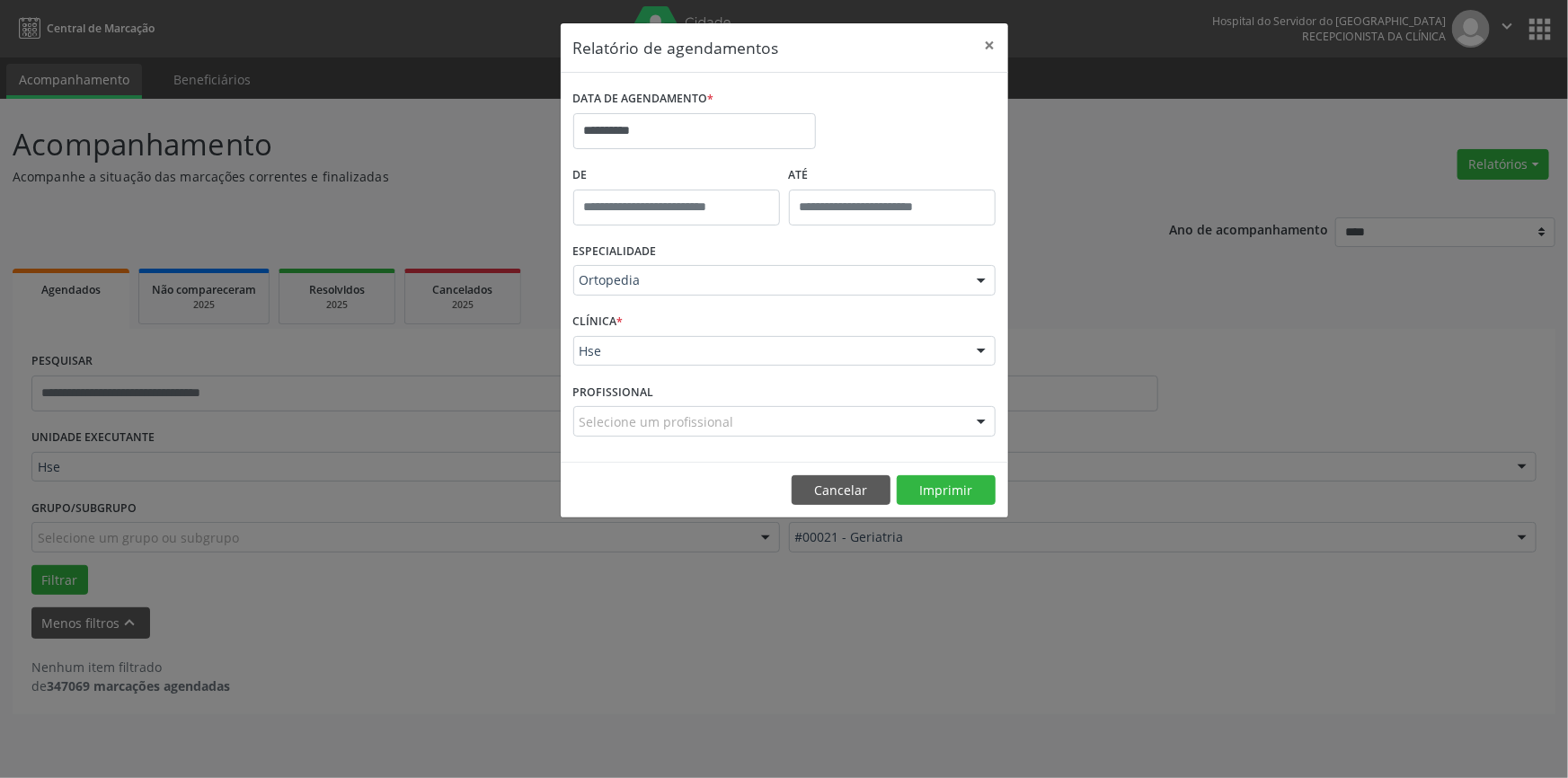
click at [981, 348] on div at bounding box center [981, 352] width 27 height 30
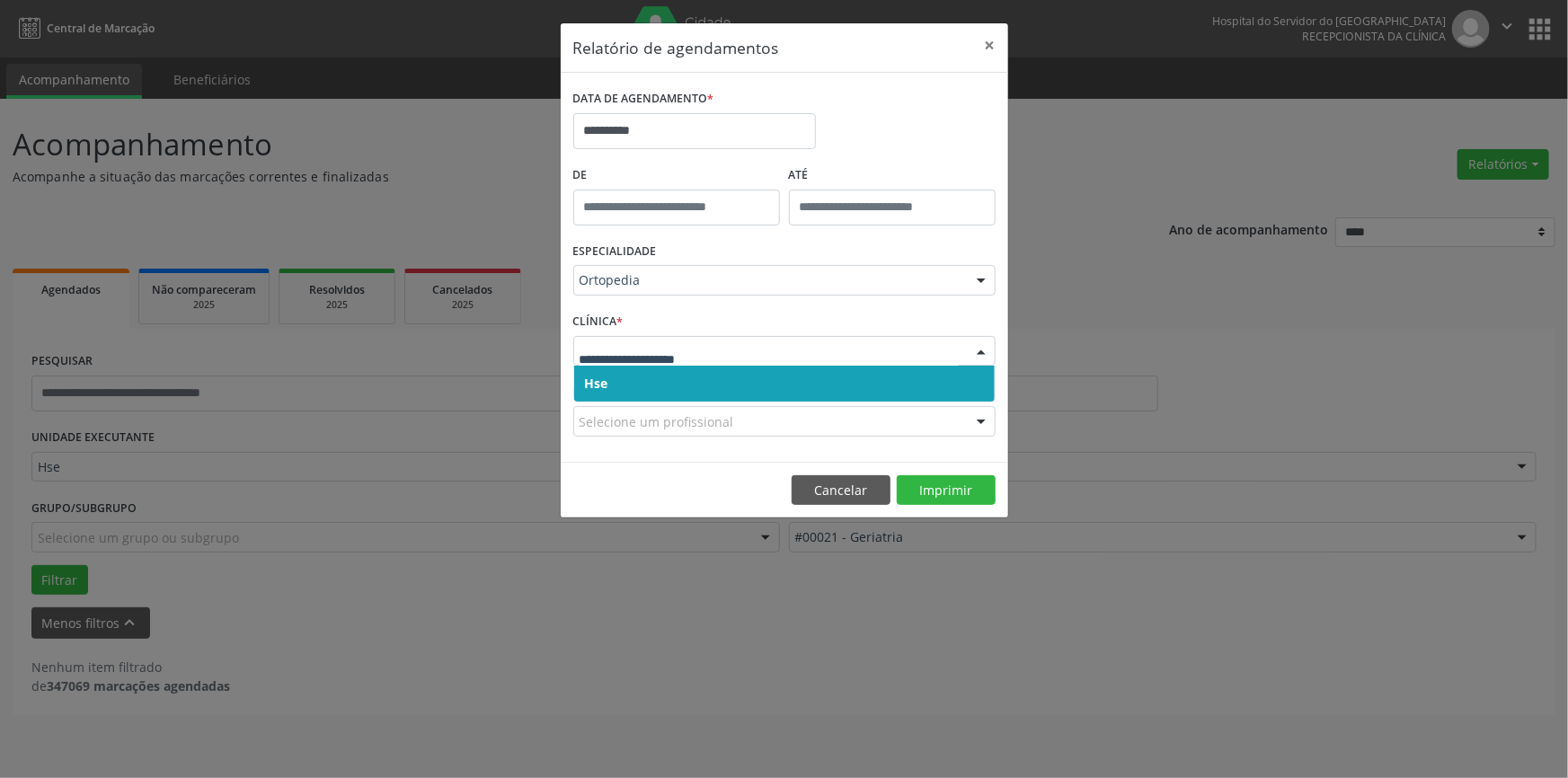
click at [976, 378] on span "Hse" at bounding box center [784, 383] width 421 height 36
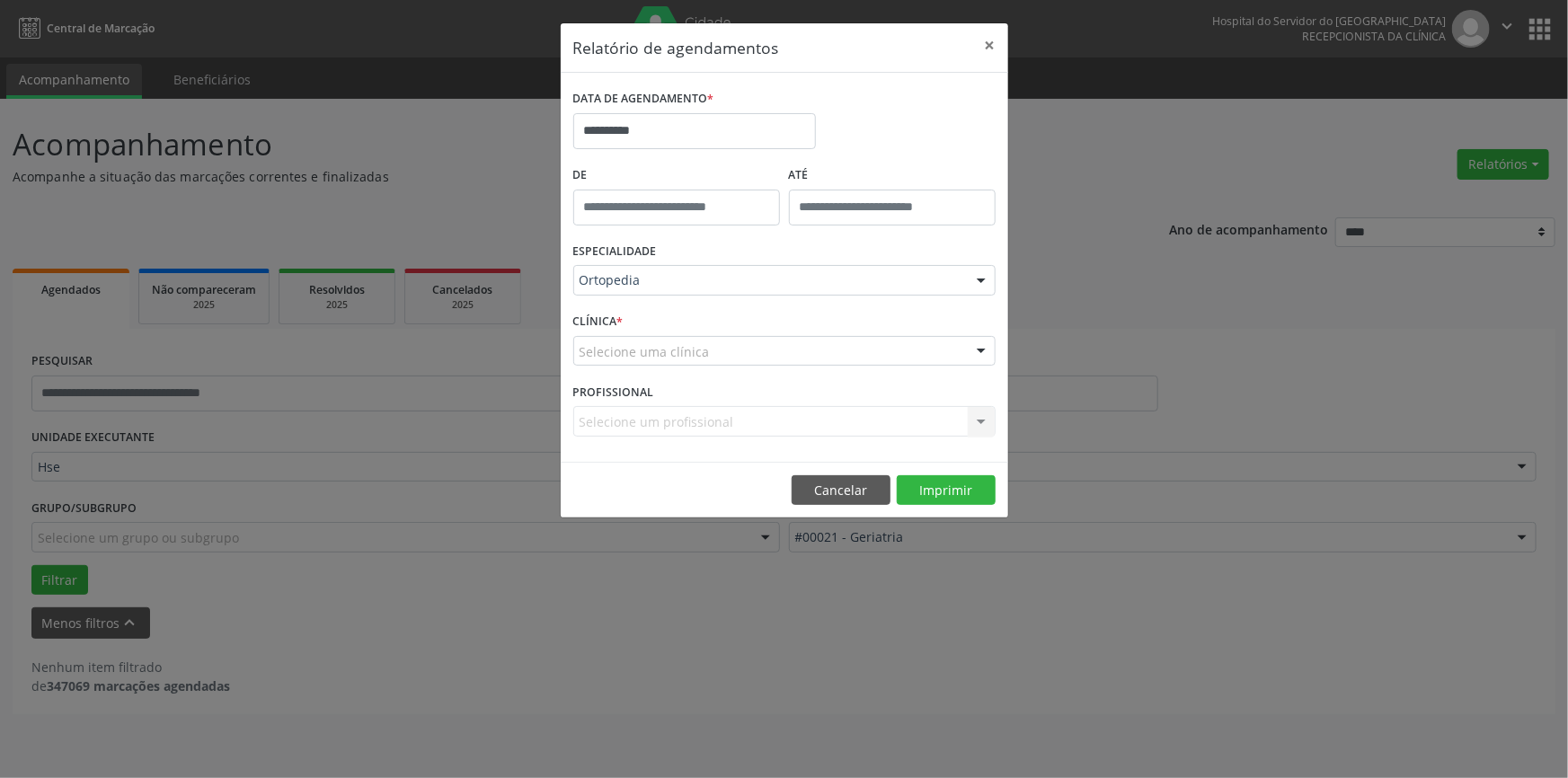
click at [978, 351] on div at bounding box center [981, 352] width 27 height 30
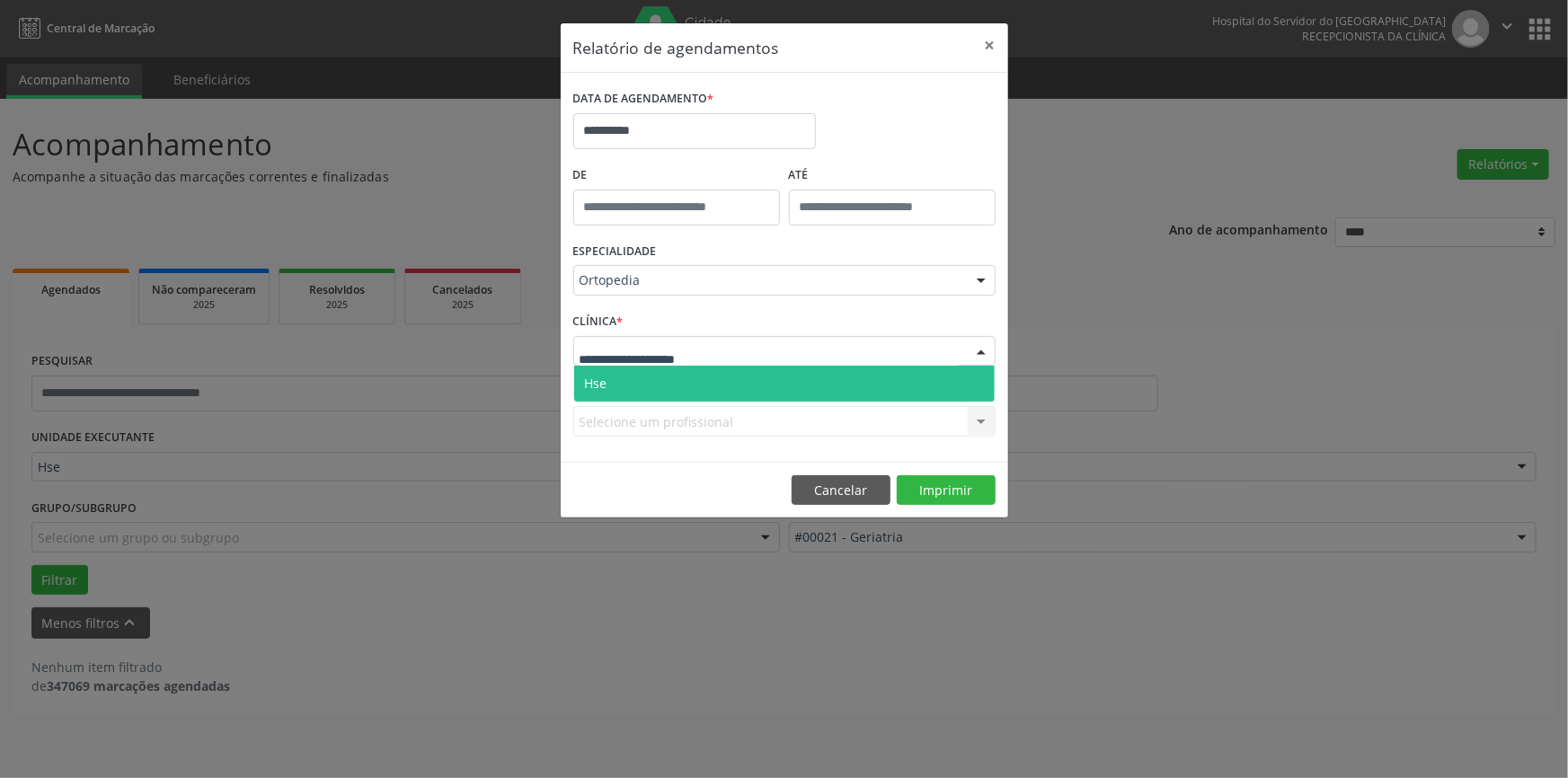
click at [978, 381] on span "Hse" at bounding box center [784, 383] width 421 height 36
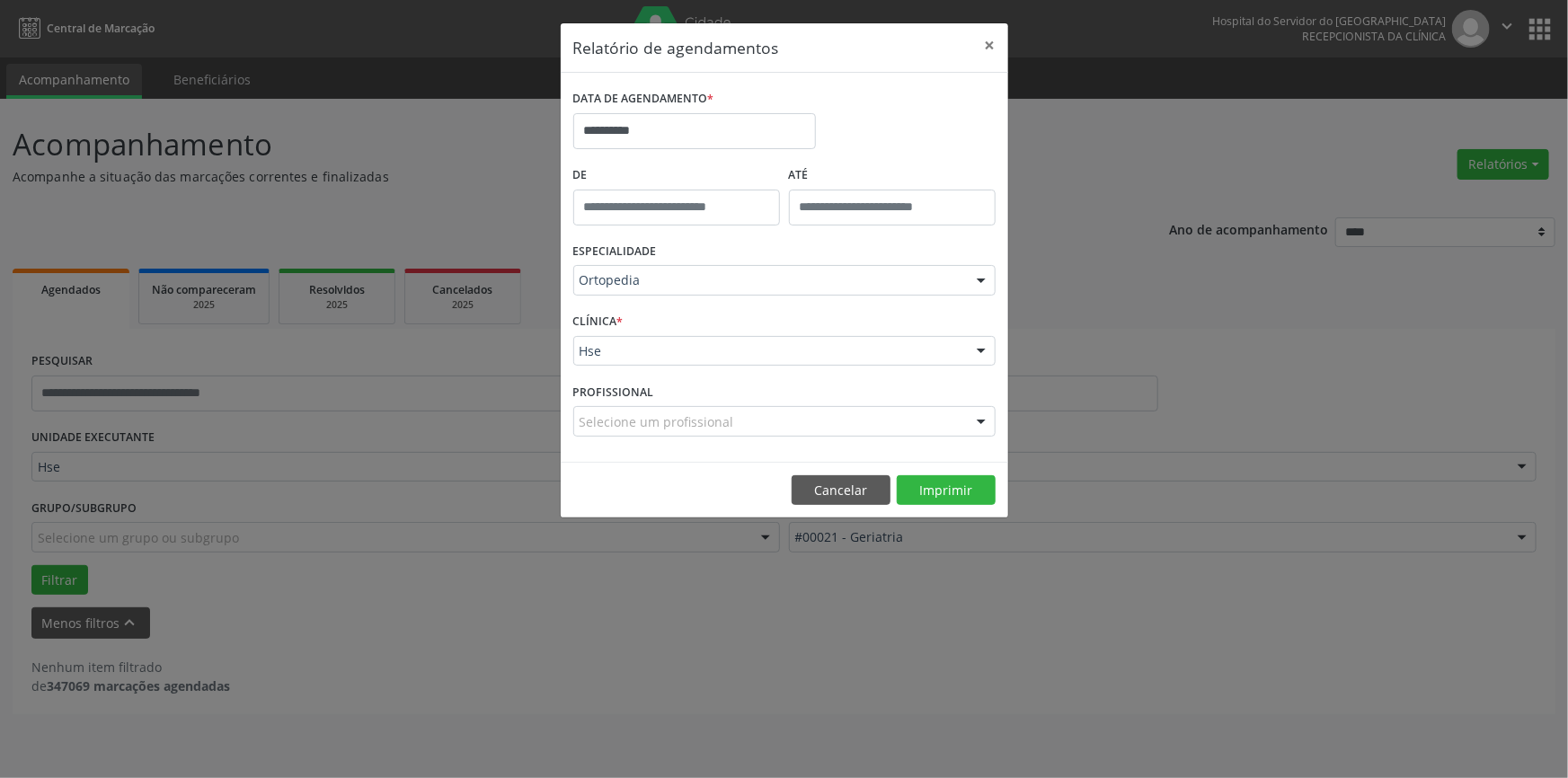
click at [980, 421] on div at bounding box center [981, 422] width 27 height 30
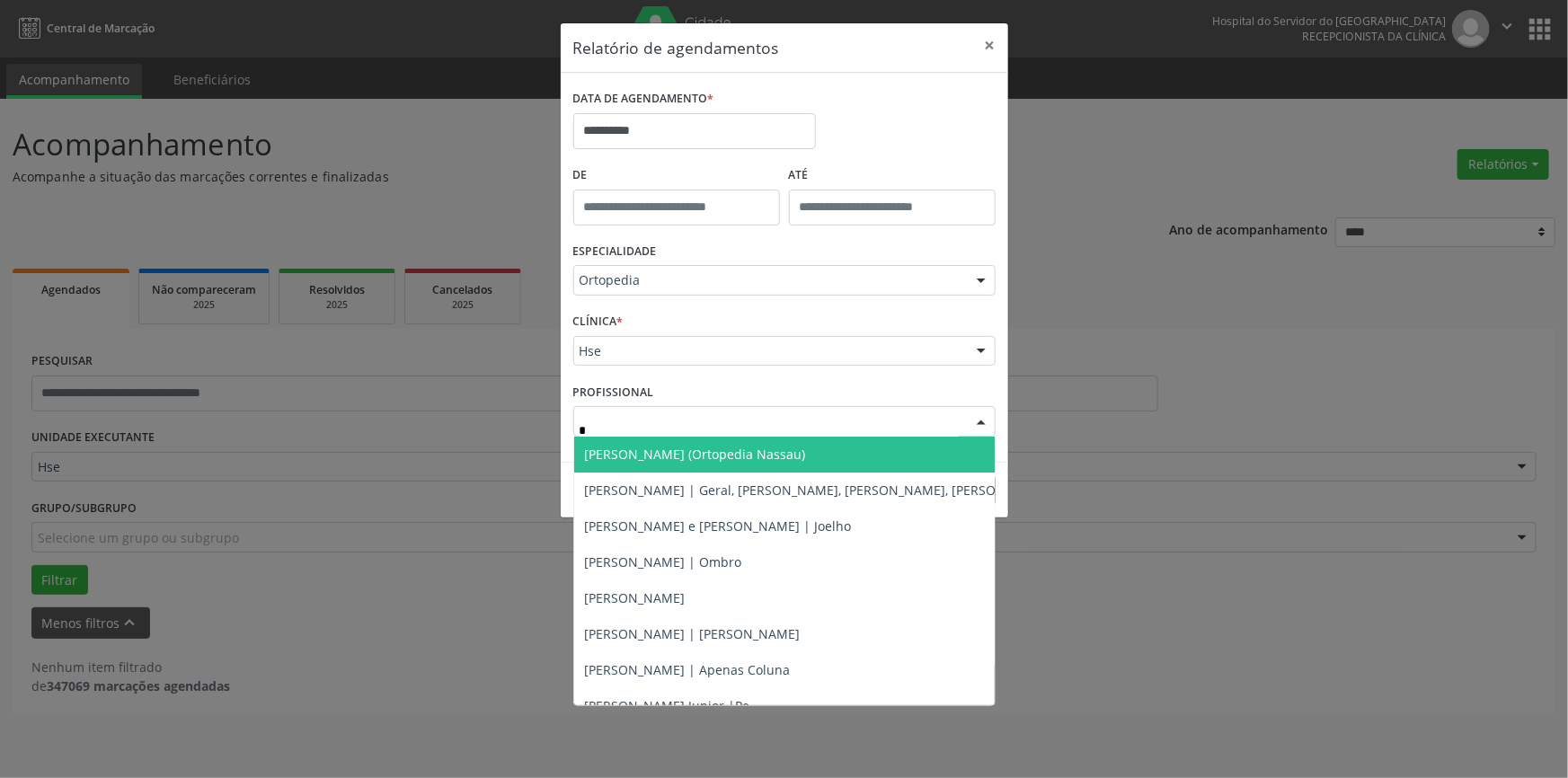
type input "**"
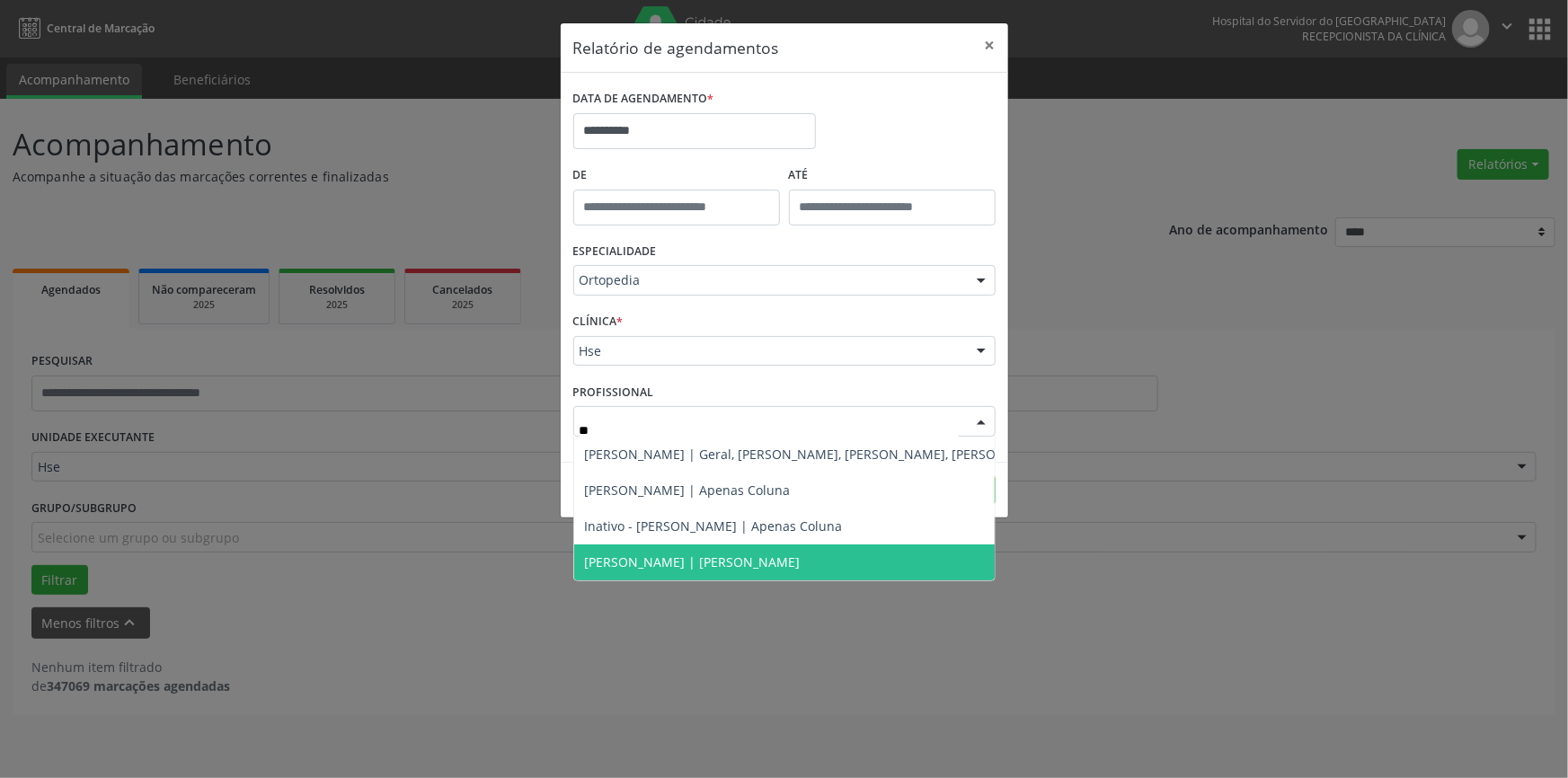
click at [723, 563] on span "[PERSON_NAME] | [PERSON_NAME]" at bounding box center [693, 562] width 215 height 17
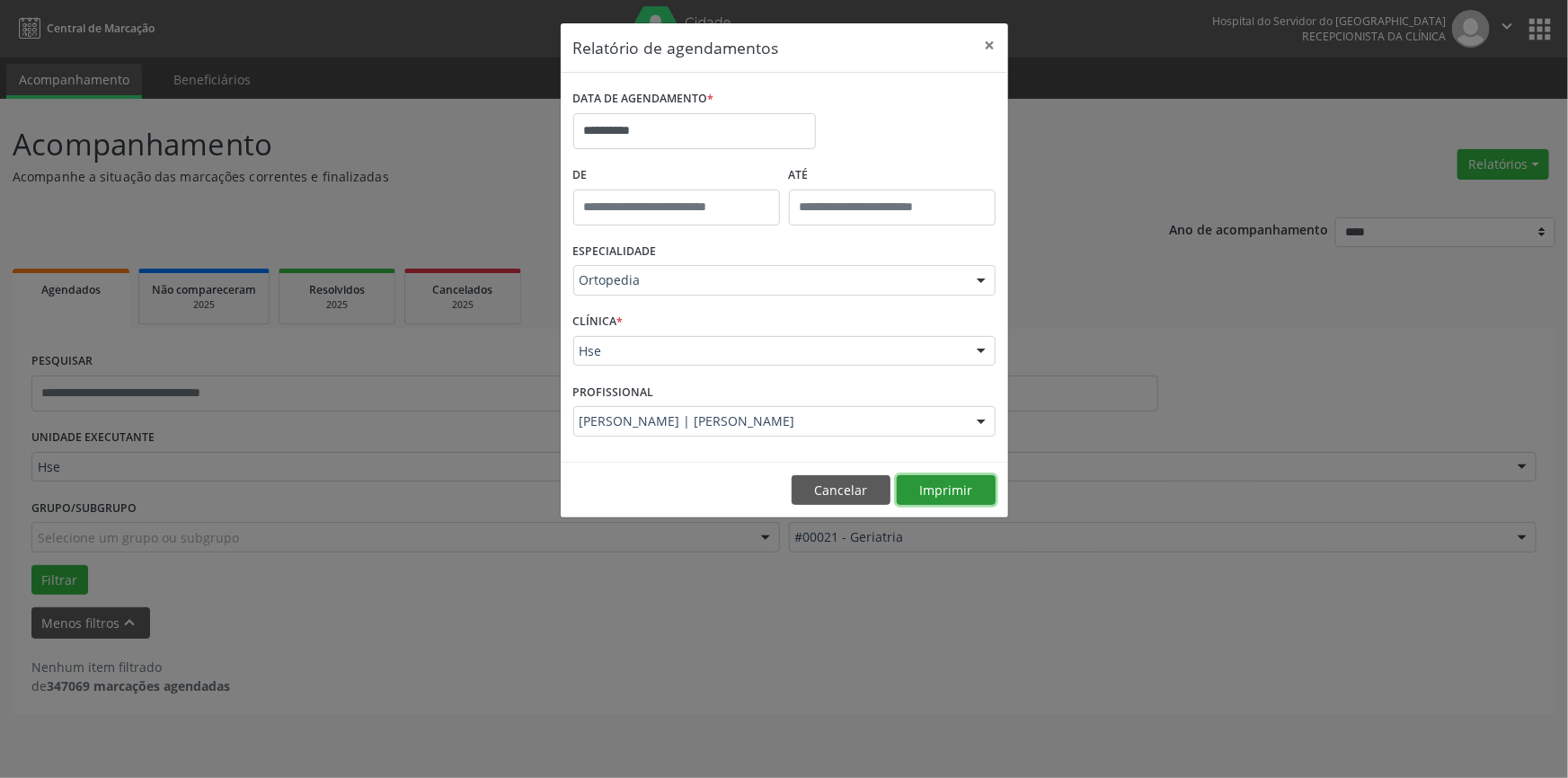
click at [947, 487] on button "Imprimir" at bounding box center [946, 491] width 99 height 30
